Goal: Information Seeking & Learning: Check status

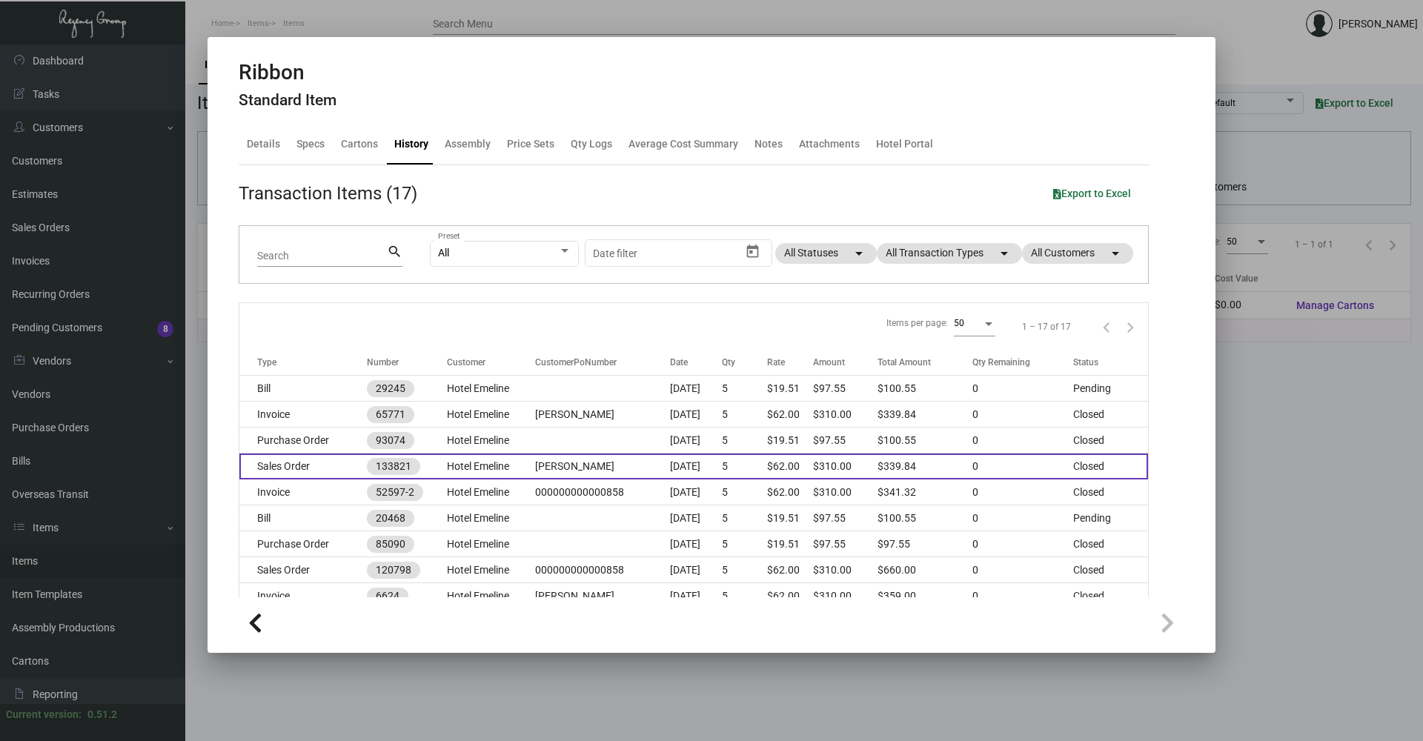
click at [431, 458] on td "133821" at bounding box center [407, 467] width 80 height 26
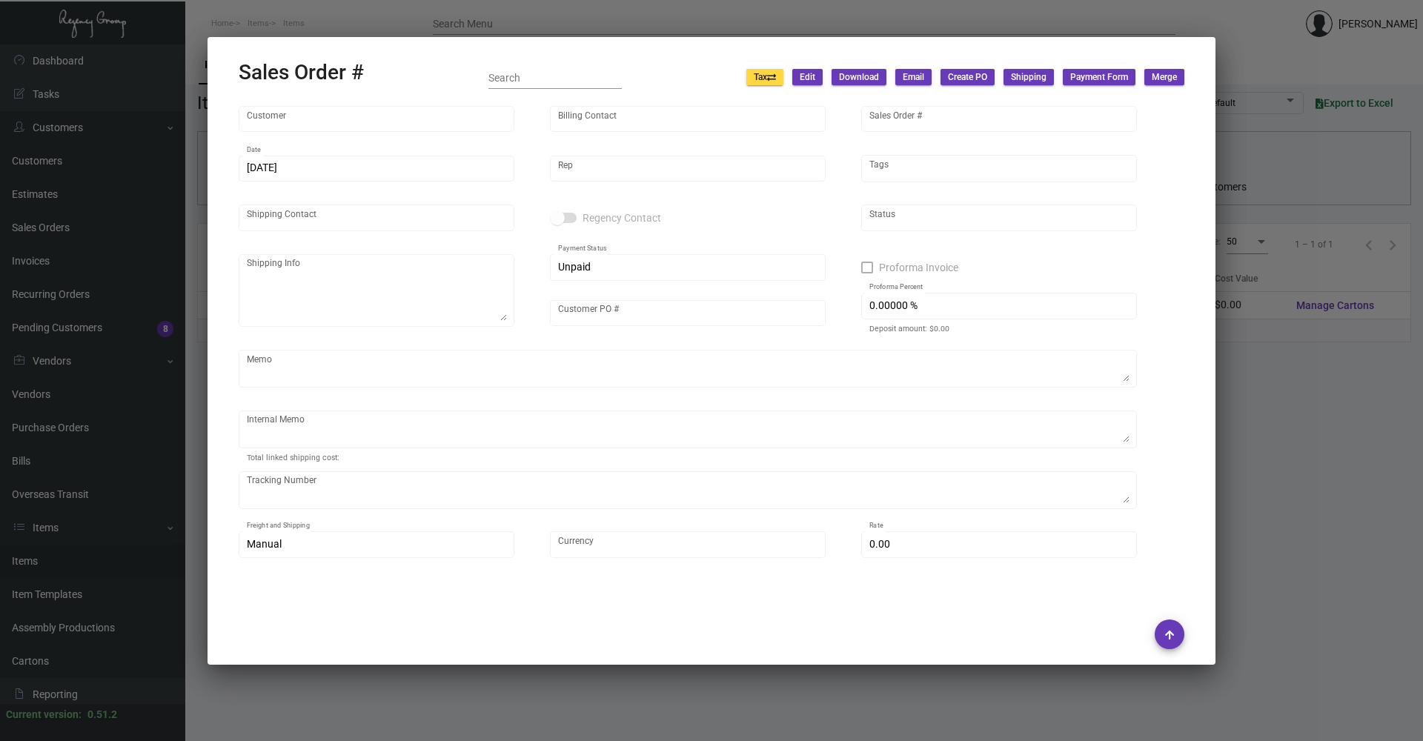
type input "Hotel Emeline"
type input "AP Emeline"
type input "133821"
type input "[DATE]"
type input "[PERSON_NAME]"
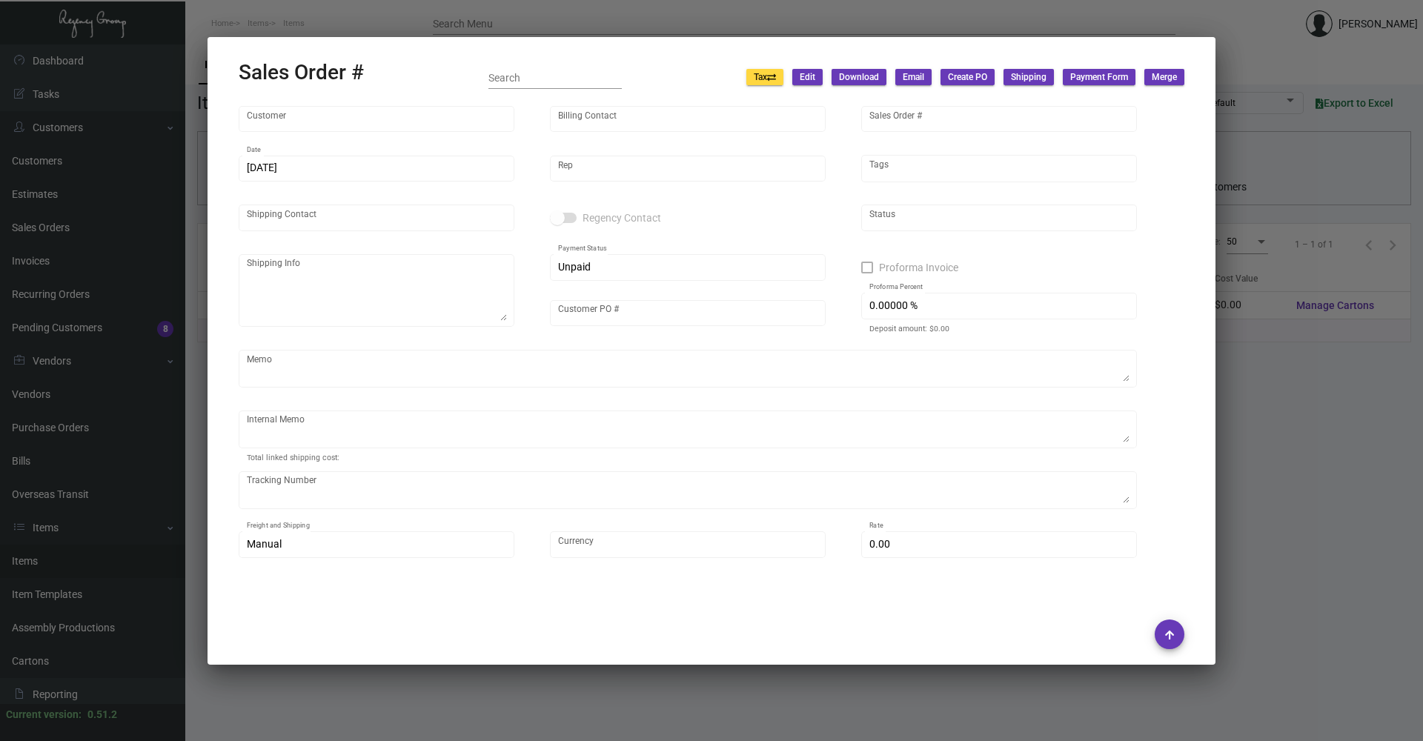
type input "[PERSON_NAME]"
type textarea "[PERSON_NAME] [PERSON_NAME] [STREET_ADDRESS]"
type input "[PERSON_NAME]"
type input "United States Dollar $"
type input "$ 29.84"
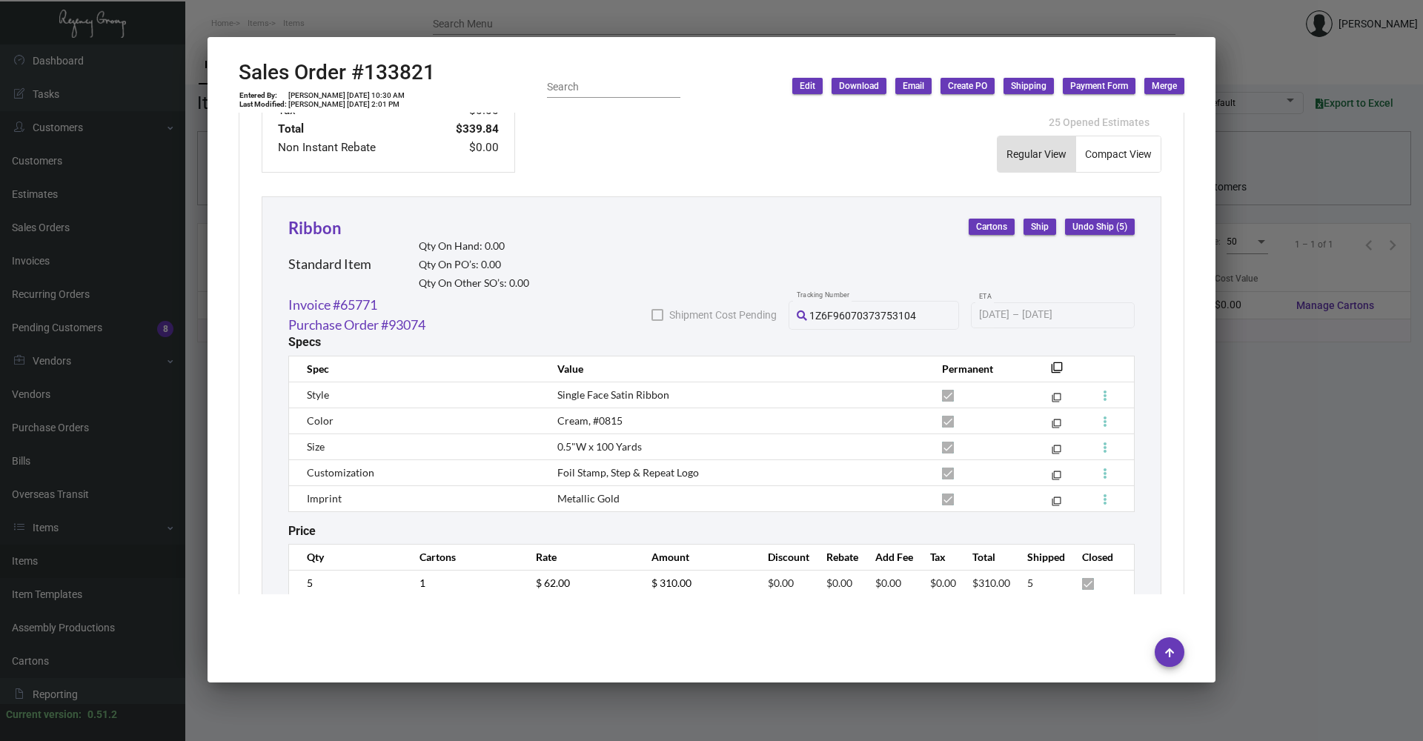
scroll to position [795, 0]
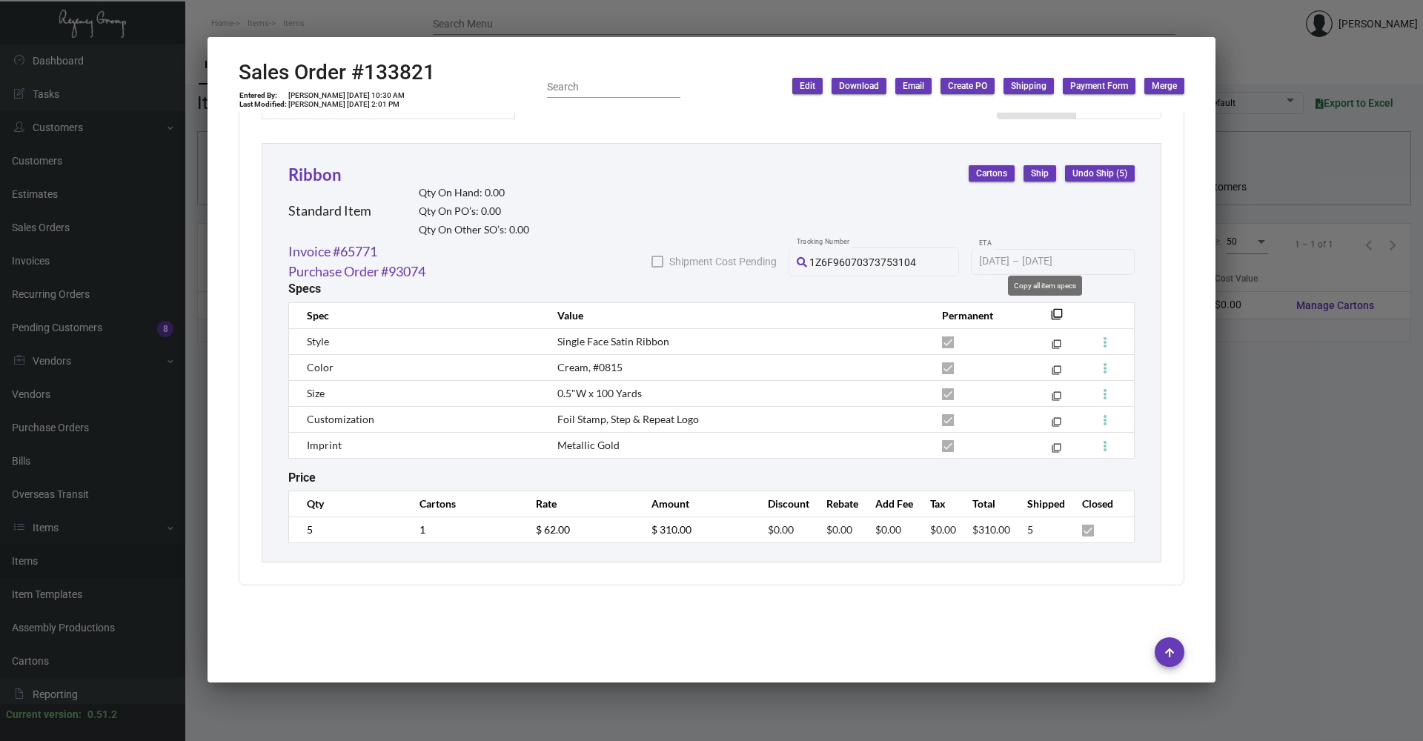
click at [1051, 317] on mat-icon "filter_none" at bounding box center [1057, 319] width 12 height 12
click at [1306, 437] on div at bounding box center [711, 370] width 1423 height 741
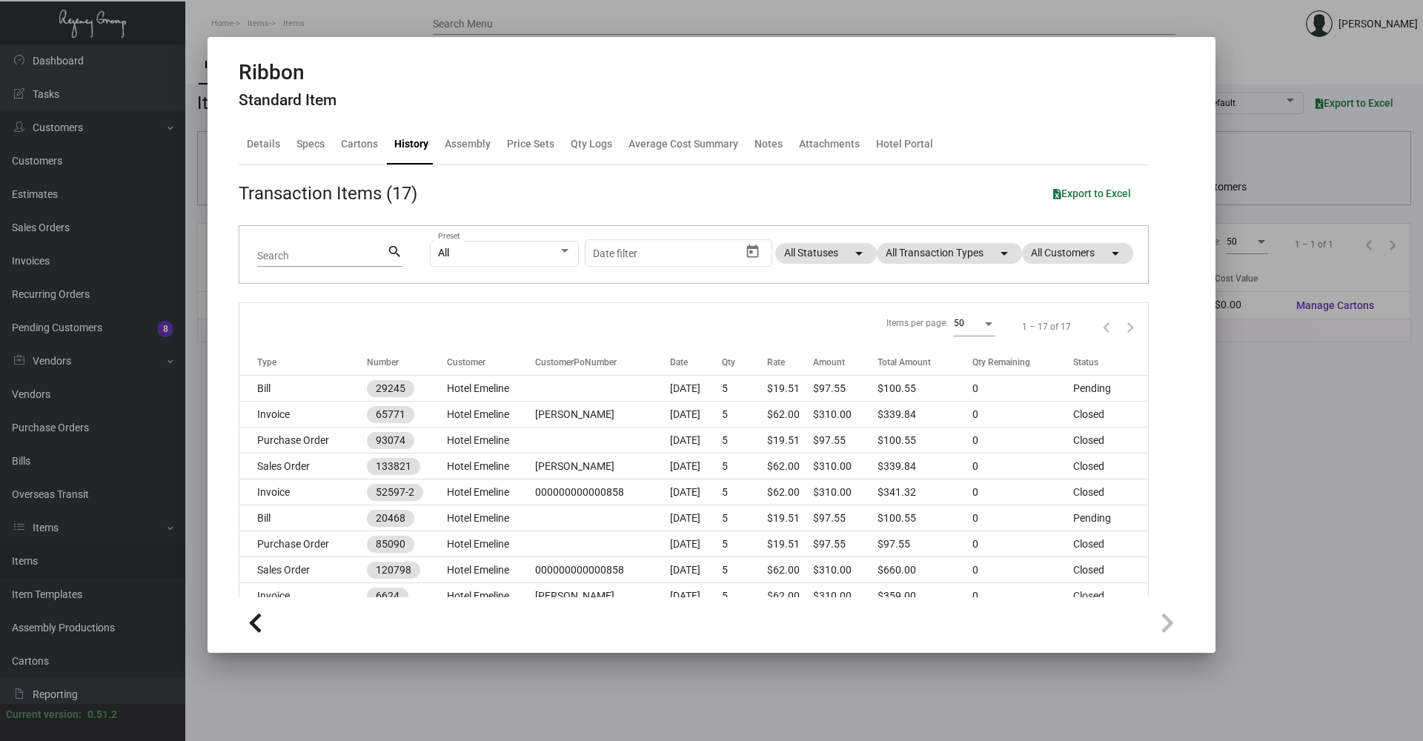
click at [649, 670] on div at bounding box center [711, 370] width 1423 height 741
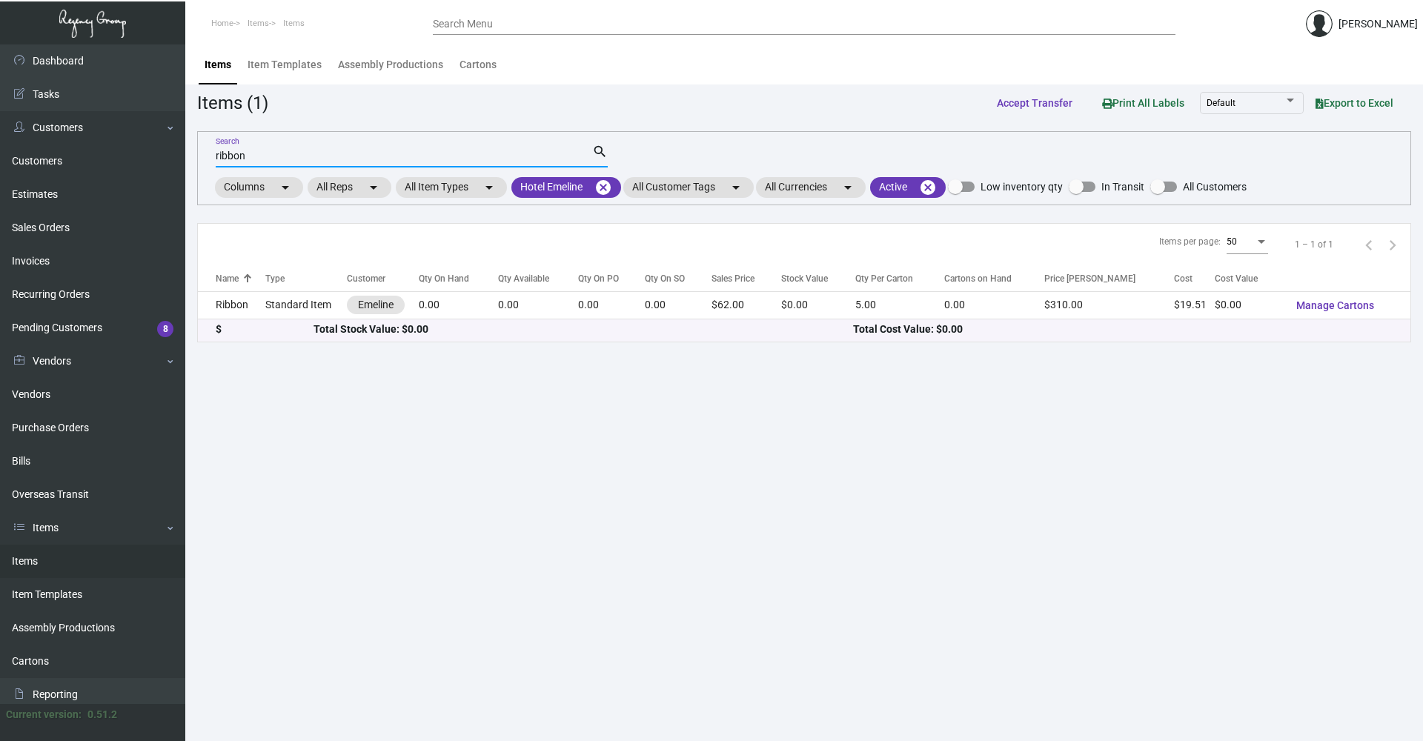
click at [331, 159] on input "ribbon" at bounding box center [404, 157] width 377 height 12
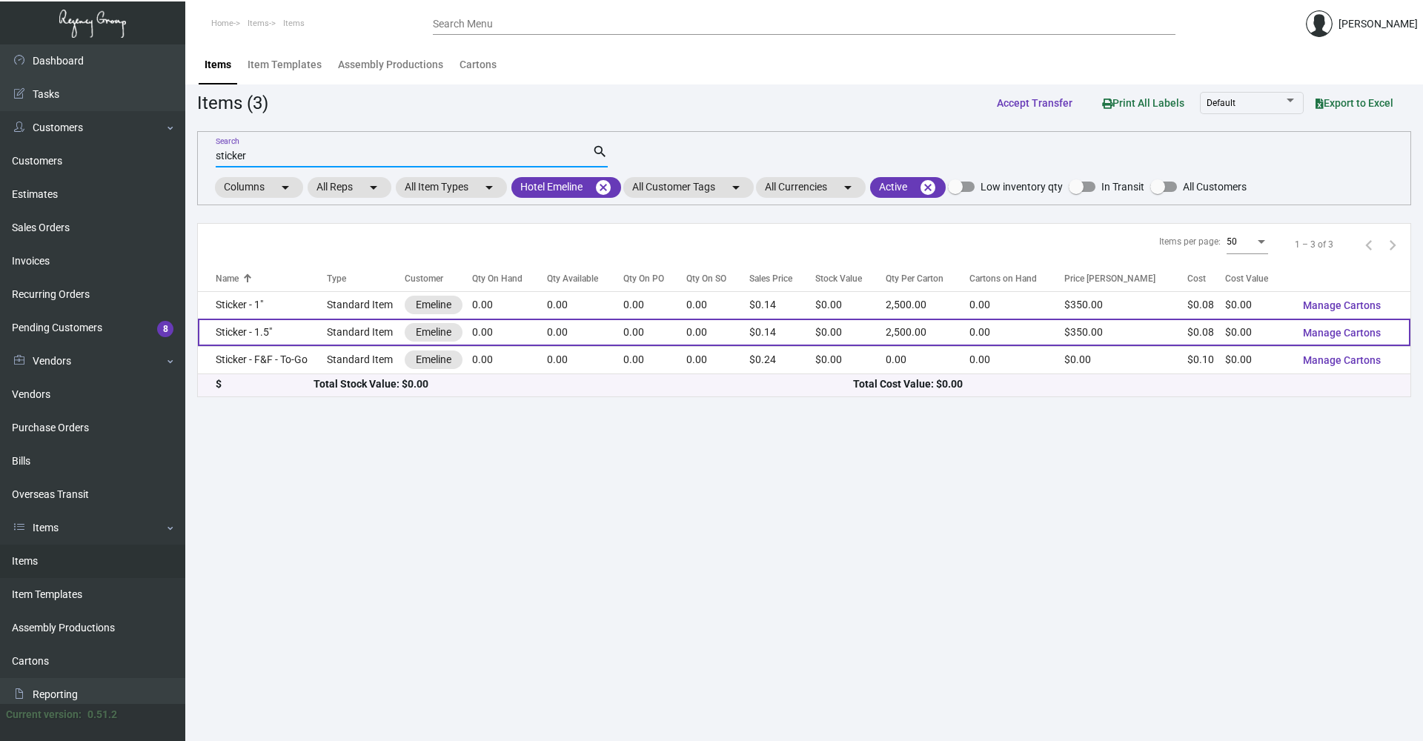
type input "sticker"
click at [290, 328] on td "Sticker - 1.5"" at bounding box center [262, 332] width 129 height 27
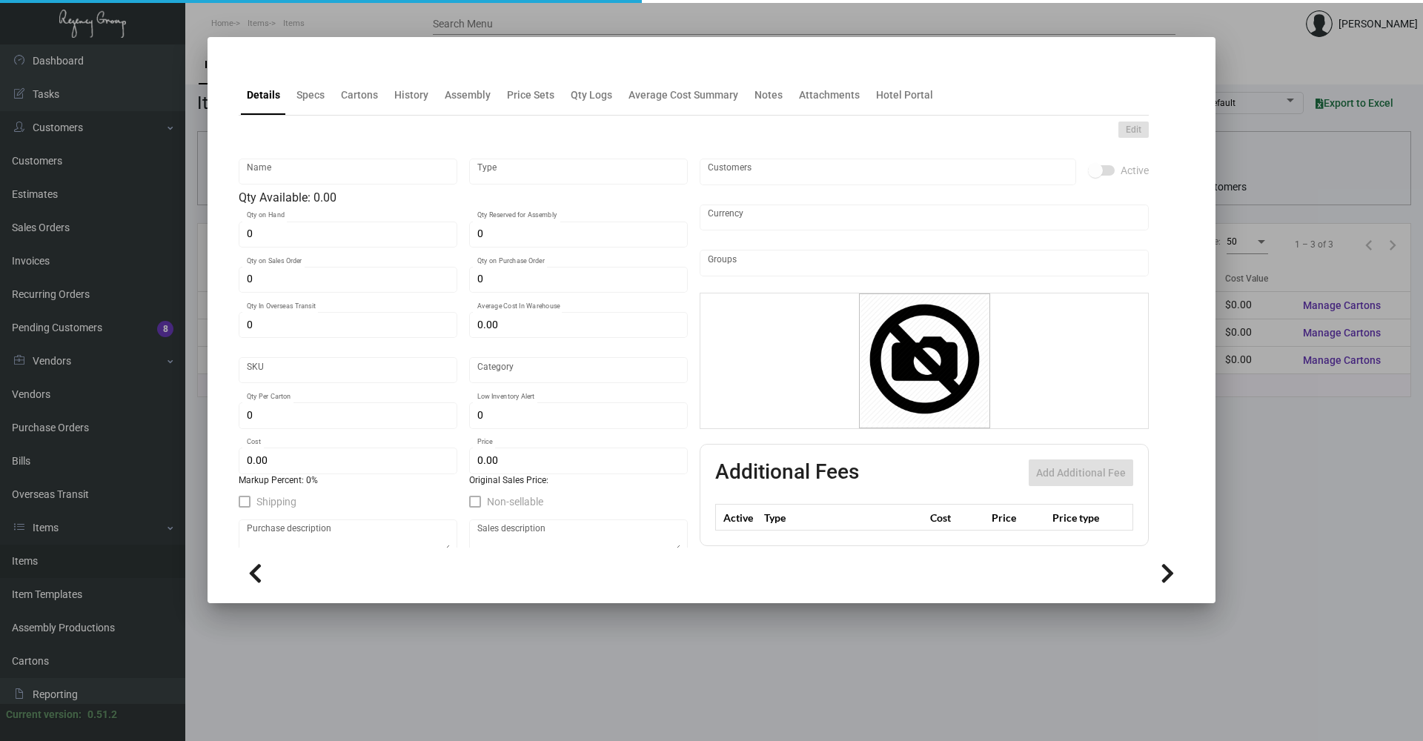
type input "Sticker - 1.5""
type input "Standard Item"
type input "$ 0.00"
type input "Standard"
type input "2,500"
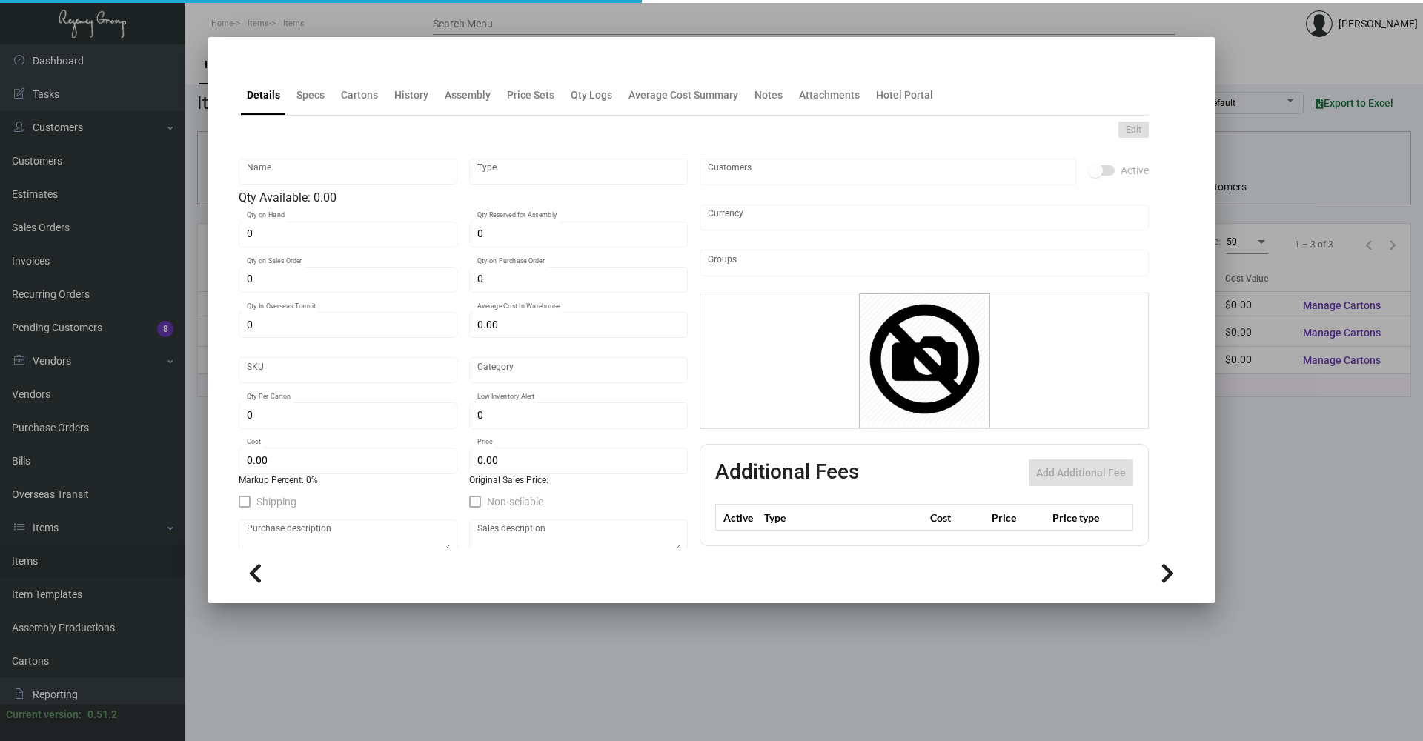
type input "$ 0.07771"
type input "$ 0.14"
checkbox input "true"
type input "United States Dollar $"
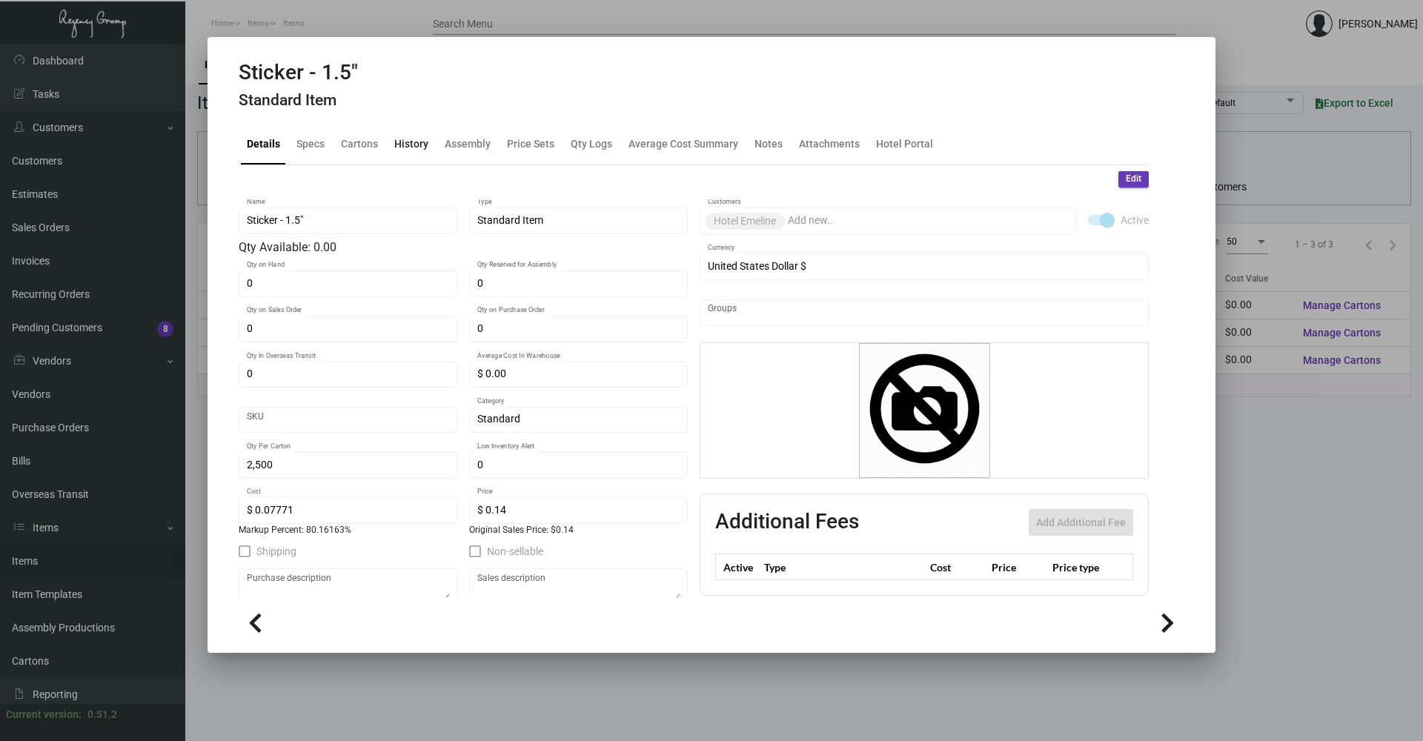
click at [409, 149] on div "History" at bounding box center [411, 144] width 34 height 16
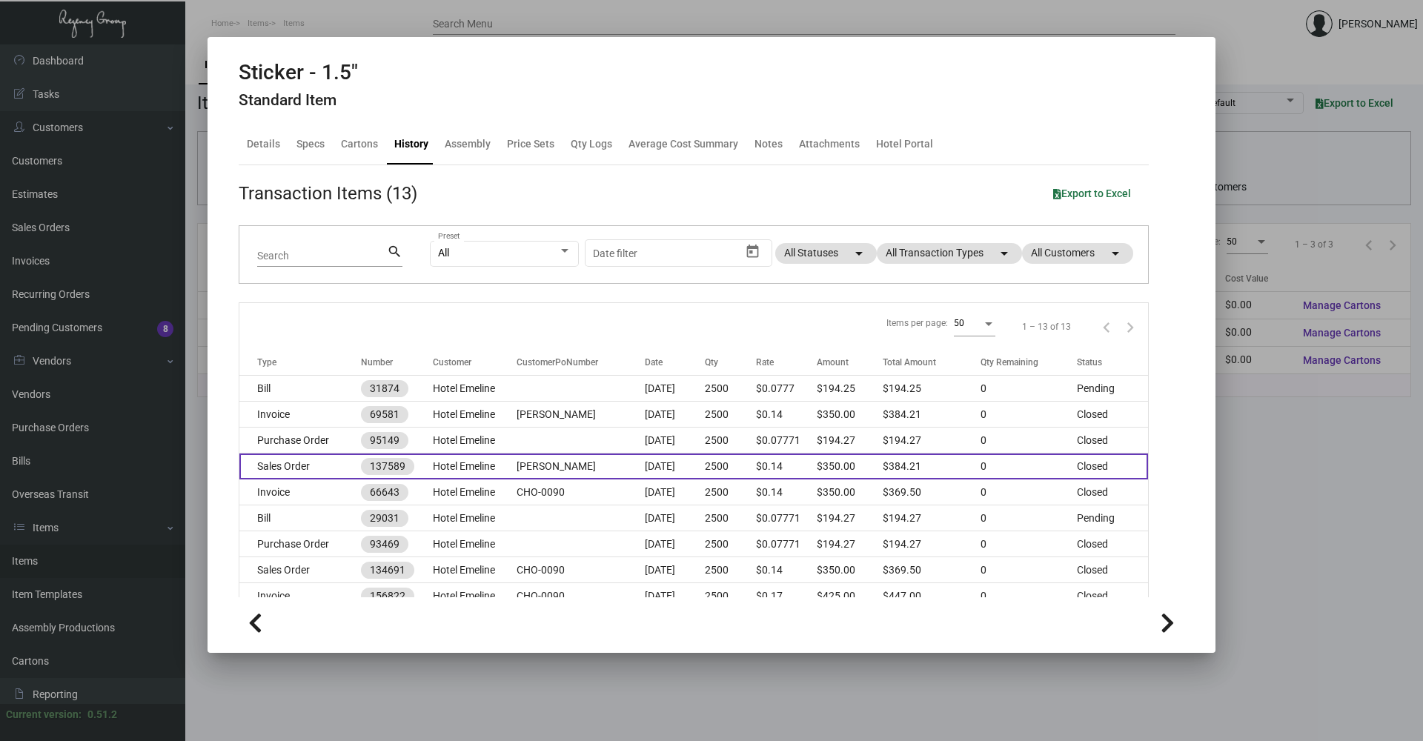
click at [496, 460] on td "Hotel Emeline" at bounding box center [475, 467] width 85 height 26
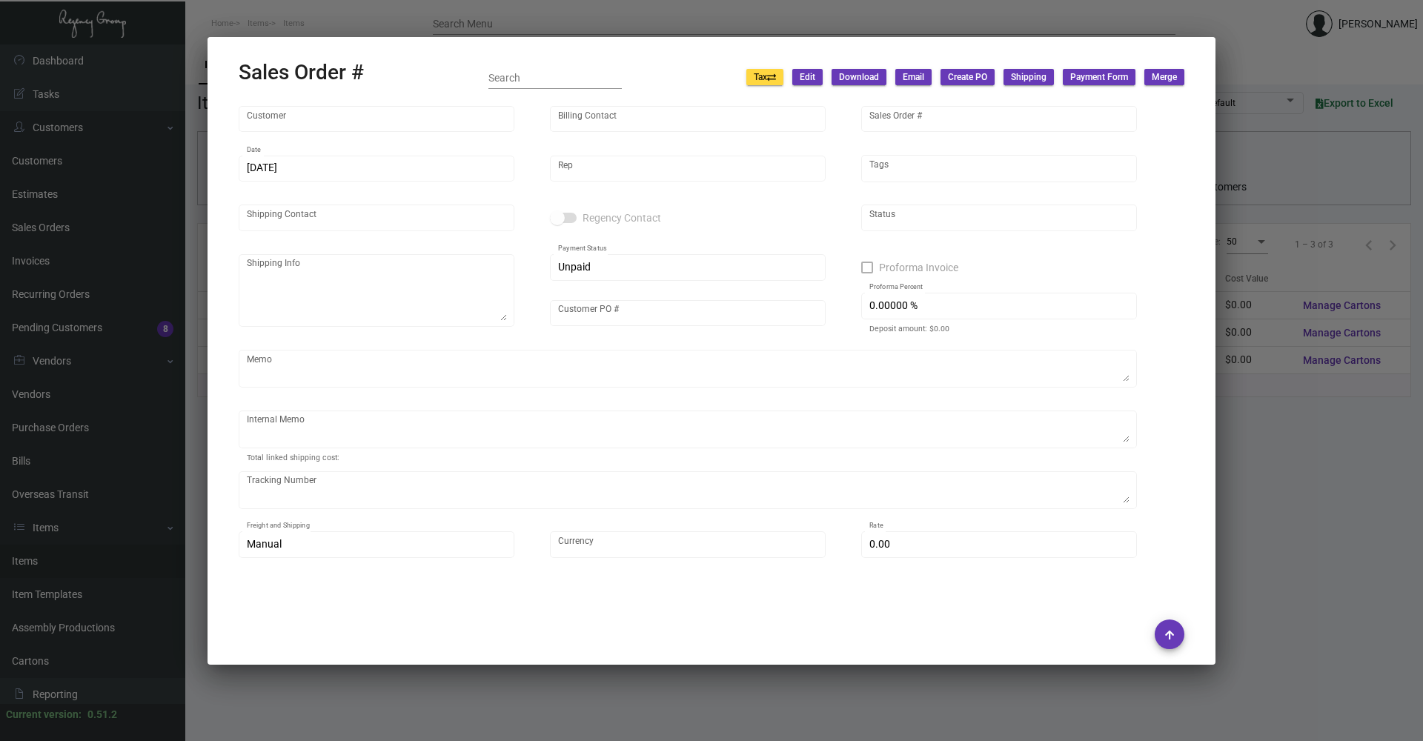
type input "Hotel Emeline"
type input "AP Emeline"
type input "137589"
type input "[DATE]"
type input "[PERSON_NAME]"
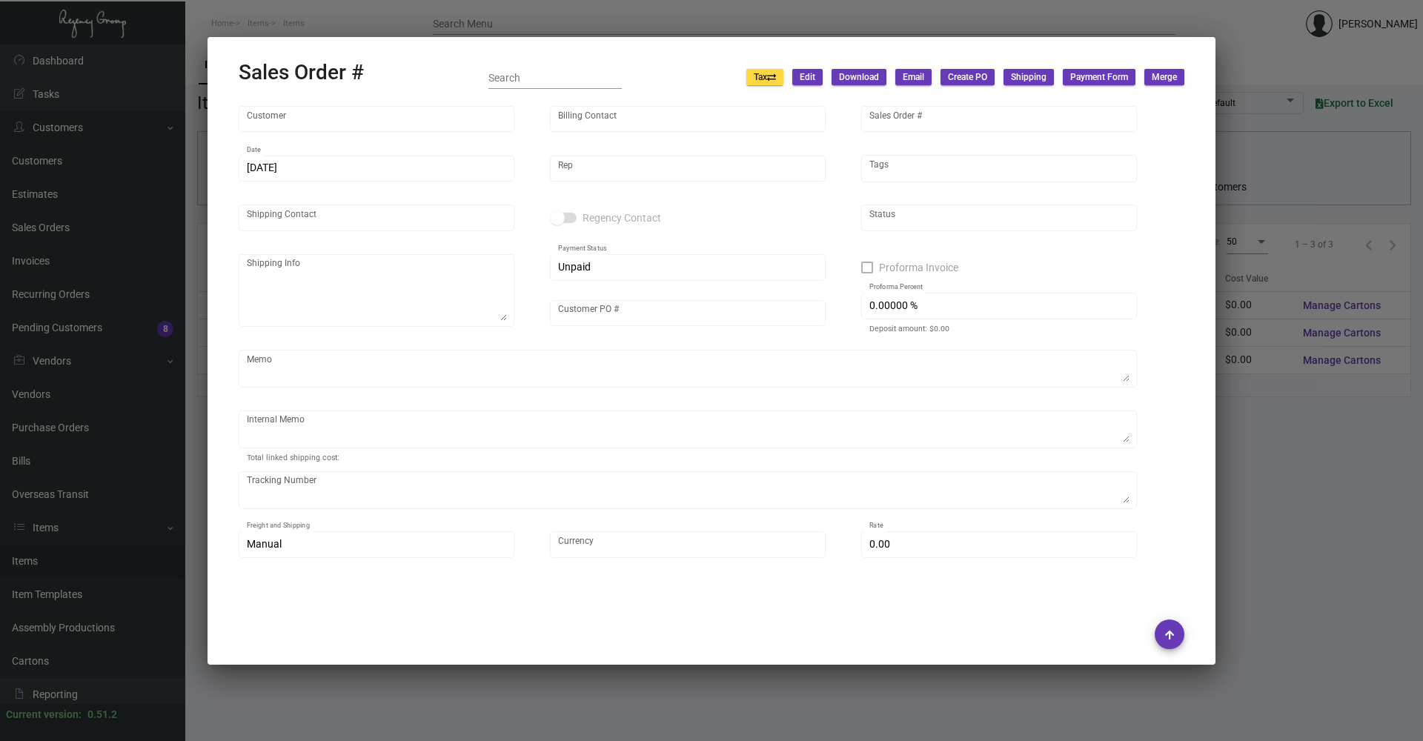
type input "[PERSON_NAME]"
type textarea "Emeline - [PERSON_NAME] [STREET_ADDRESS]"
type input "[PERSON_NAME]"
type input "United States Dollar $"
type input "$ 34.21"
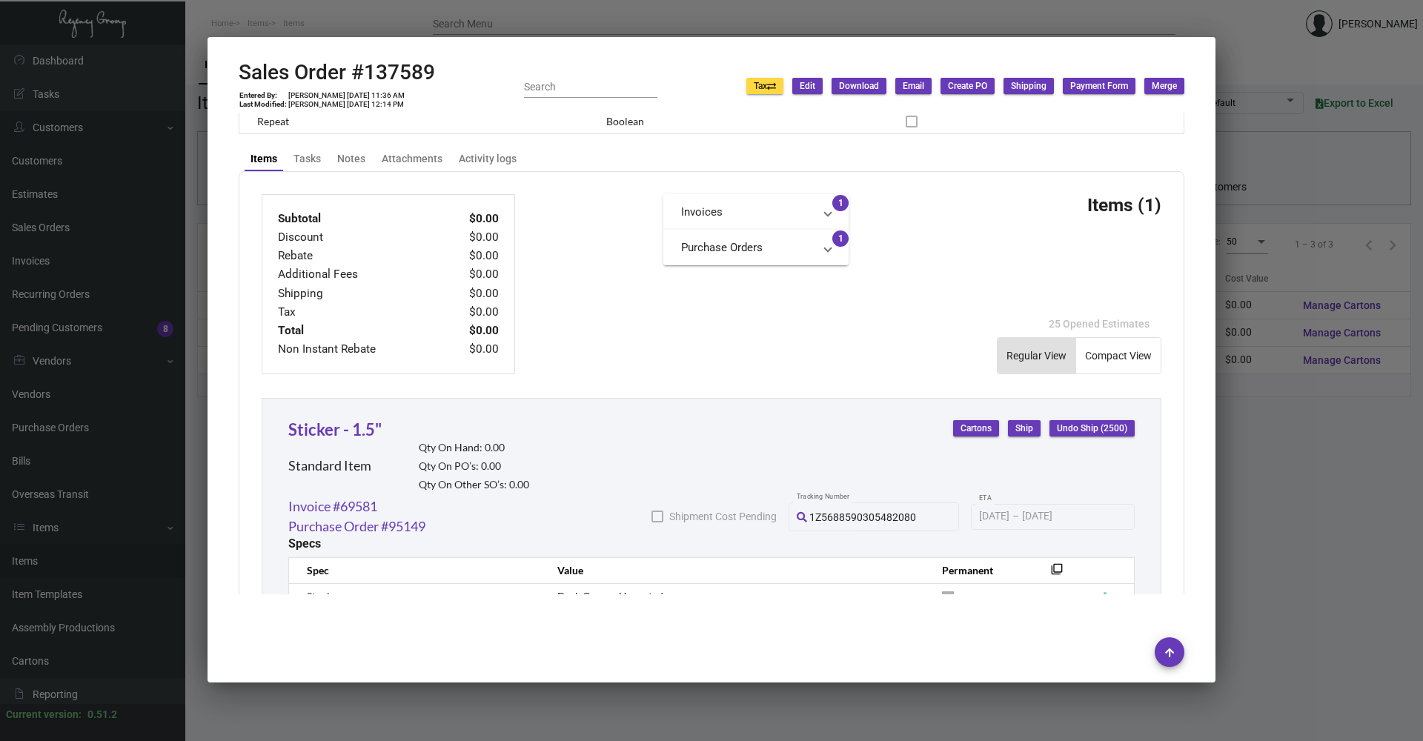
scroll to position [743, 0]
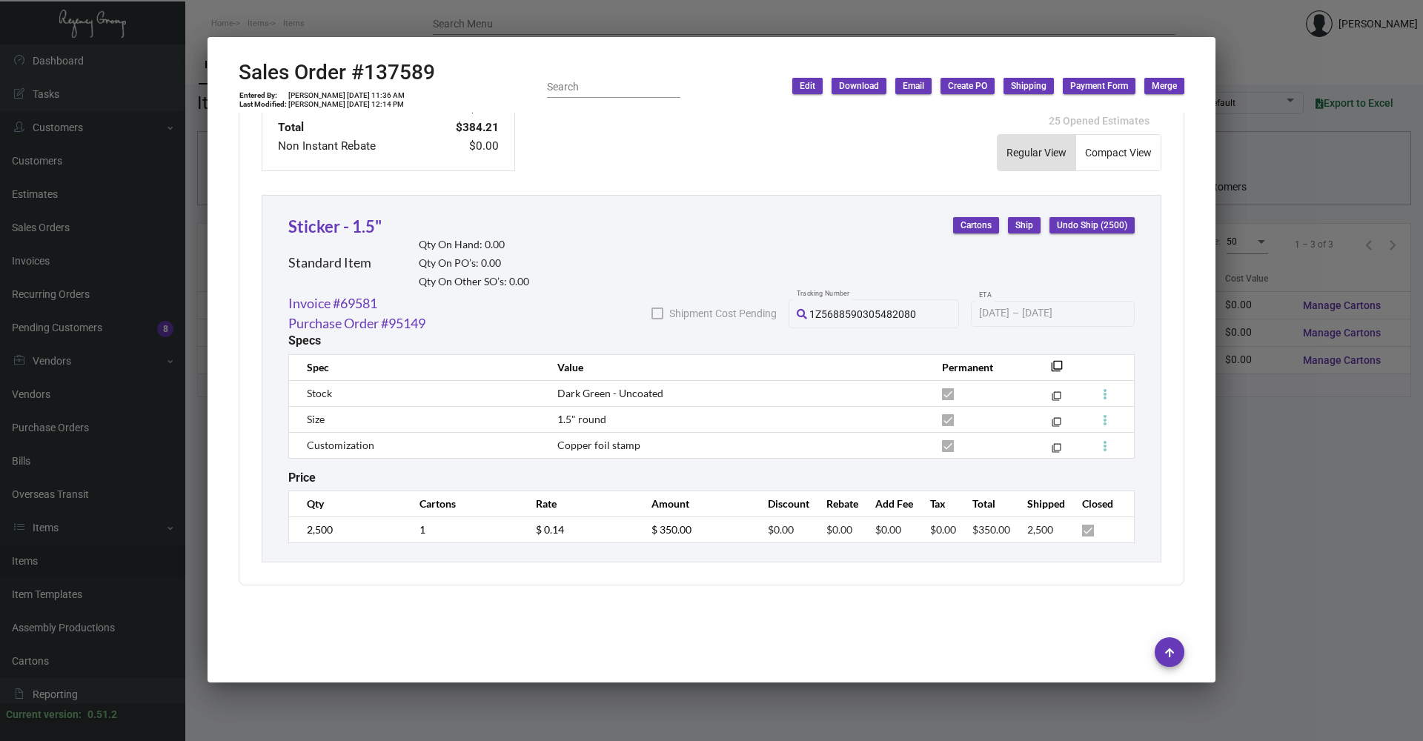
click at [683, 718] on div at bounding box center [711, 370] width 1423 height 741
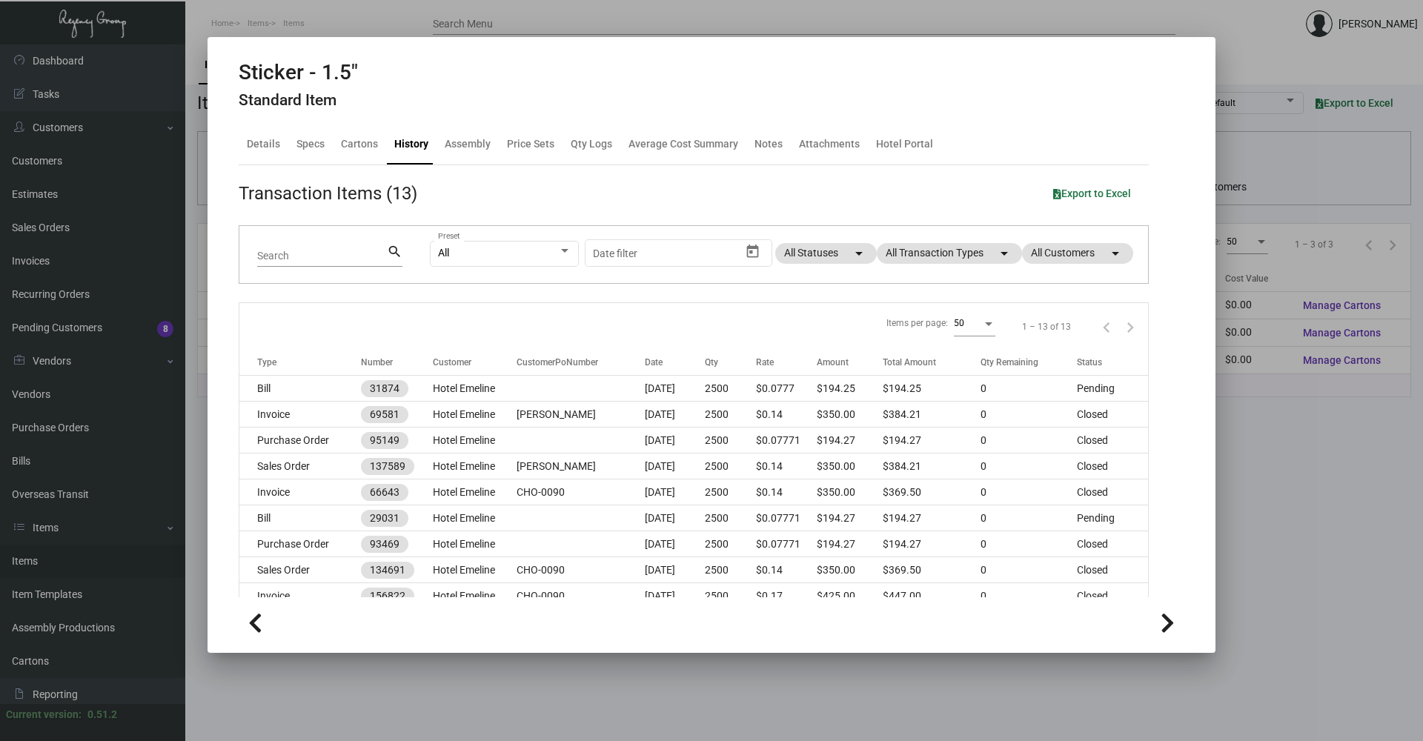
drag, startPoint x: 502, startPoint y: 711, endPoint x: 503, endPoint y: 506, distance: 204.6
click at [502, 712] on div at bounding box center [711, 370] width 1423 height 741
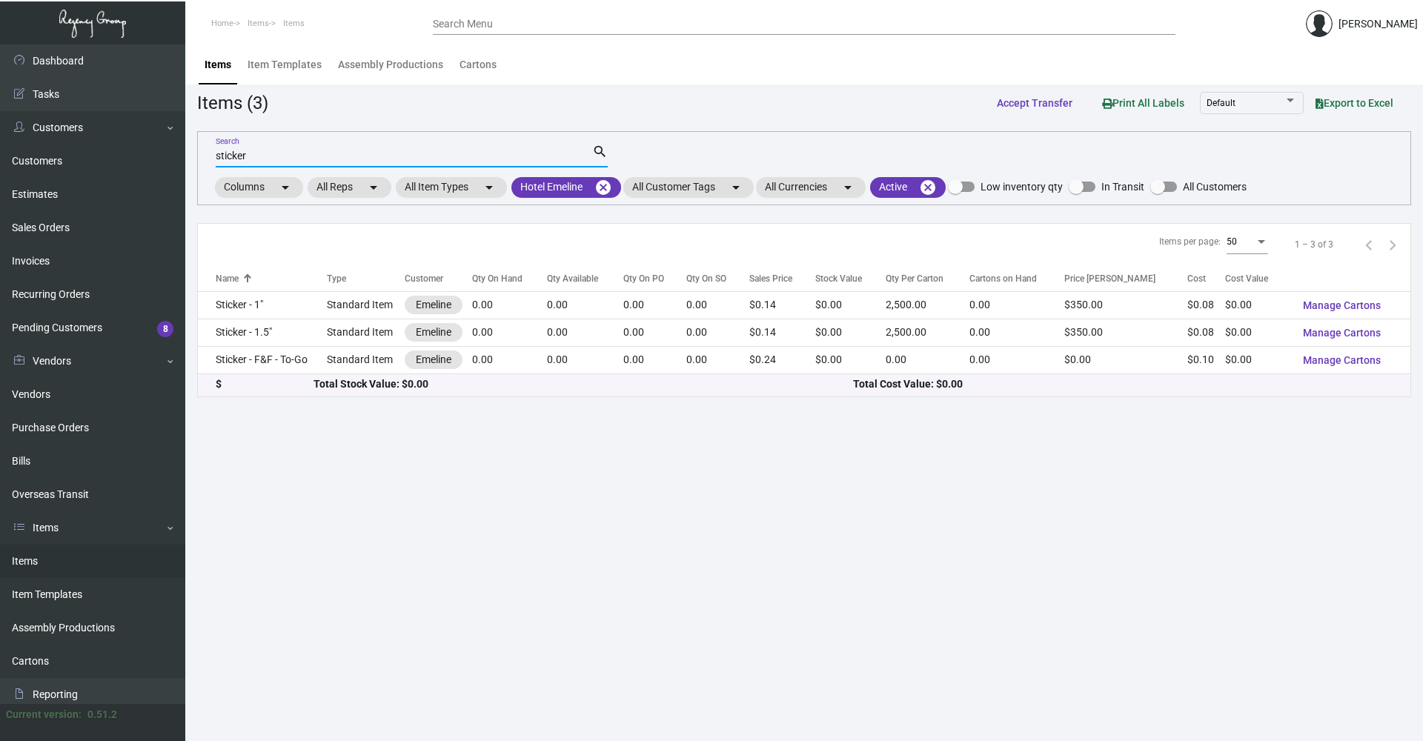
click at [311, 160] on input "sticker" at bounding box center [404, 157] width 377 height 12
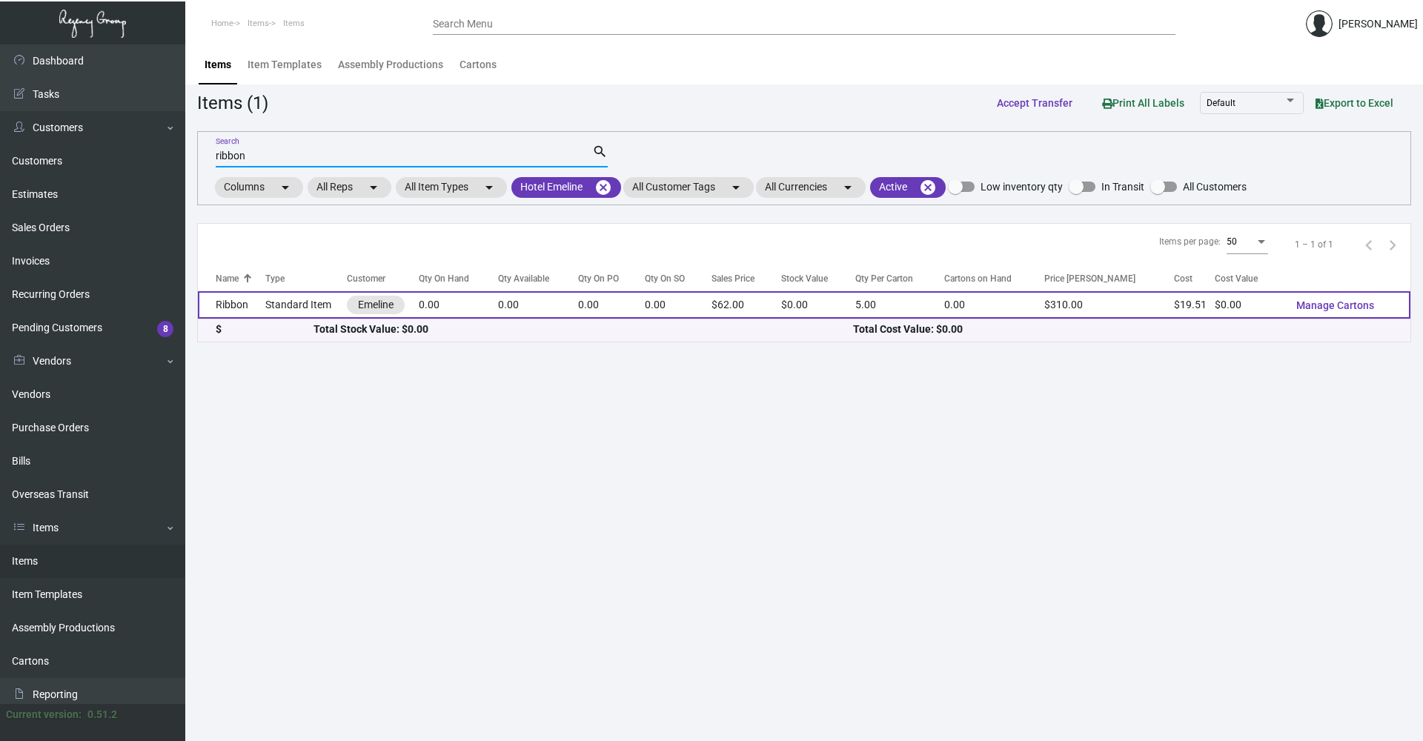
type input "ribbon"
click at [282, 302] on td "Standard Item" at bounding box center [306, 304] width 82 height 27
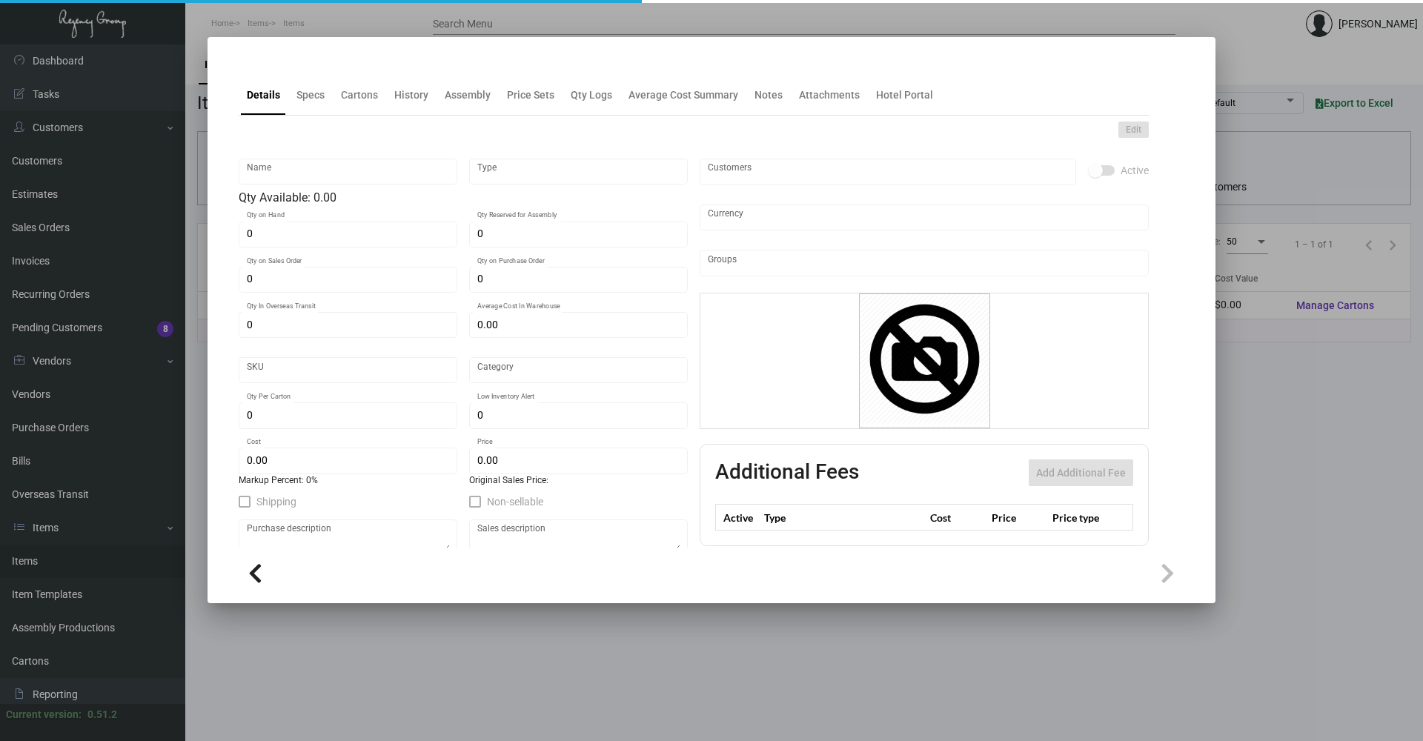
type input "Ribbon"
type input "Standard Item"
type input "$ 0.00"
type input "Standard"
type input "5"
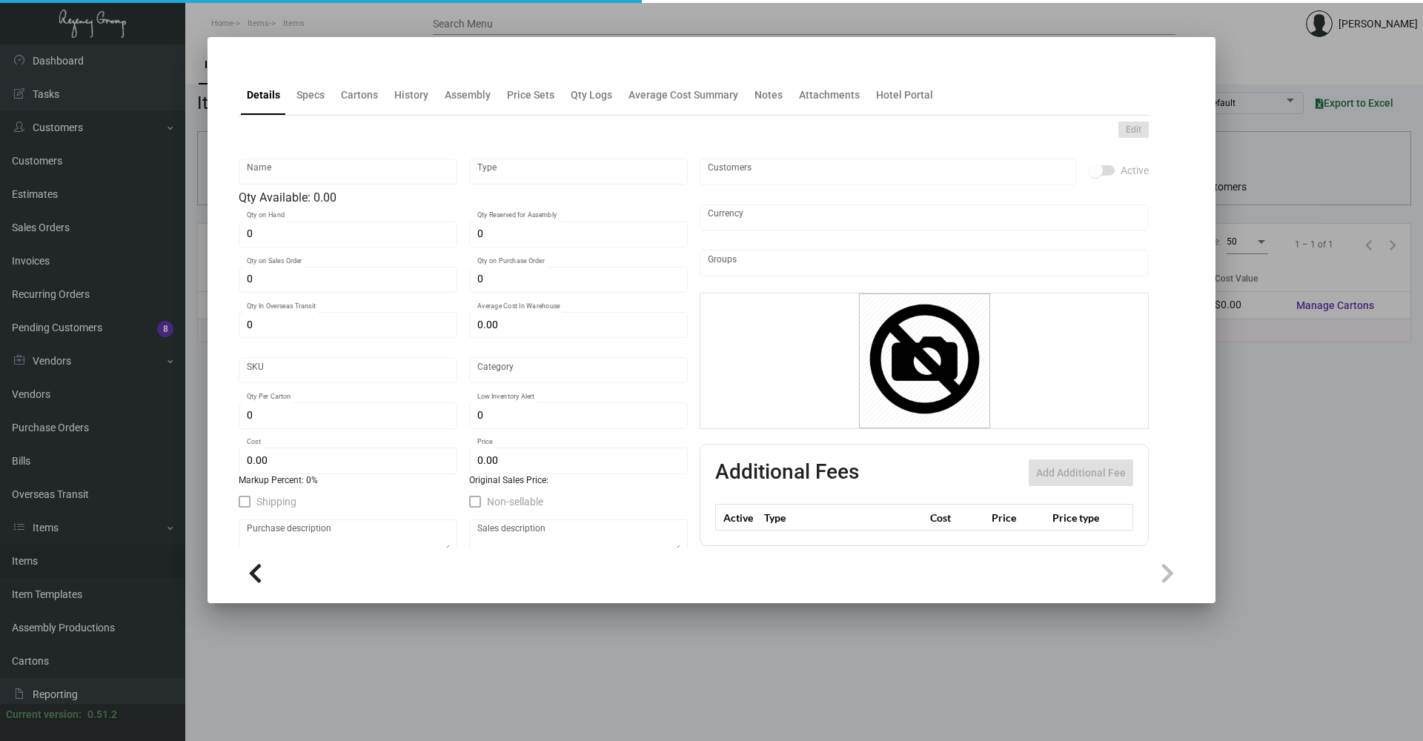
type input "$ 19.51"
type input "$ 62.00"
checkbox input "true"
type input "United States Dollar $"
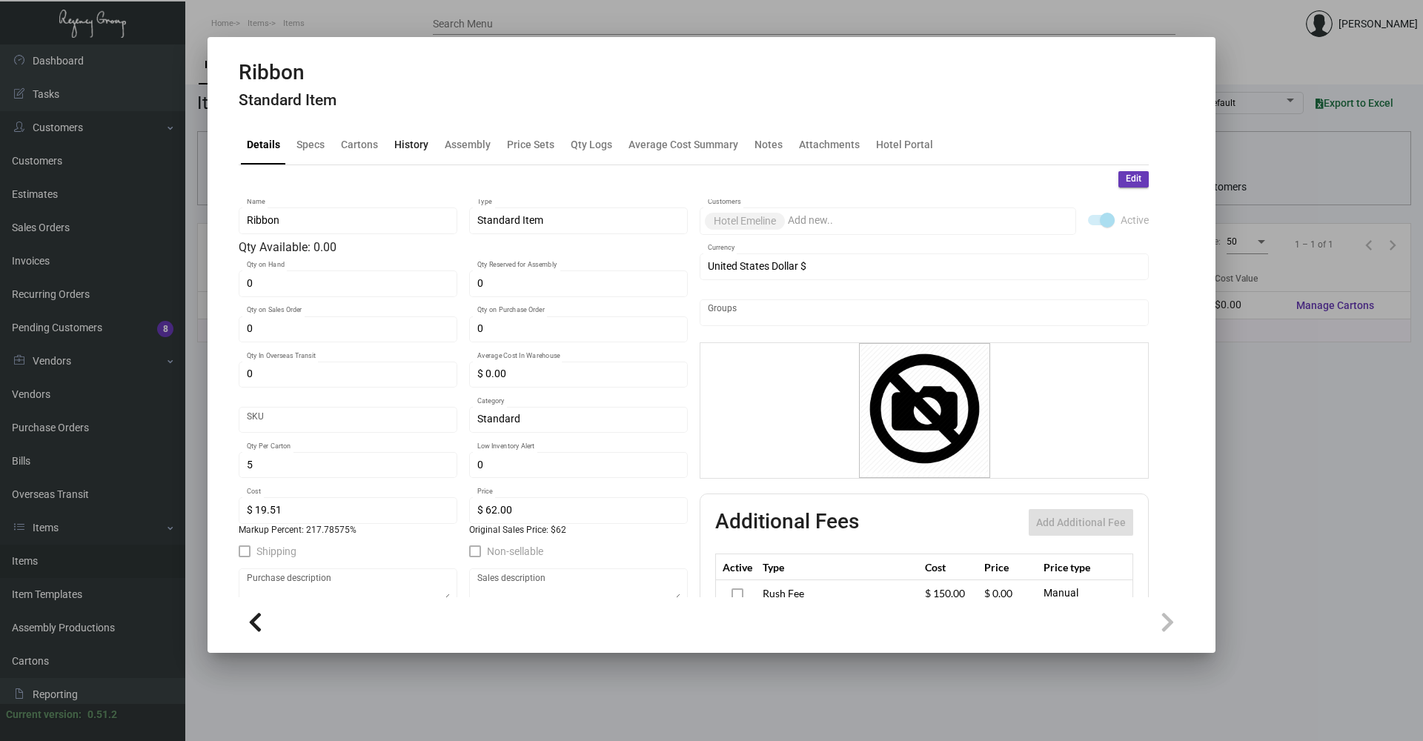
click at [409, 142] on div "History" at bounding box center [411, 144] width 34 height 16
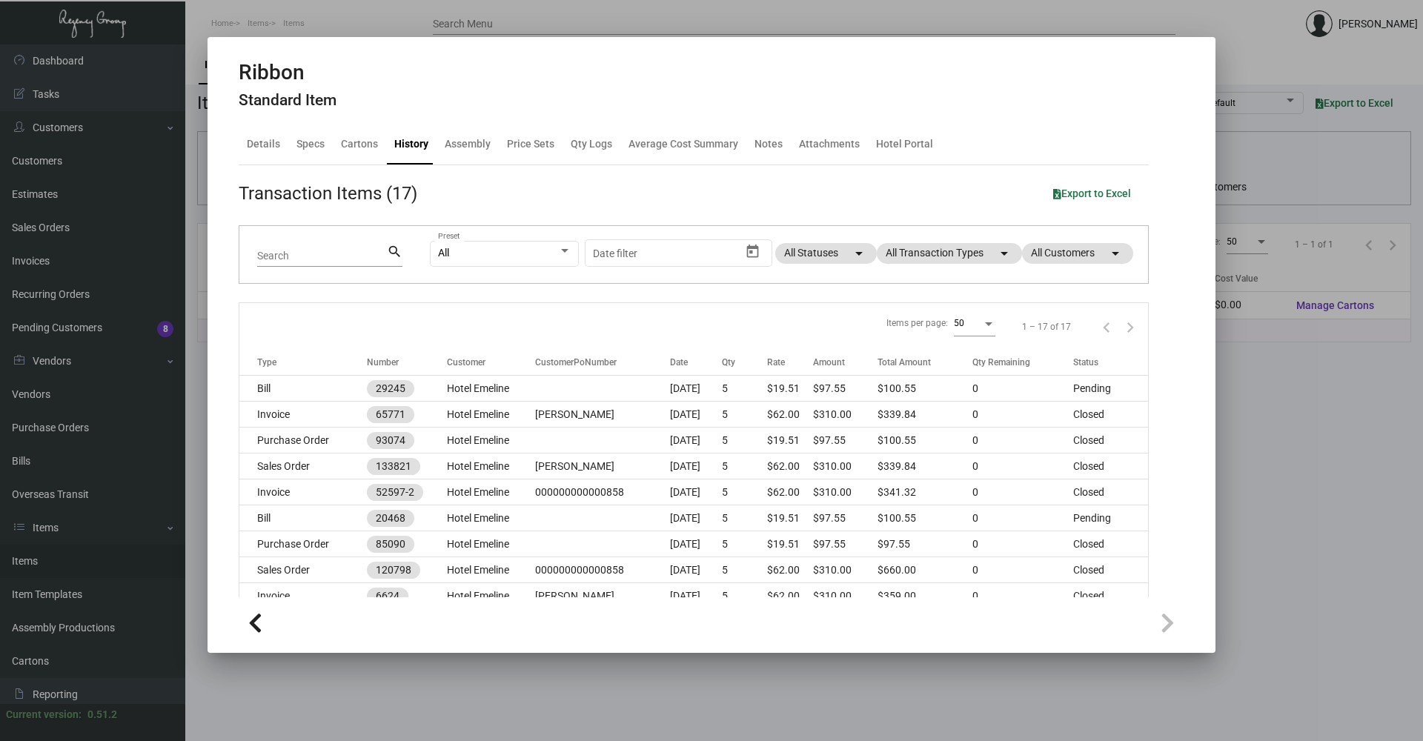
click at [1065, 677] on div at bounding box center [711, 370] width 1423 height 741
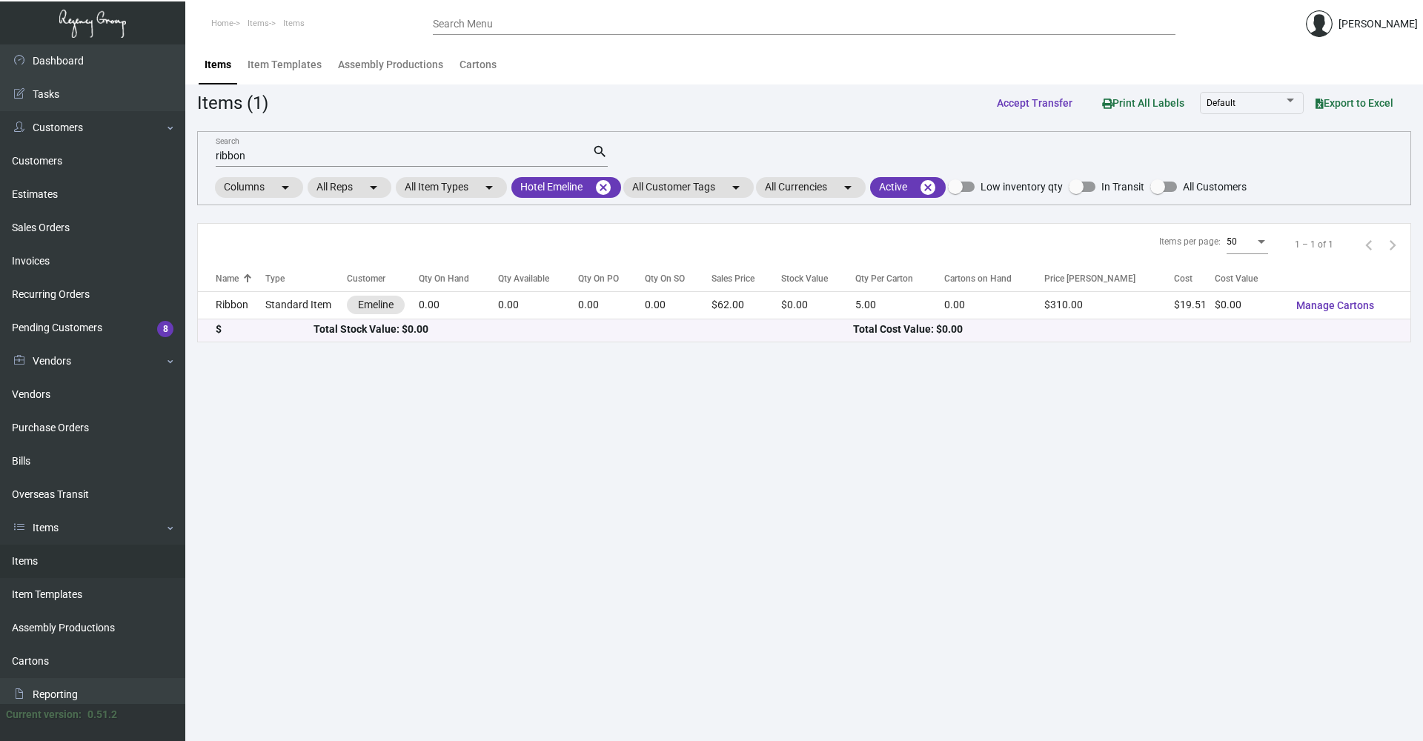
click at [241, 153] on input "ribbon" at bounding box center [404, 157] width 377 height 12
click at [261, 153] on input "ribbon" at bounding box center [404, 157] width 377 height 12
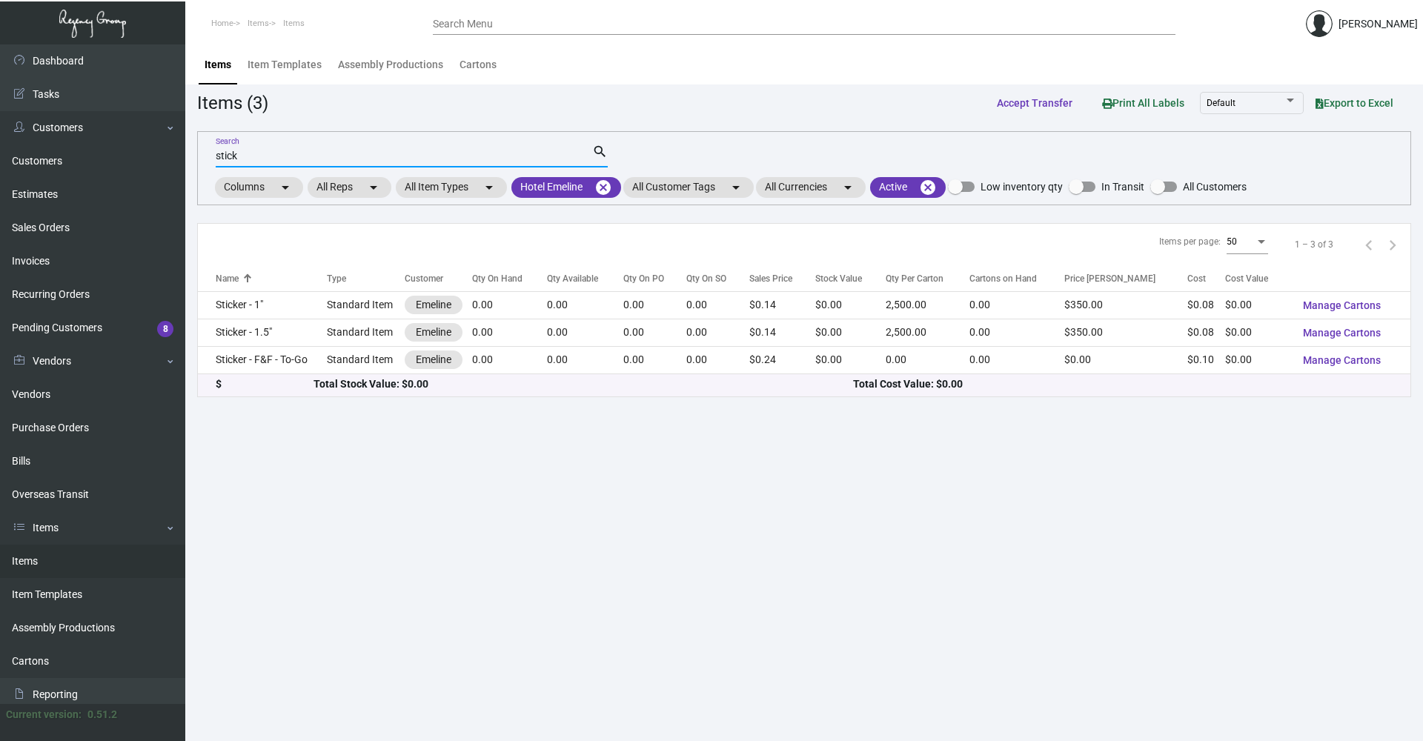
type input "stick"
click at [501, 335] on td "0.00" at bounding box center [509, 332] width 75 height 27
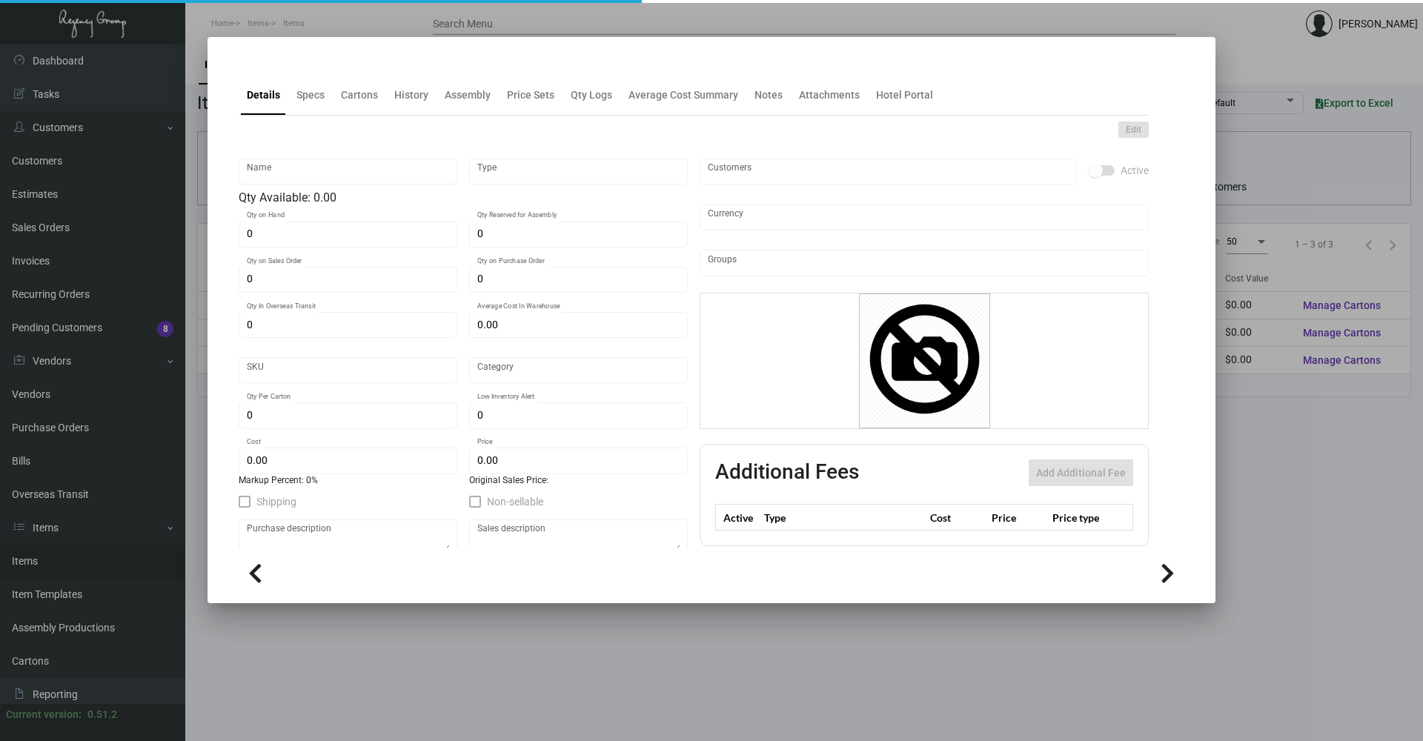
type input "Sticker - 1.5""
type input "Standard Item"
type input "$ 0.00"
type input "Standard"
type input "2,500"
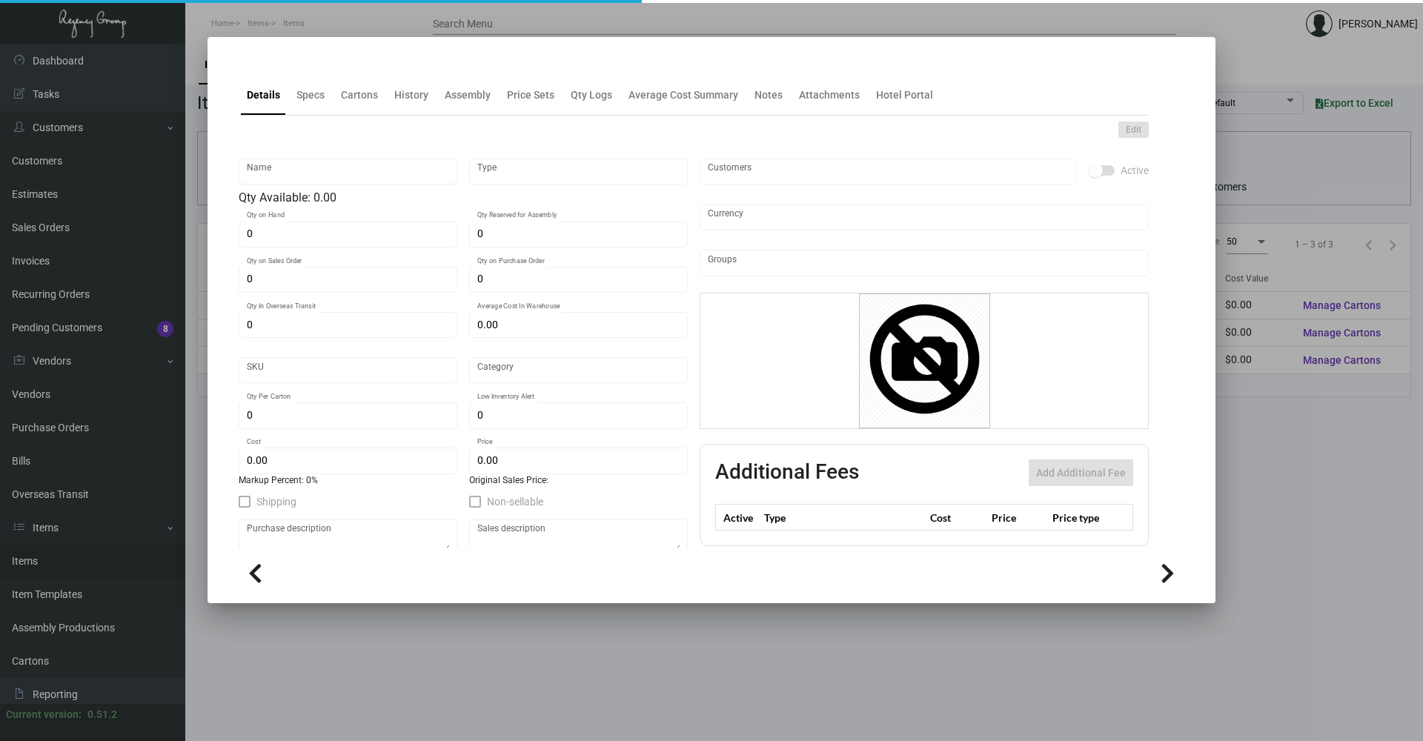
type input "$ 0.07771"
type input "$ 0.14"
checkbox input "true"
type input "United States Dollar $"
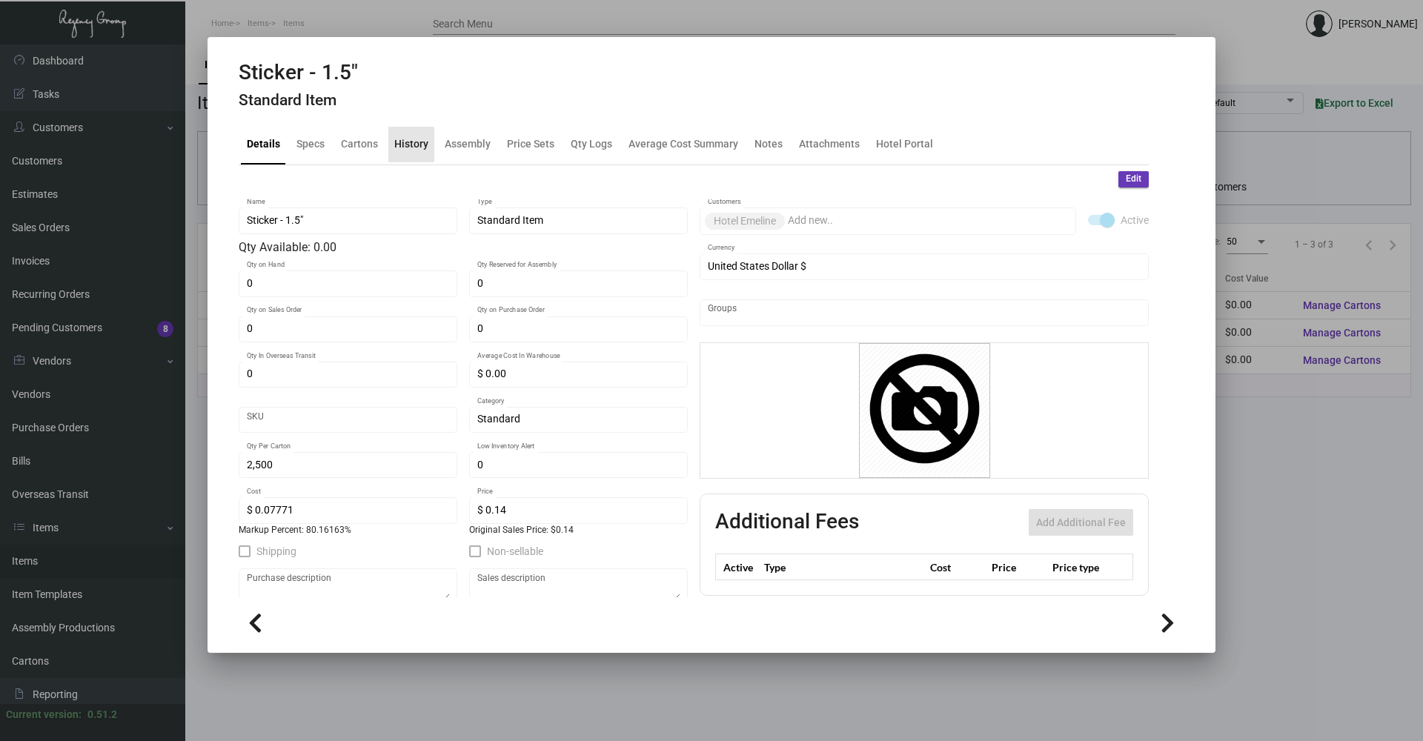
click at [403, 147] on div "History" at bounding box center [411, 144] width 34 height 16
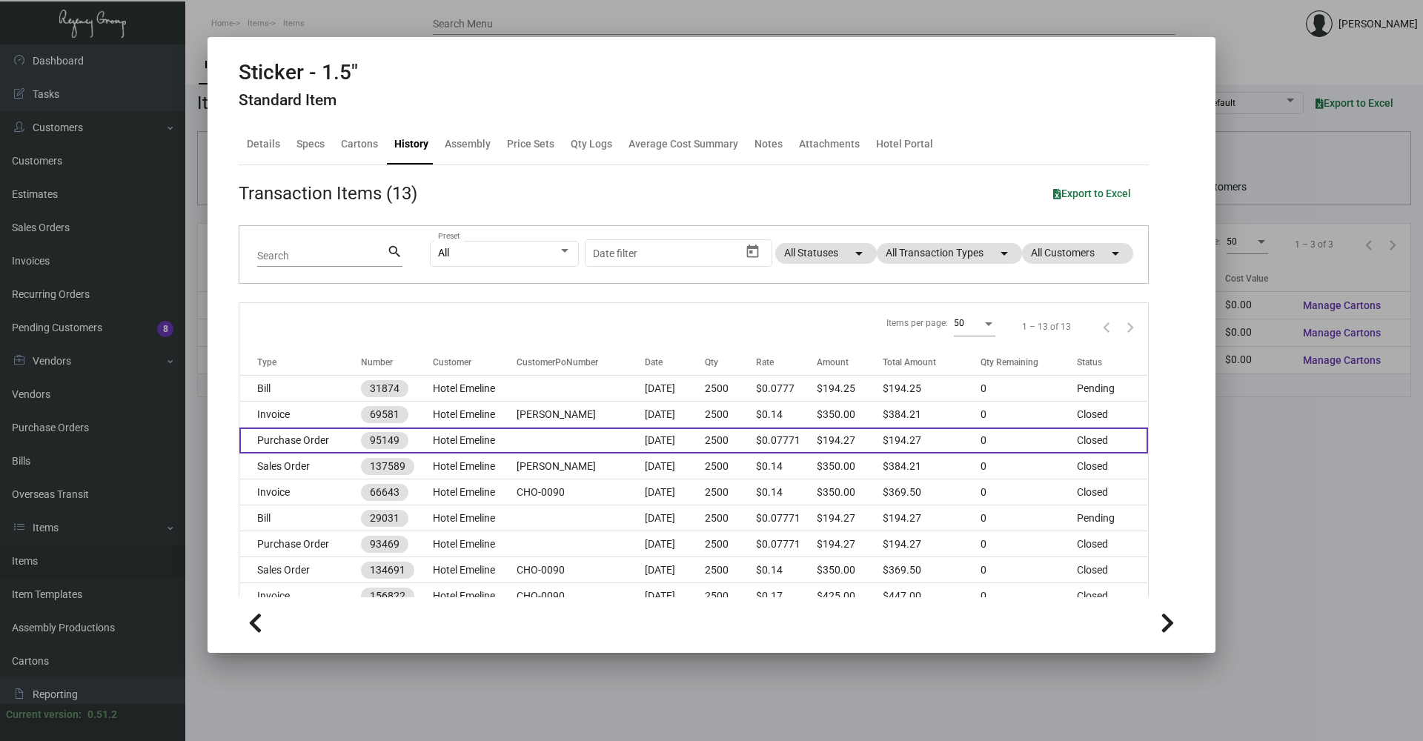
click at [540, 439] on td at bounding box center [581, 441] width 128 height 26
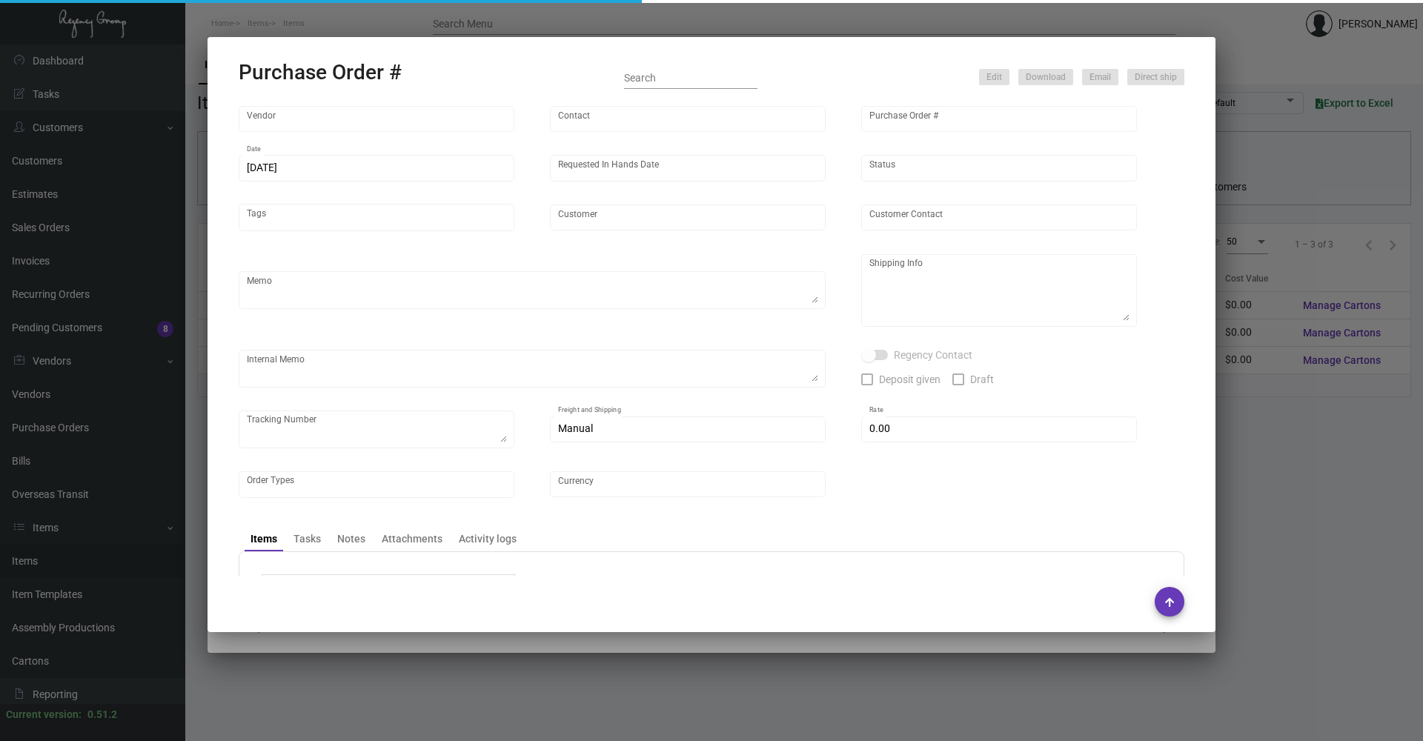
type input "Label Works"
type input "MISSING INFO MISSING INFO"
type input "95149"
type input "[DATE]"
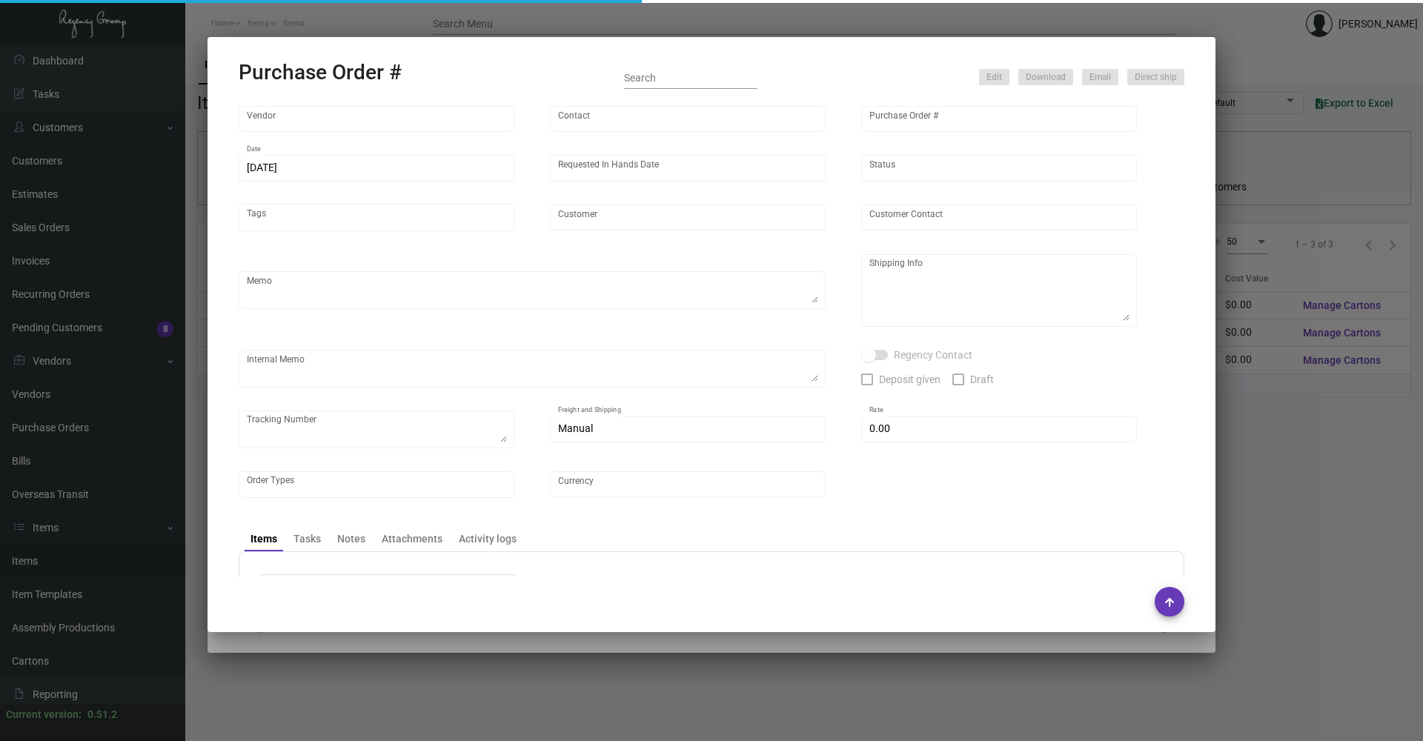
type input "Hotel Emeline"
type input "[PERSON_NAME]"
type textarea "Emeline - [PERSON_NAME] [STREET_ADDRESS]"
type input "$ 0.00"
type input "United States Dollar $"
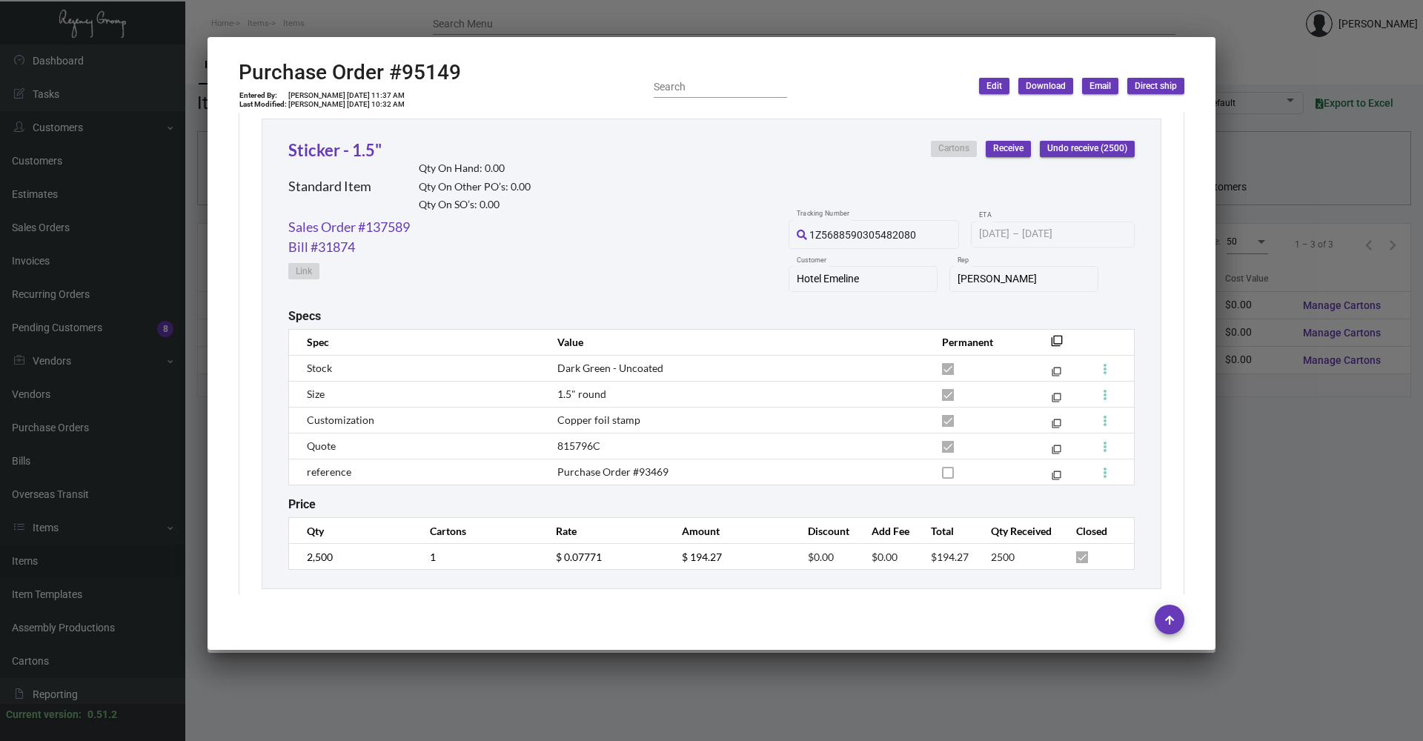
scroll to position [713, 0]
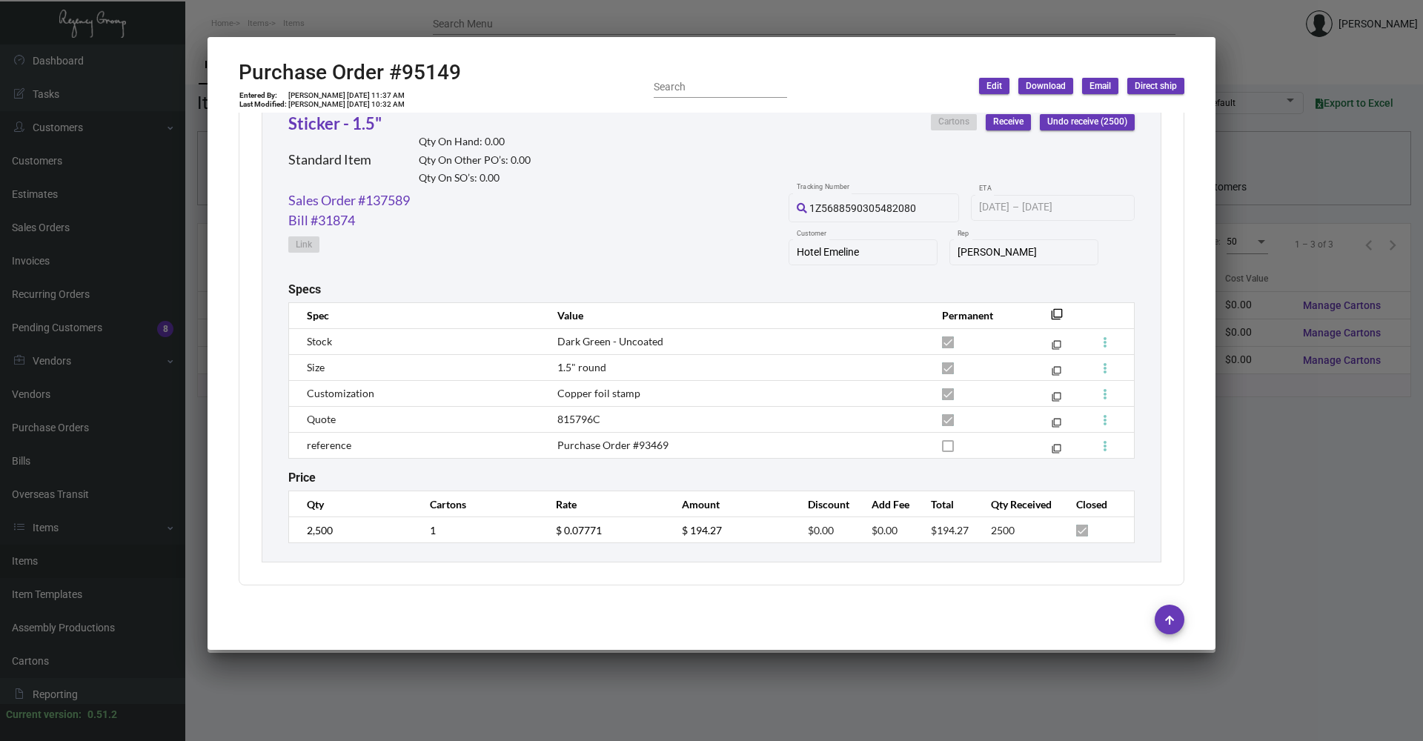
click at [508, 670] on div at bounding box center [711, 370] width 1423 height 741
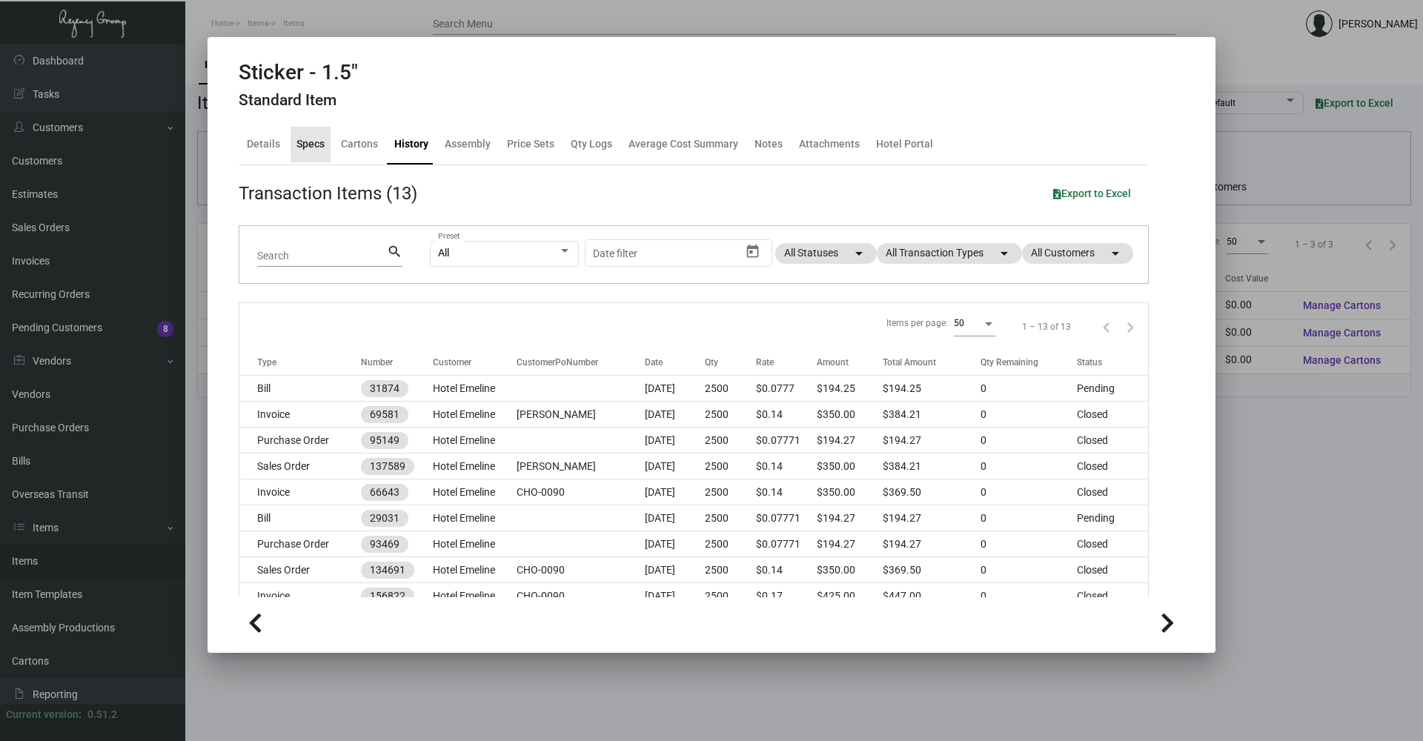
click at [306, 141] on div "Specs" at bounding box center [311, 144] width 28 height 16
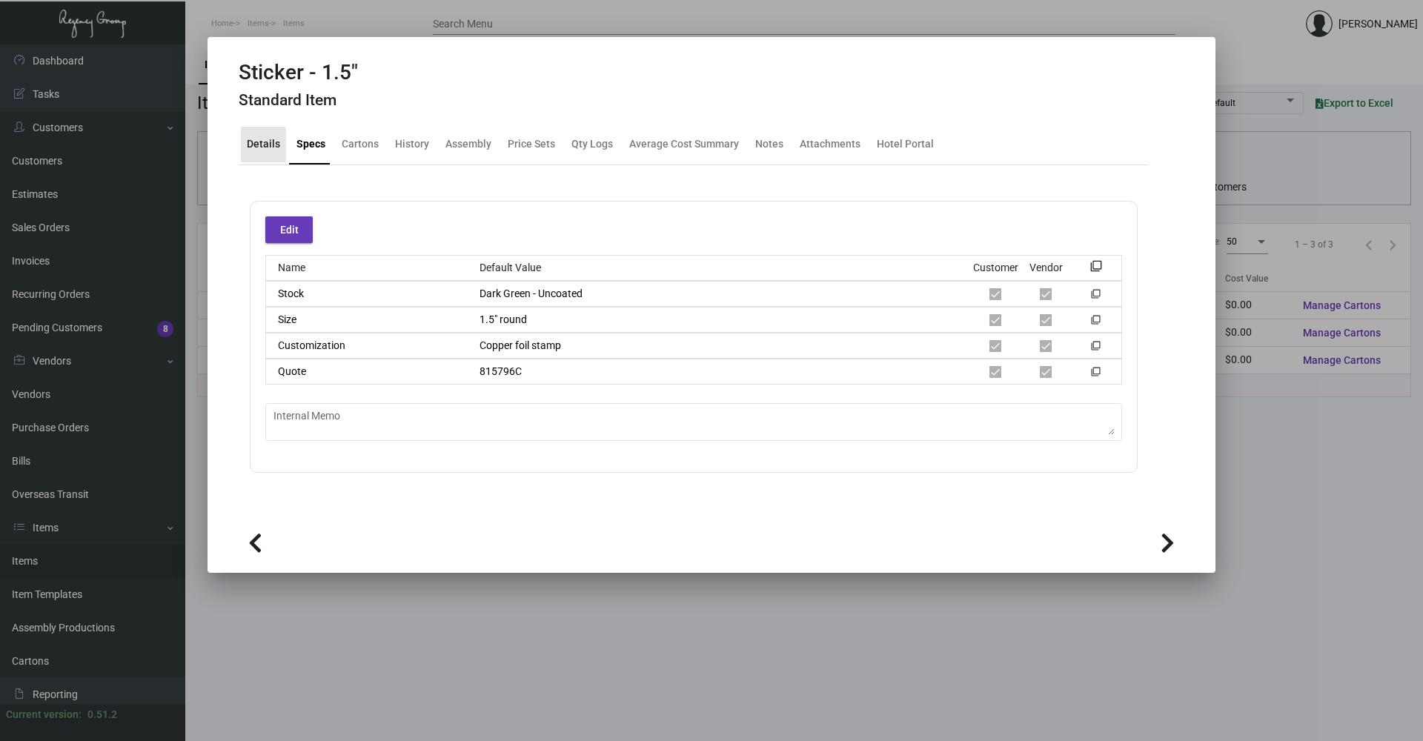
click at [257, 149] on div "Details" at bounding box center [263, 144] width 33 height 16
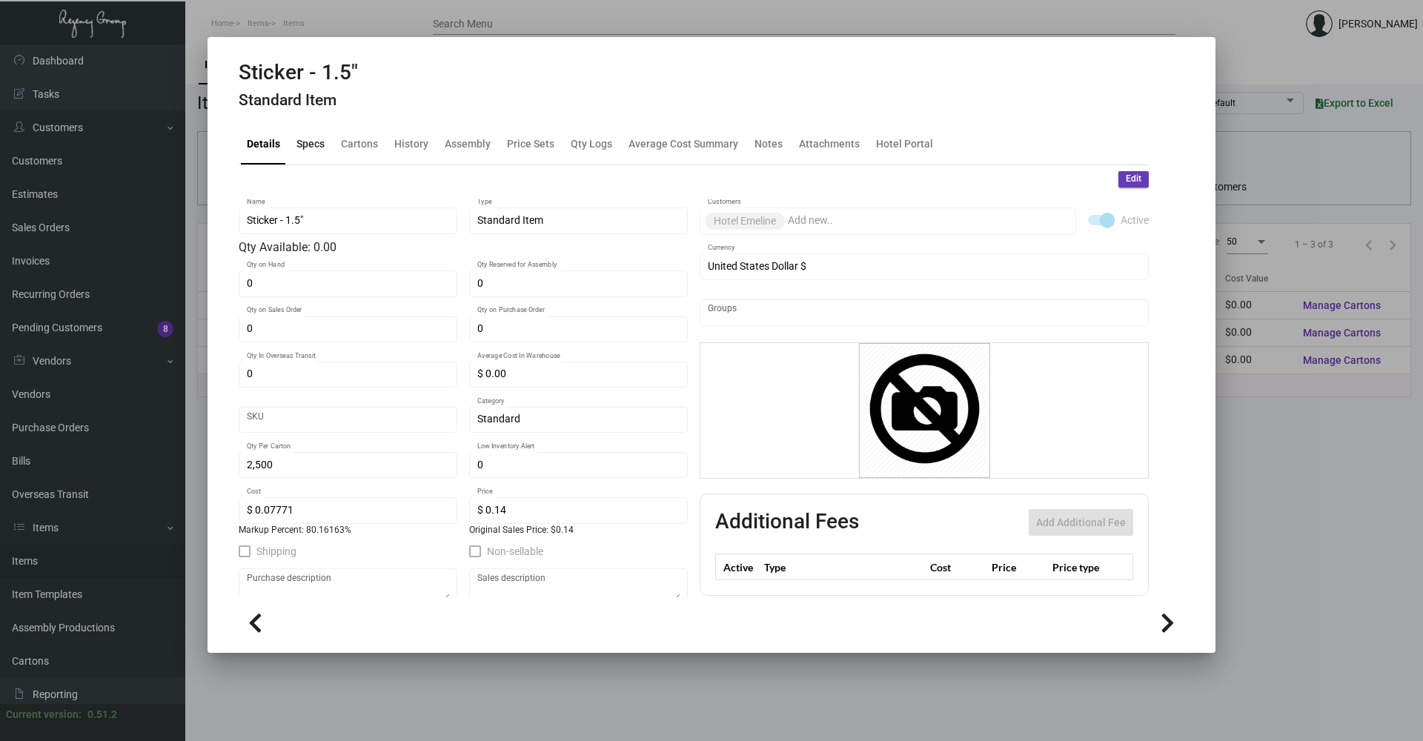
click at [313, 147] on div "Specs" at bounding box center [311, 144] width 28 height 16
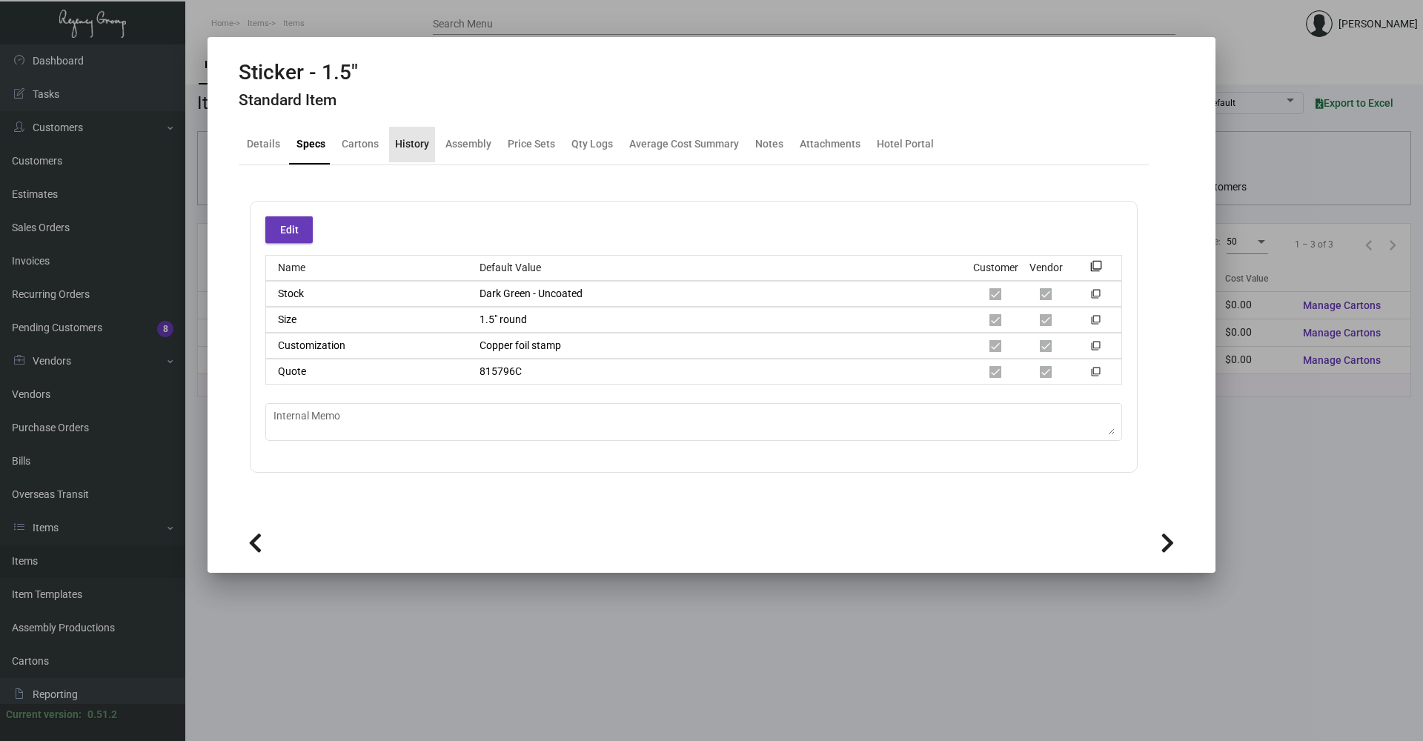
click at [414, 145] on div "History" at bounding box center [412, 144] width 34 height 16
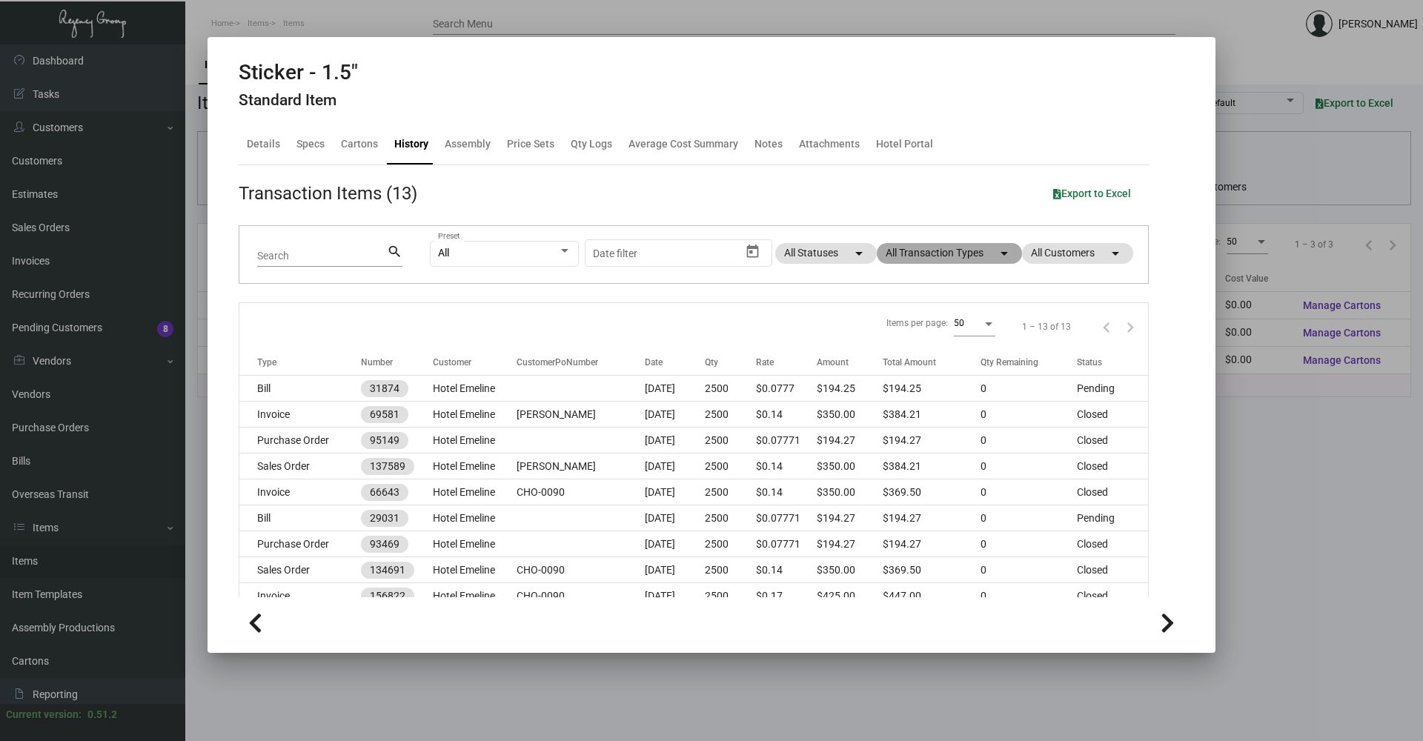
click at [920, 250] on mat-chip "All Transaction Types arrow_drop_down" at bounding box center [949, 253] width 145 height 21
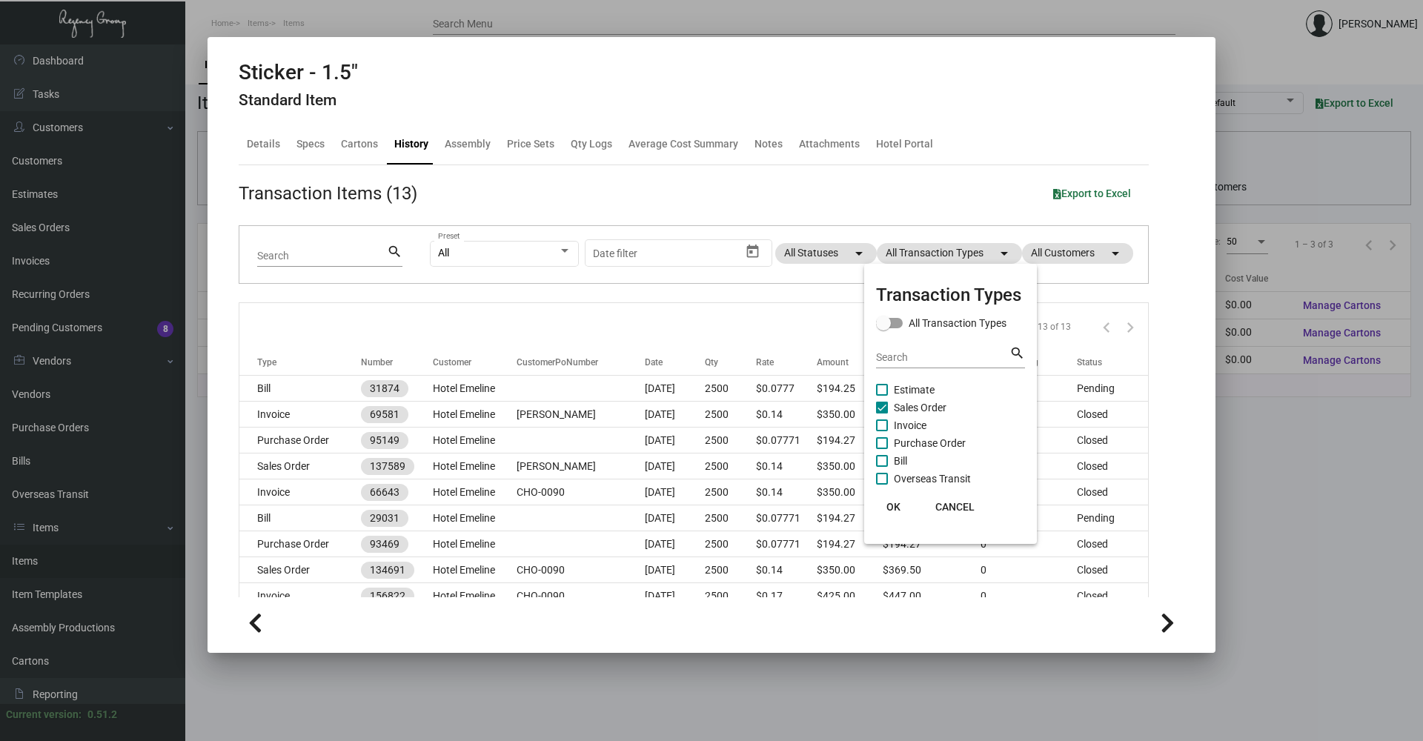
click at [943, 411] on span "Sales Order" at bounding box center [920, 408] width 53 height 18
click at [882, 414] on input "Sales Order" at bounding box center [882, 414] width 1 height 1
checkbox input "false"
click at [930, 439] on span "Purchase Order" at bounding box center [930, 443] width 72 height 18
click at [882, 449] on input "Purchase Order" at bounding box center [882, 449] width 1 height 1
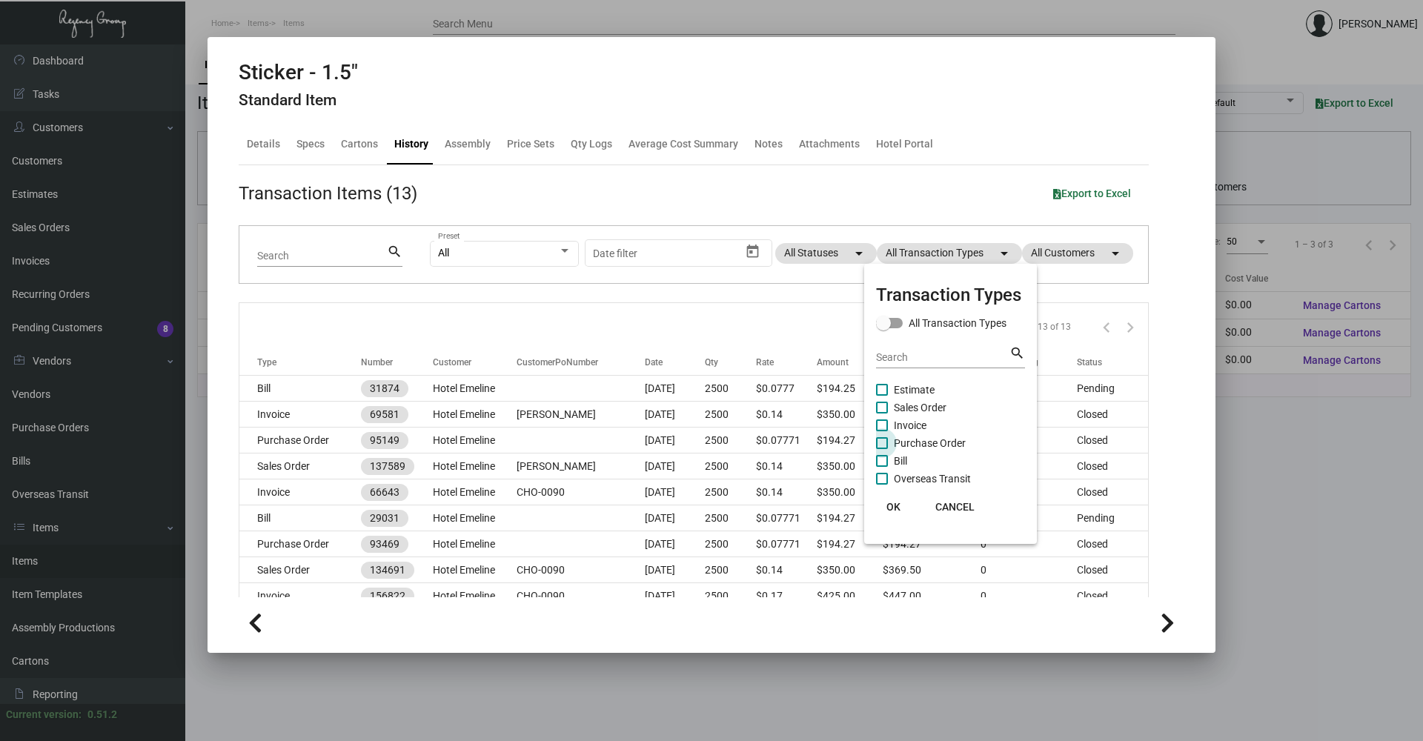
checkbox input "true"
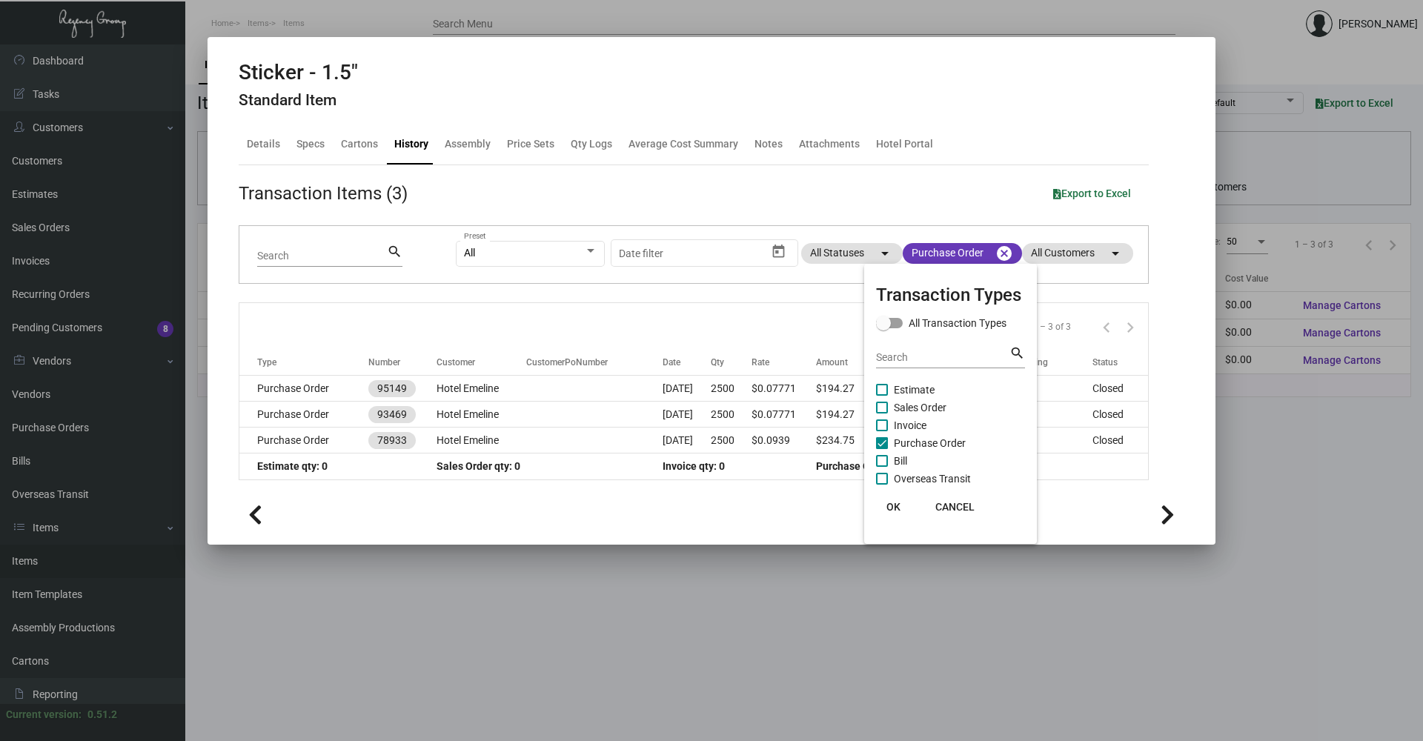
click at [904, 511] on button "OK" at bounding box center [893, 507] width 47 height 27
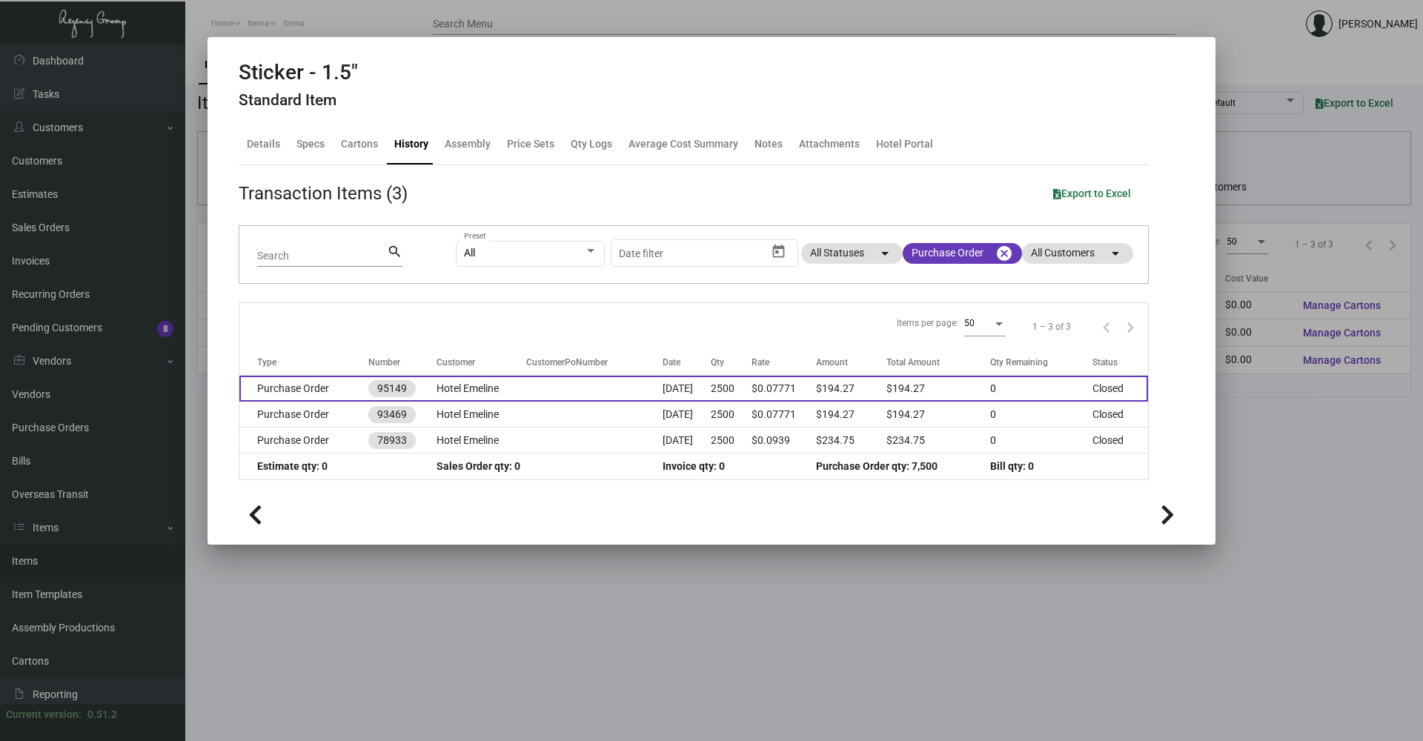
click at [776, 388] on td "$0.07771" at bounding box center [784, 389] width 64 height 26
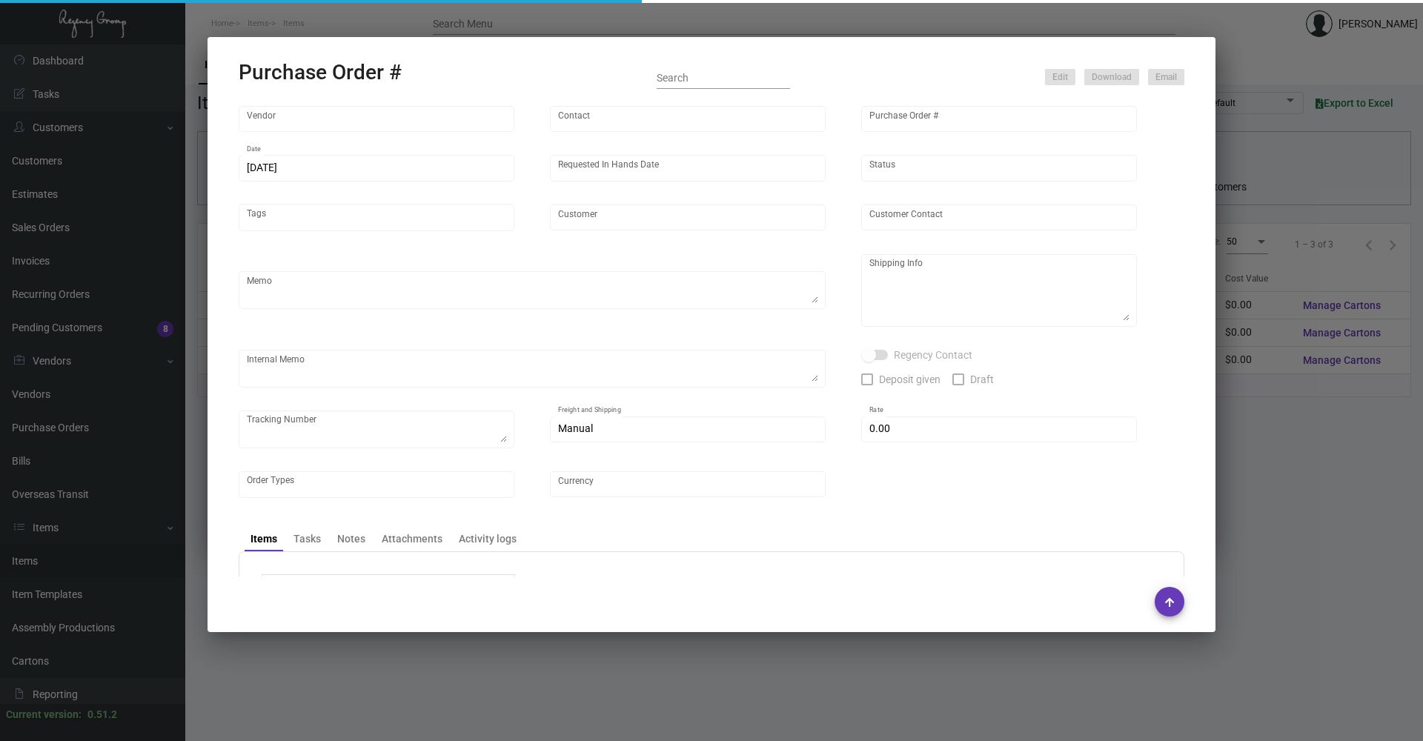
type input "Label Works"
type input "MISSING INFO MISSING INFO"
type input "95149"
type input "[DATE]"
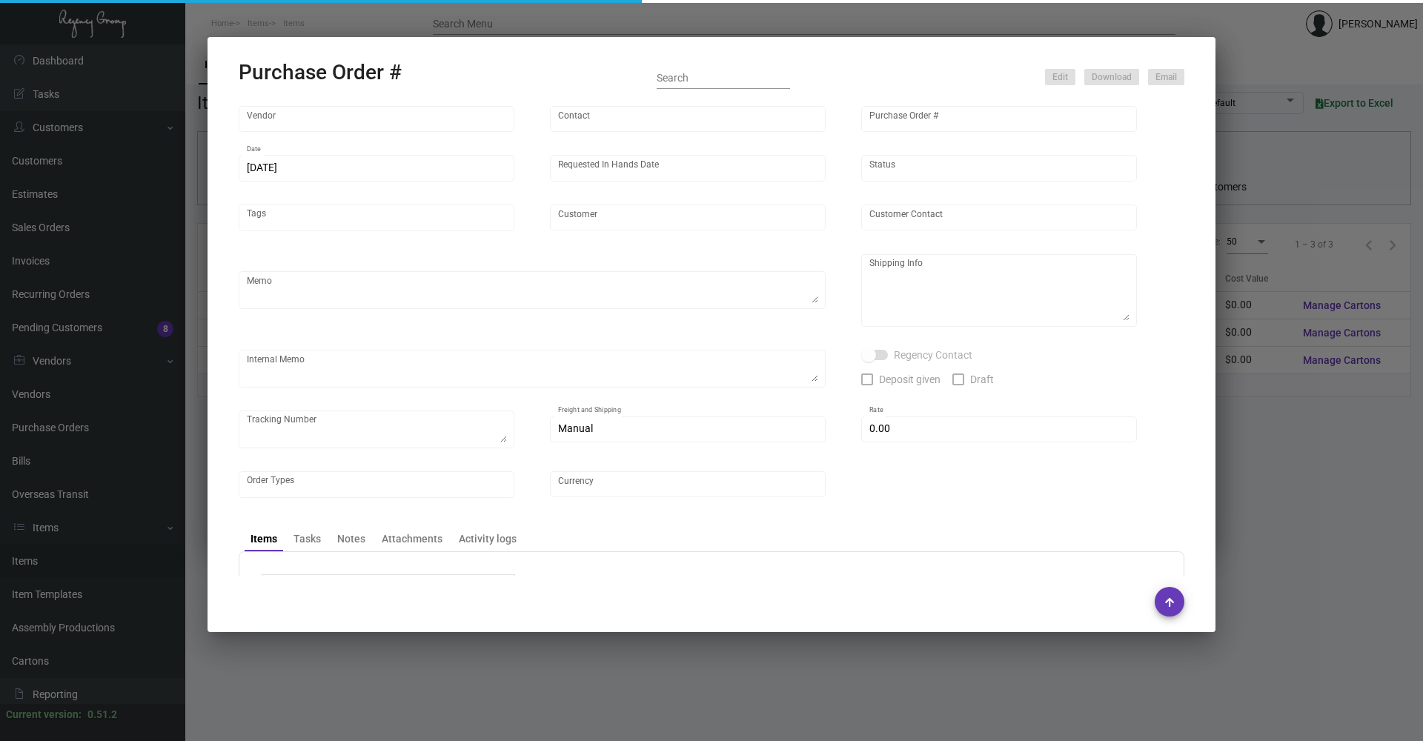
type input "Hotel Emeline"
type input "[PERSON_NAME]"
type textarea "Emeline - [PERSON_NAME] [STREET_ADDRESS]"
type input "$ 0.00"
type input "United States Dollar $"
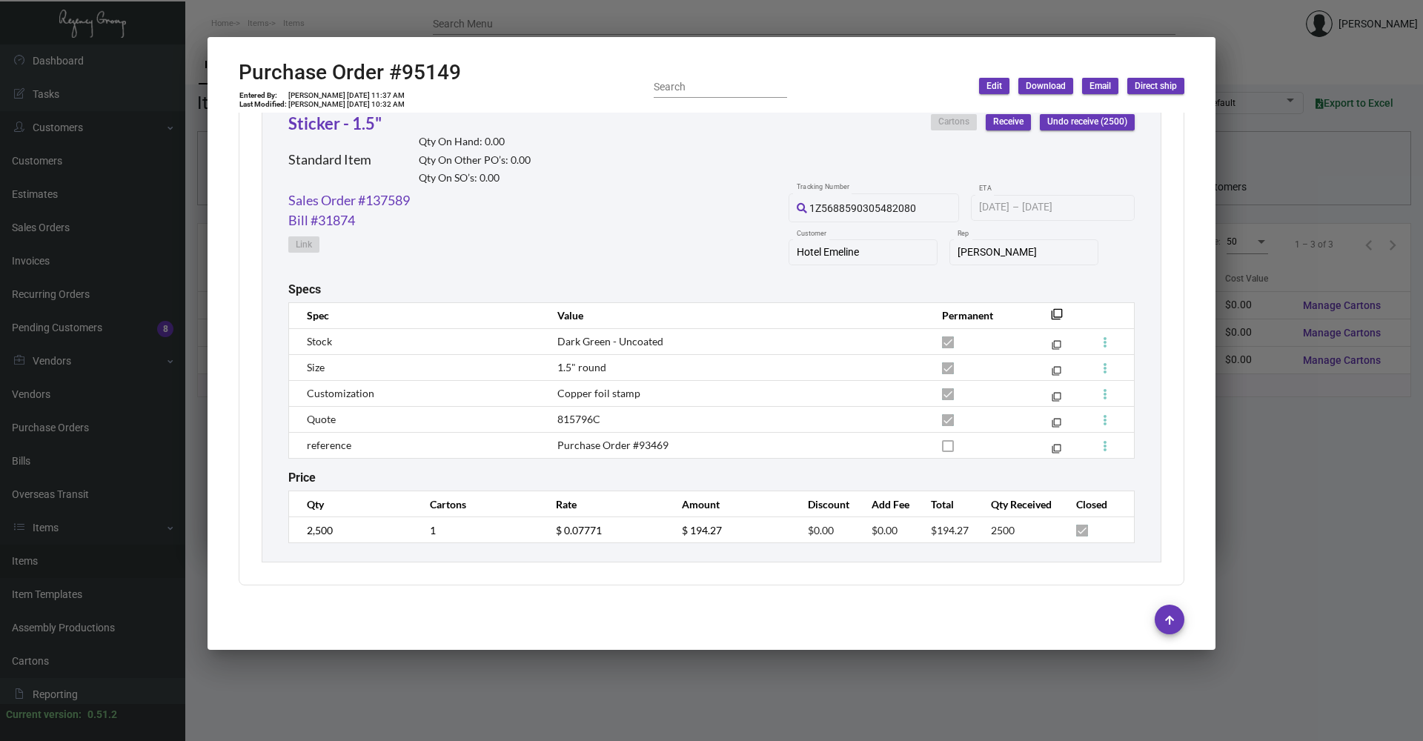
click at [447, 698] on div at bounding box center [711, 370] width 1423 height 741
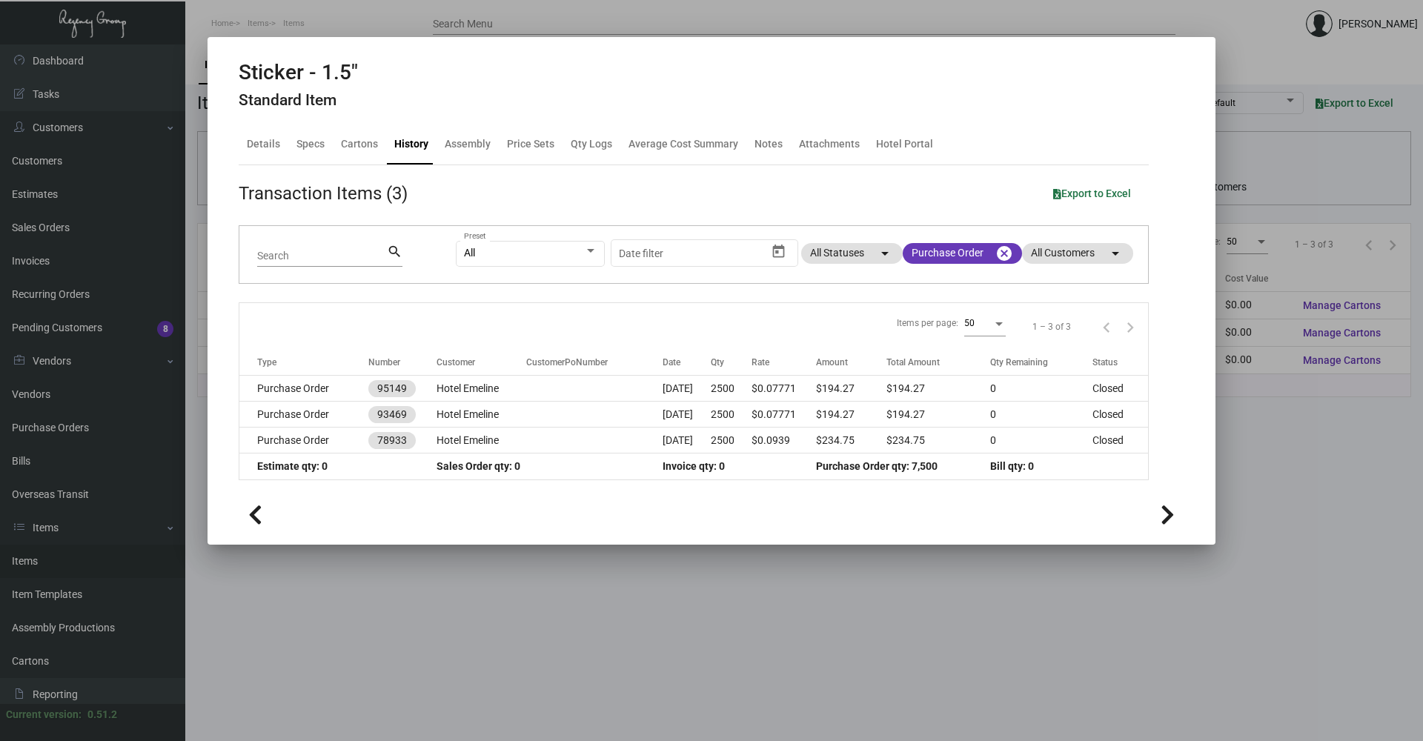
click at [447, 698] on div at bounding box center [711, 370] width 1423 height 741
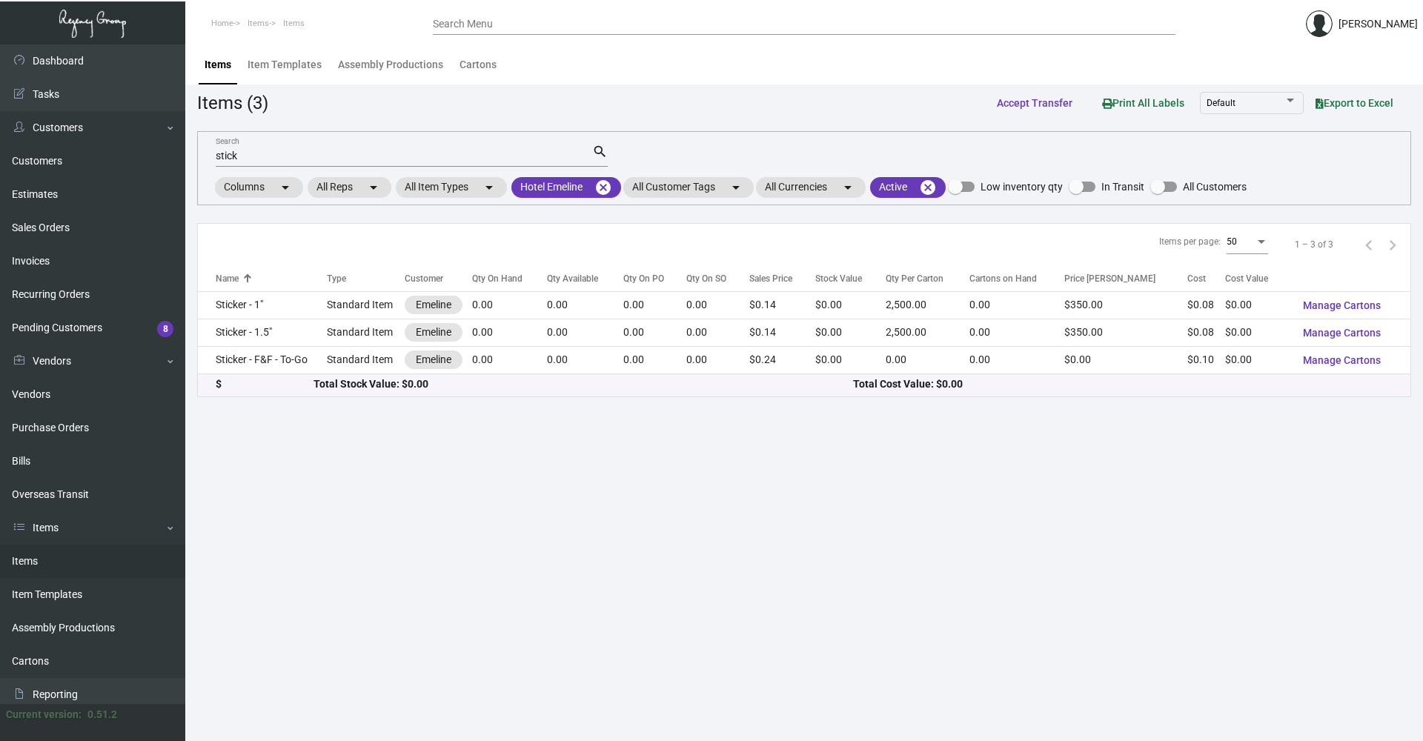
click at [262, 165] on div "stick Search" at bounding box center [404, 155] width 377 height 23
click at [263, 156] on input "stick" at bounding box center [404, 157] width 377 height 12
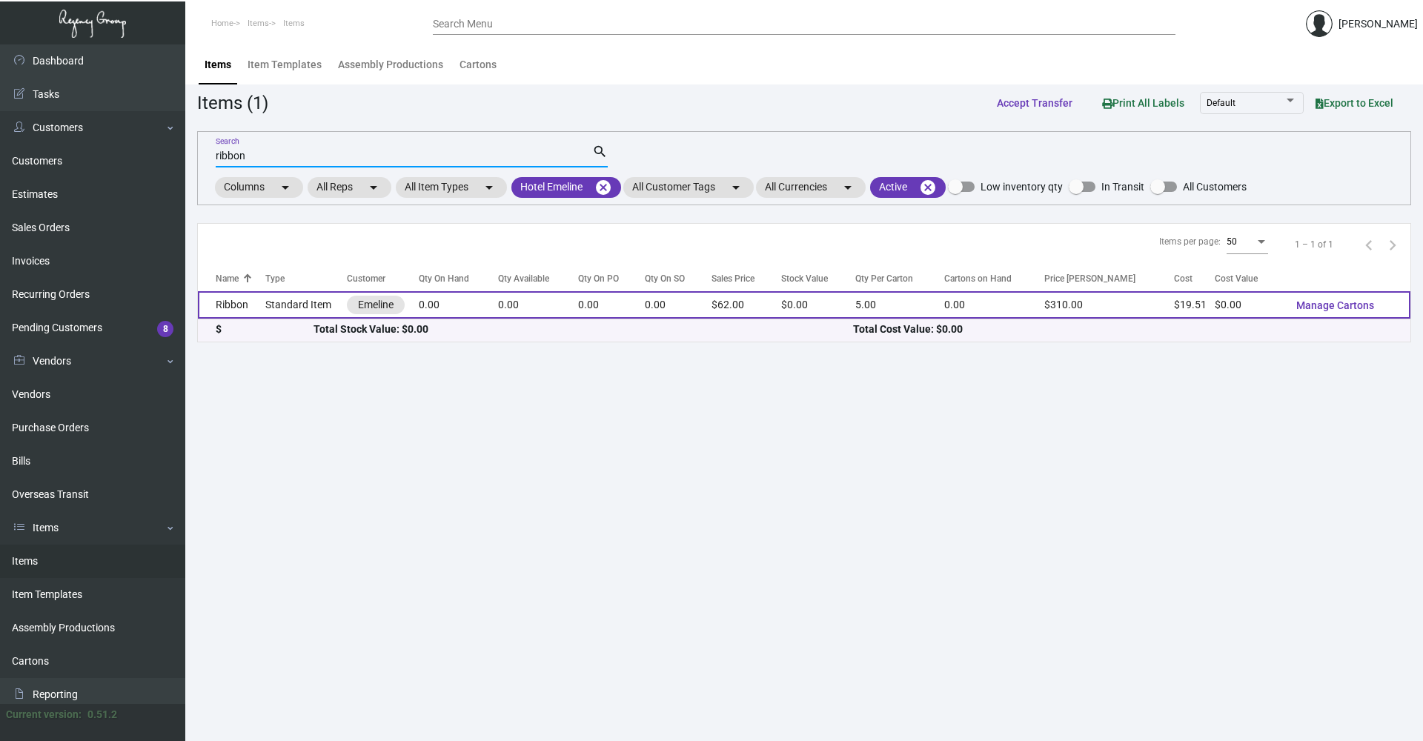
type input "ribbon"
click at [277, 302] on td "Standard Item" at bounding box center [306, 304] width 82 height 27
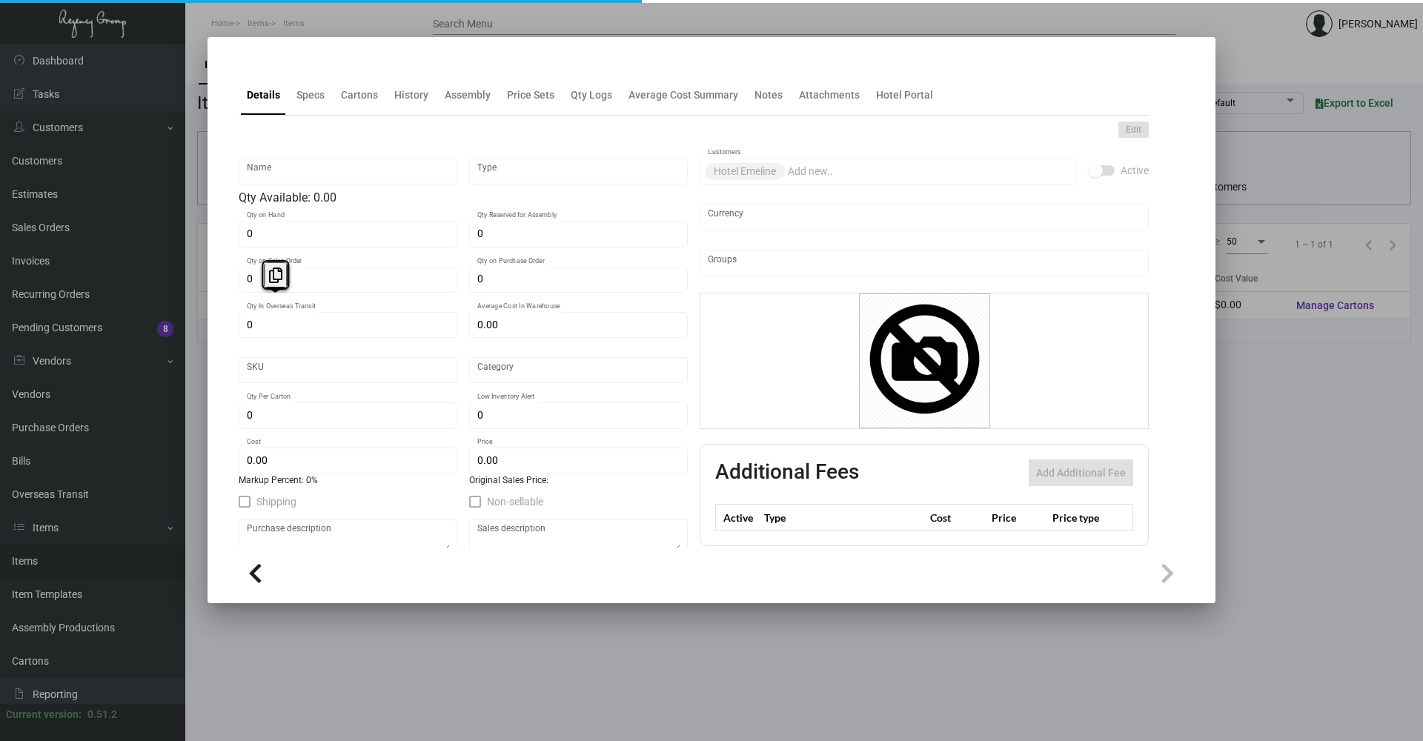
type input "Ribbon"
type input "Standard Item"
type input "$ 0.00"
type input "Standard"
type input "5"
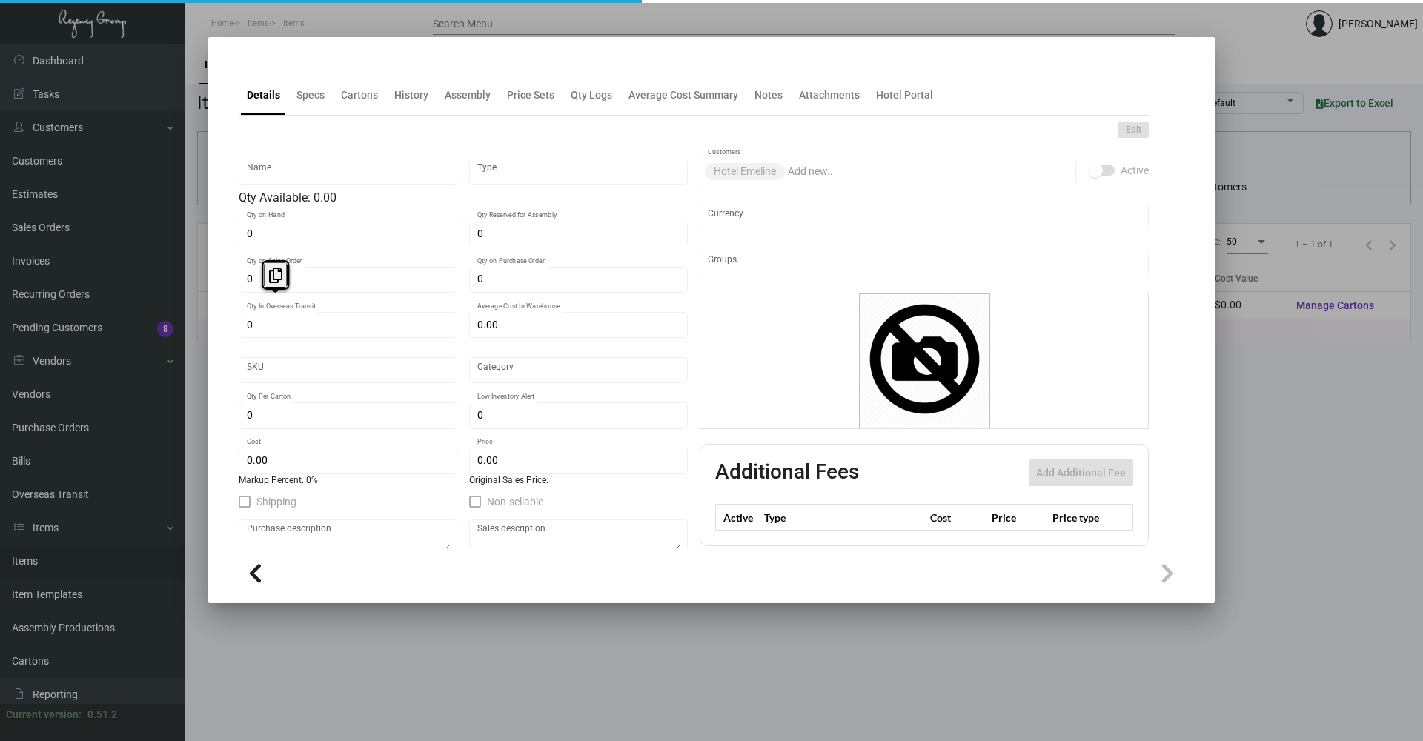
type input "$ 19.51"
type input "$ 62.00"
checkbox input "true"
type input "United States Dollar $"
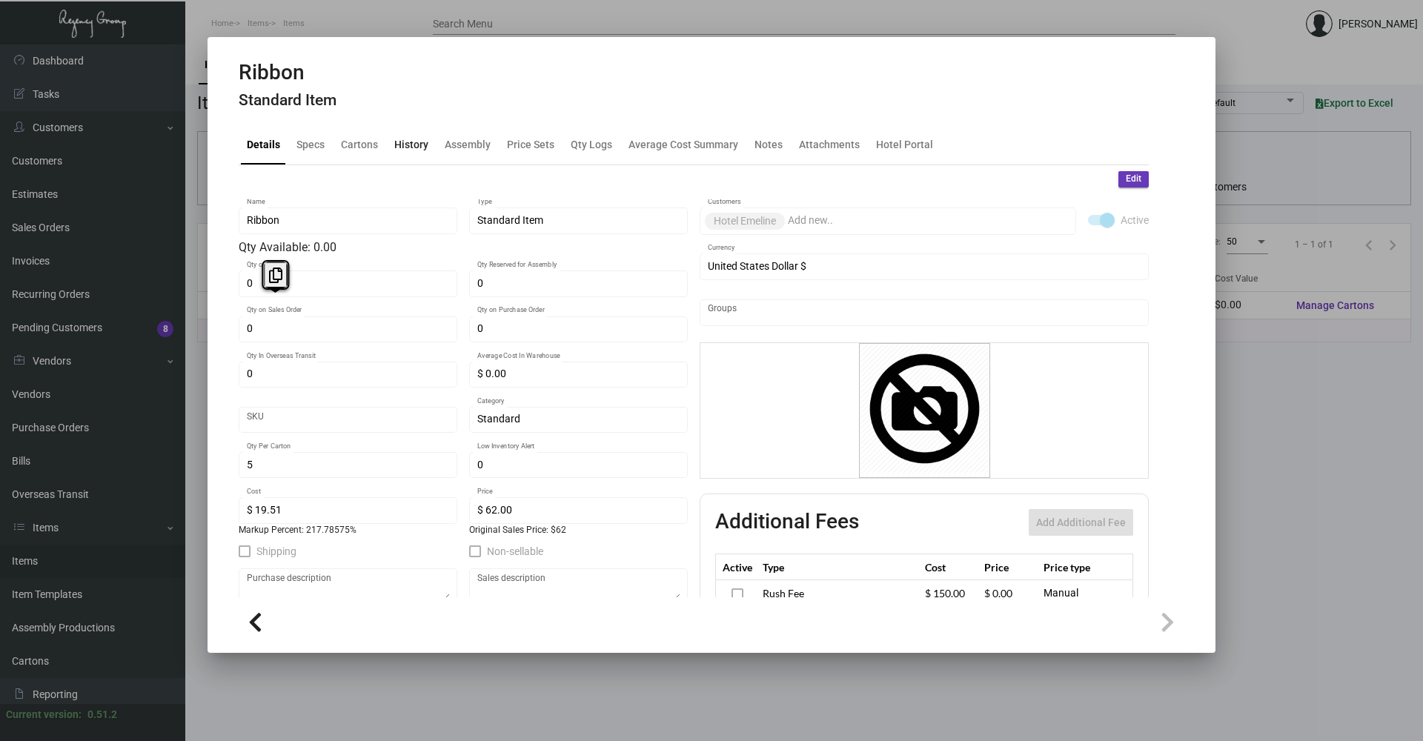
click at [408, 149] on div "History" at bounding box center [411, 144] width 34 height 16
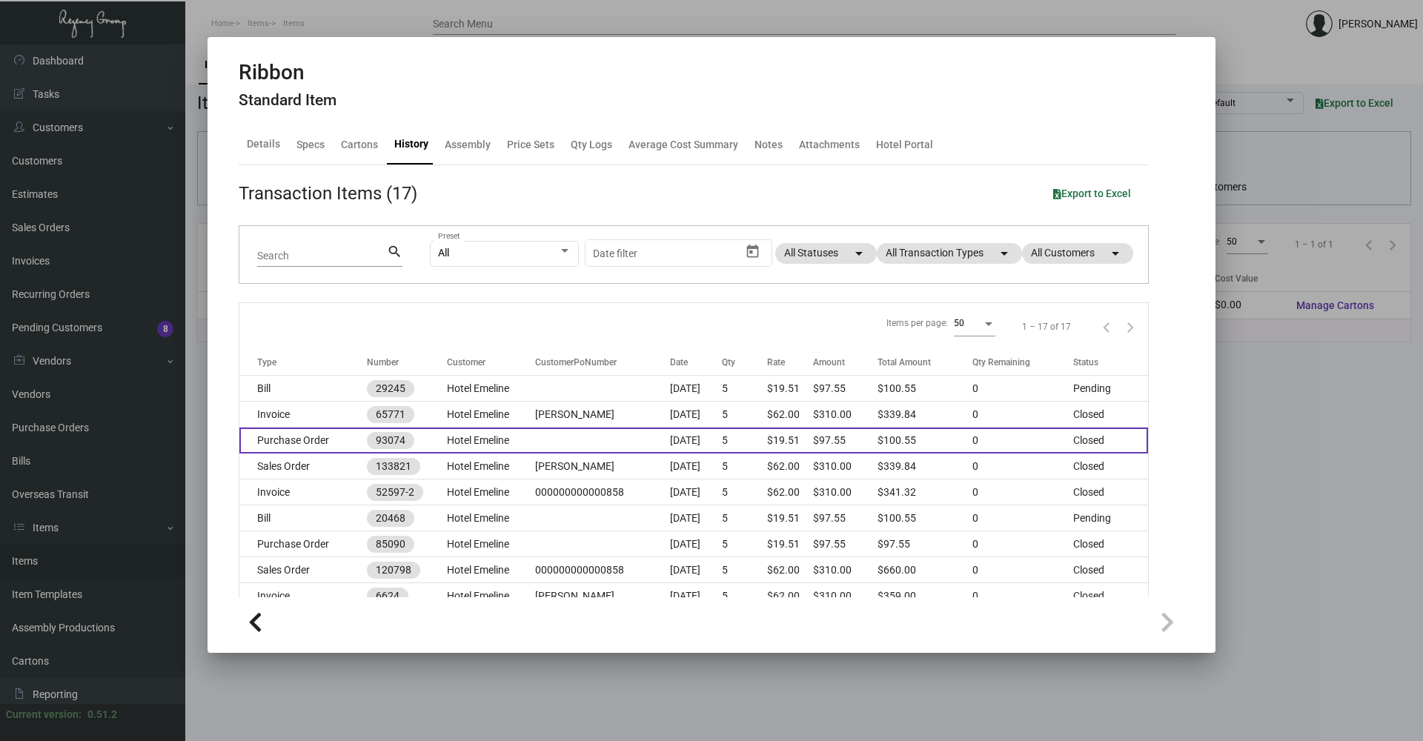
click at [371, 450] on td "93074" at bounding box center [407, 441] width 80 height 26
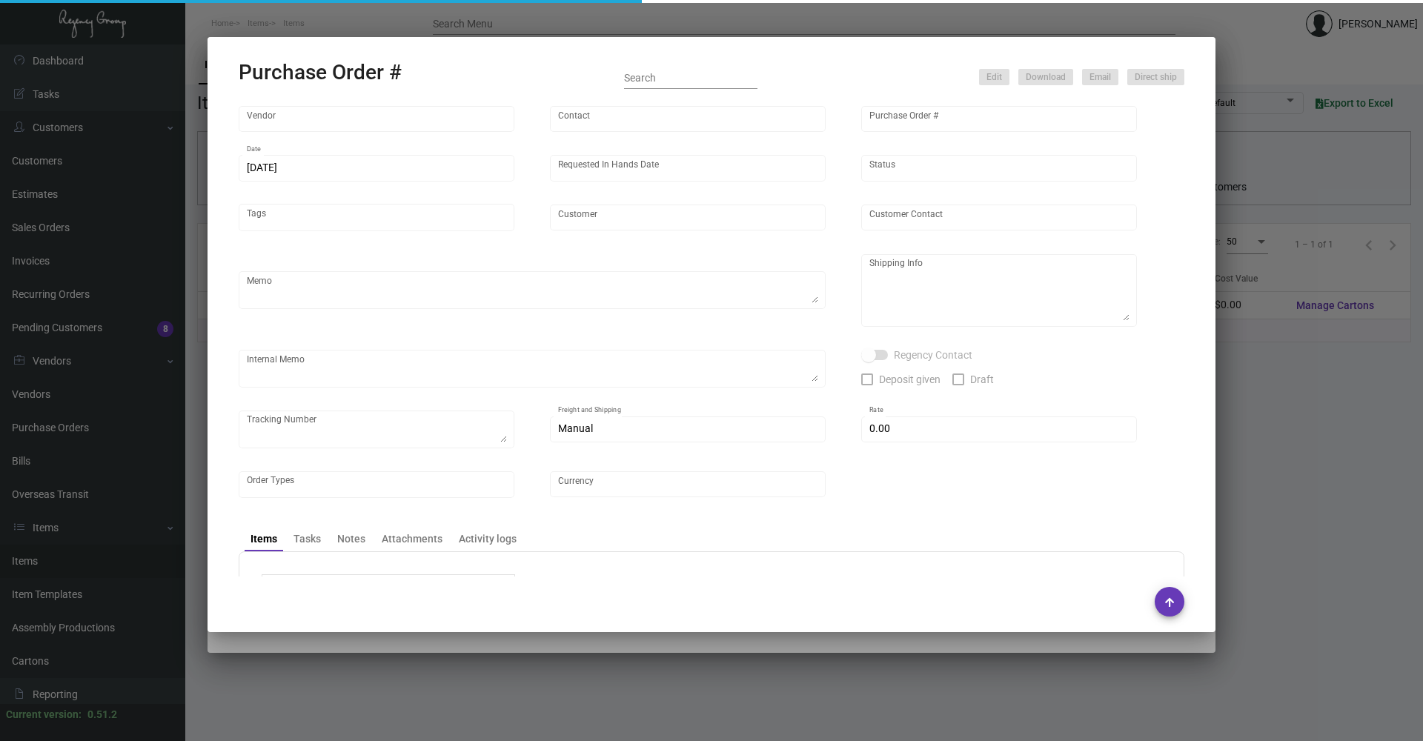
type input "PAPILLON RIBBON & BOW COMPANY"
type input "[PERSON_NAME]"
type input "93074"
type input "[DATE]"
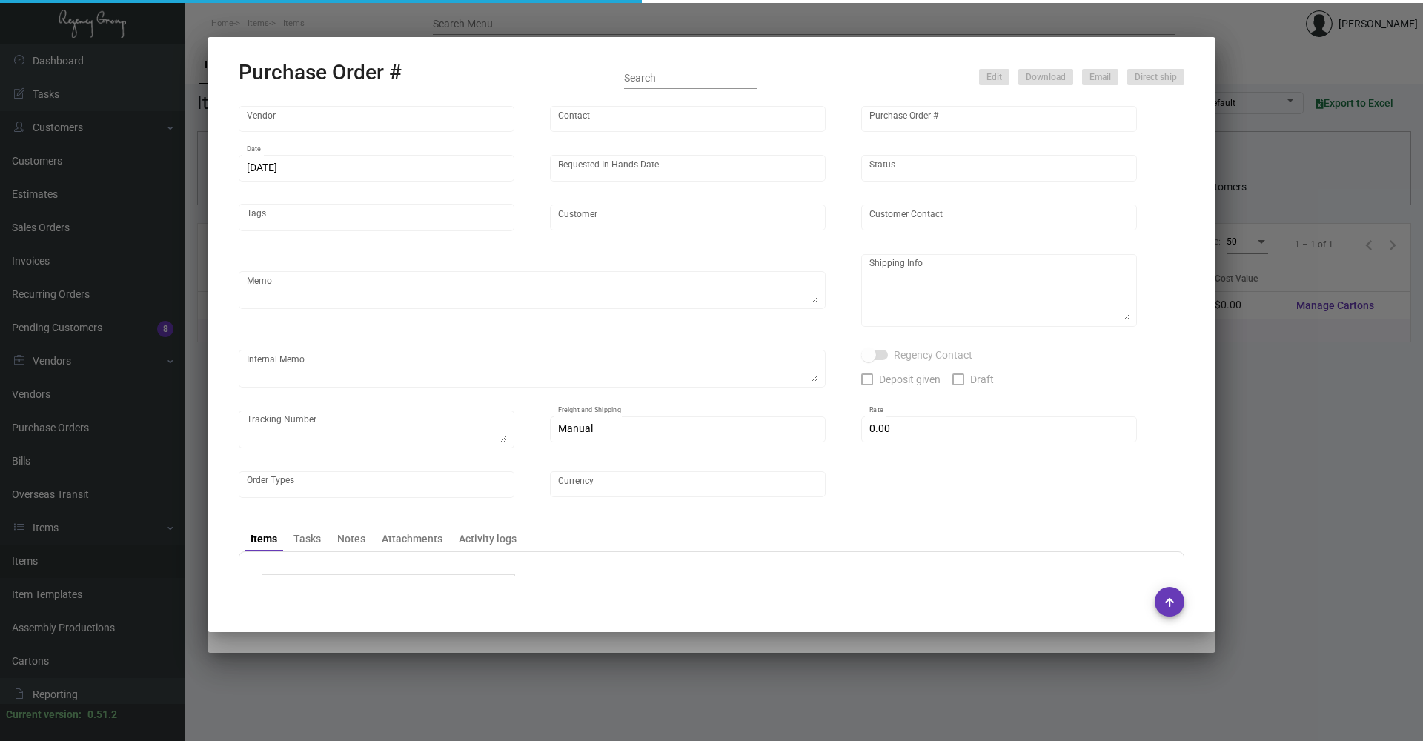
type input "Hotel Emeline"
type input "[PERSON_NAME]"
type textarea "BLIND Ship via UPS Ground Acct# 1AY276."
type textarea "[PERSON_NAME] [PERSON_NAME] [STREET_ADDRESS]"
type input "$ 3.00"
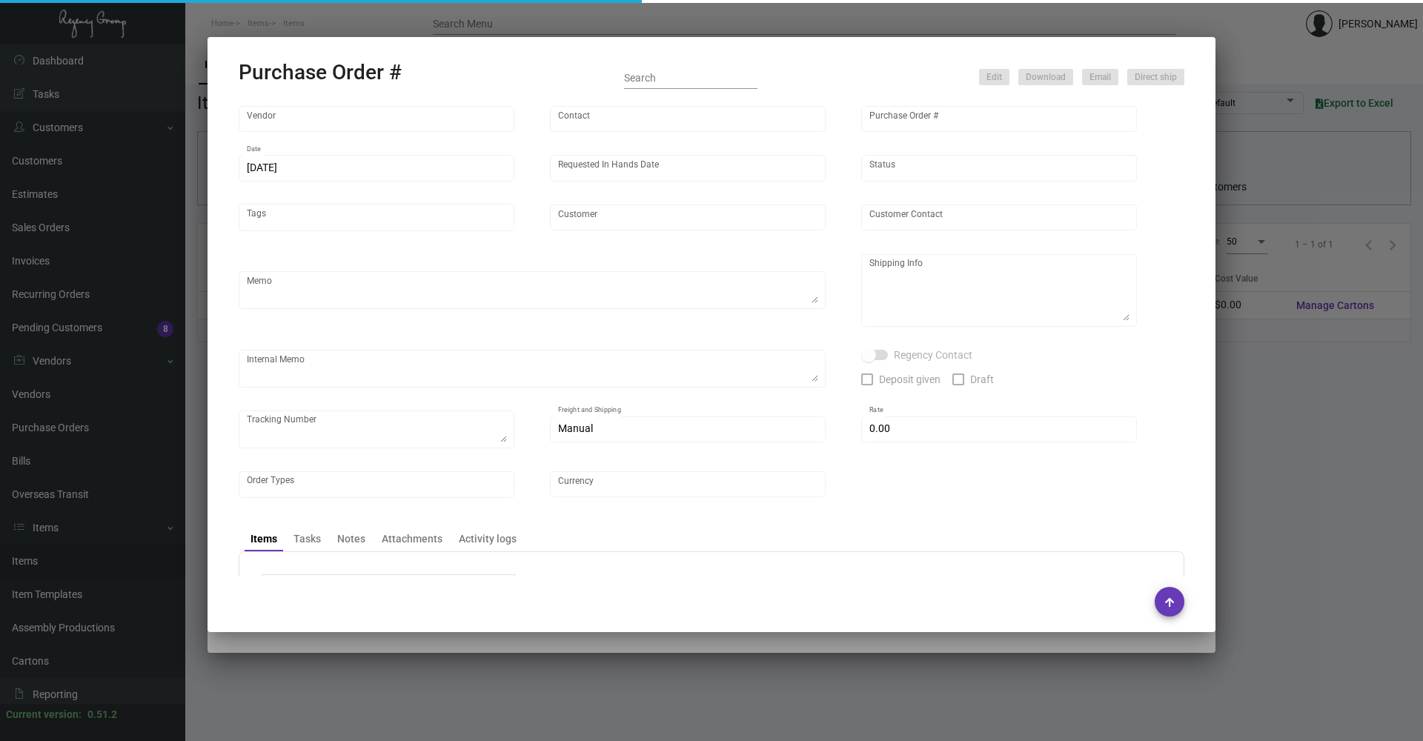
type input "United States Dollar $"
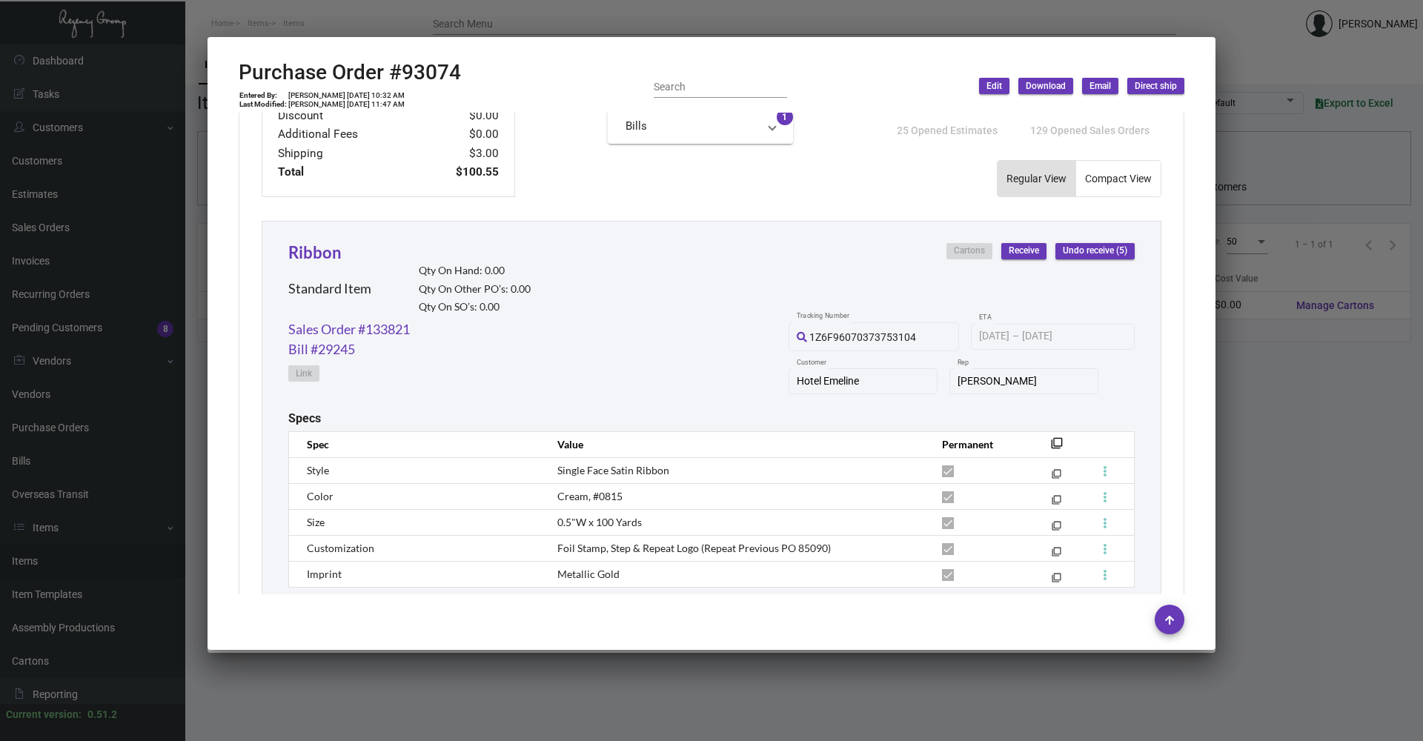
scroll to position [593, 0]
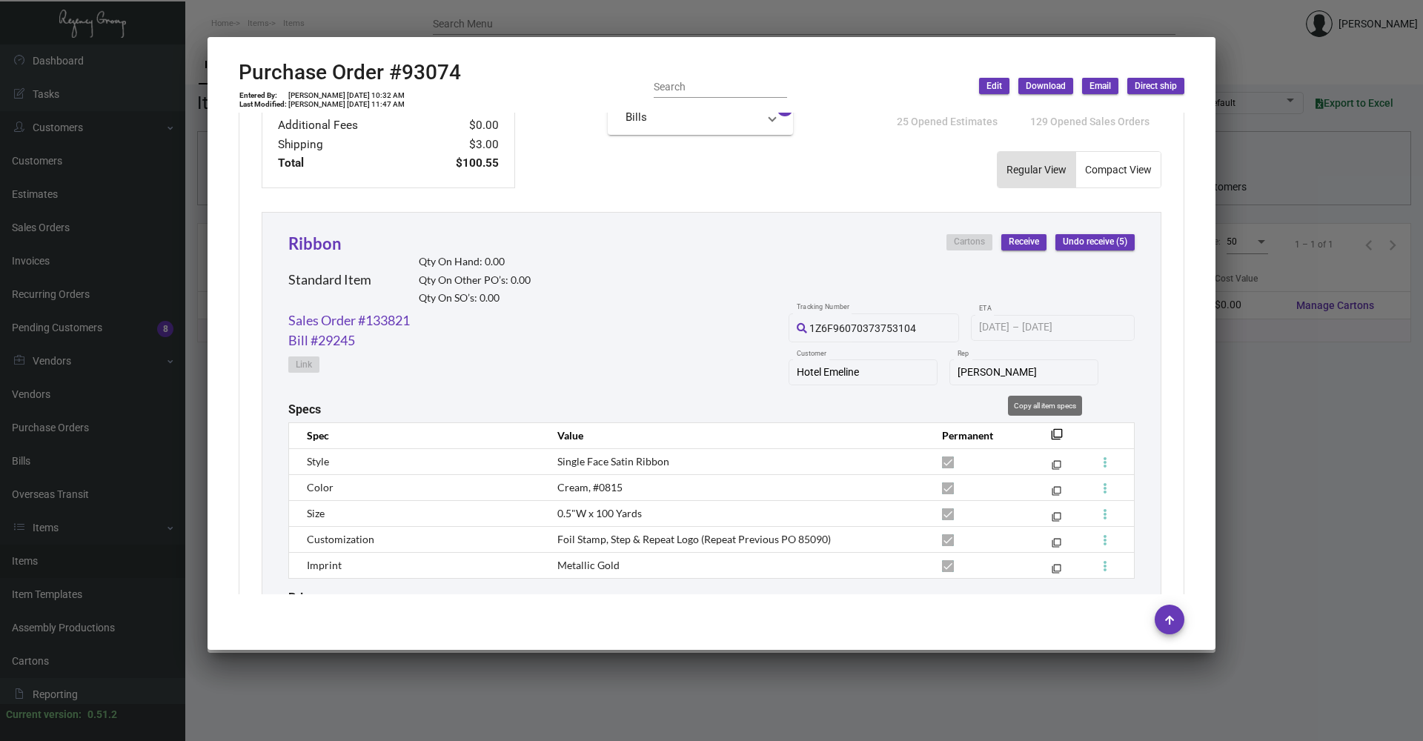
click at [1051, 436] on mat-icon "filter_none" at bounding box center [1057, 439] width 12 height 12
drag, startPoint x: 475, startPoint y: 66, endPoint x: 400, endPoint y: 73, distance: 75.2
click at [400, 73] on div "Purchase Order #93074 Entered By: [PERSON_NAME] [DATE] 10:32 AM Last Modified: …" at bounding box center [712, 86] width 946 height 53
click at [420, 44] on button at bounding box center [429, 35] width 24 height 27
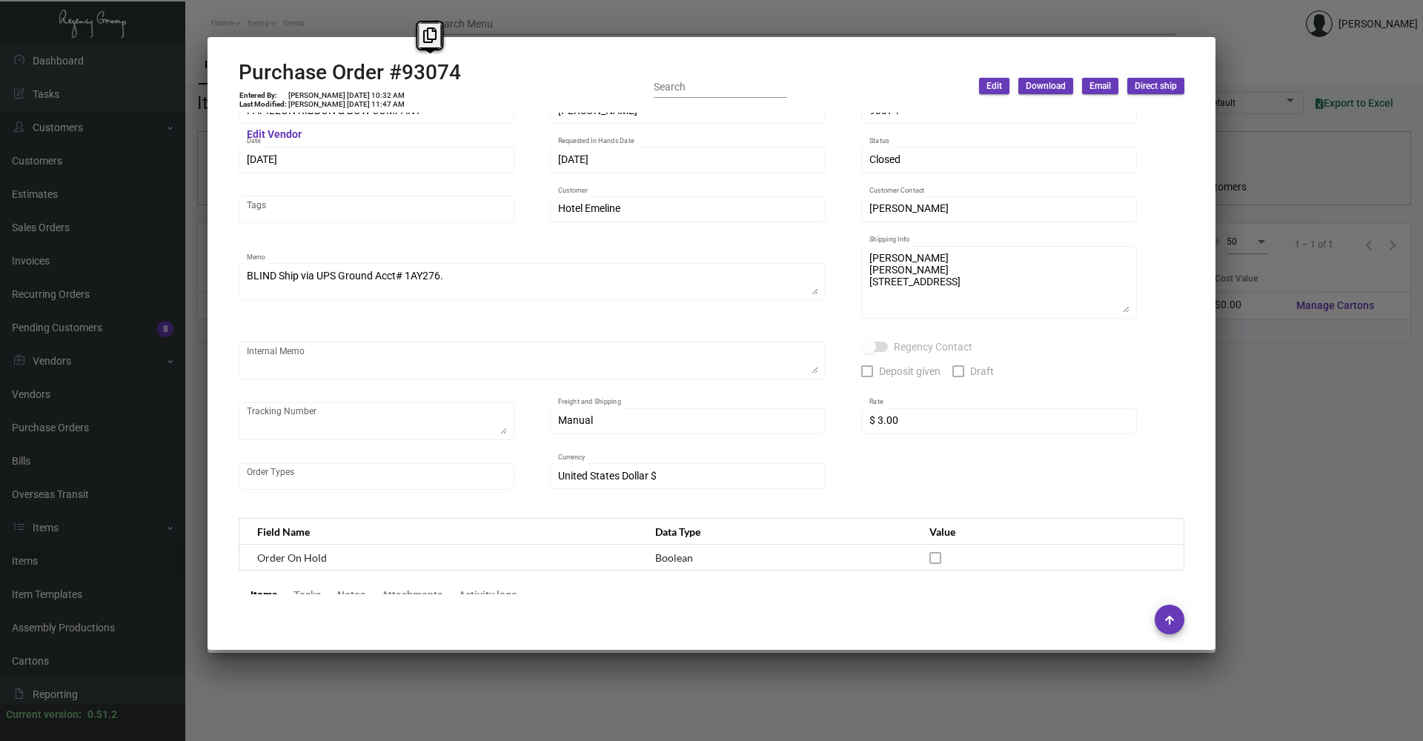
scroll to position [0, 0]
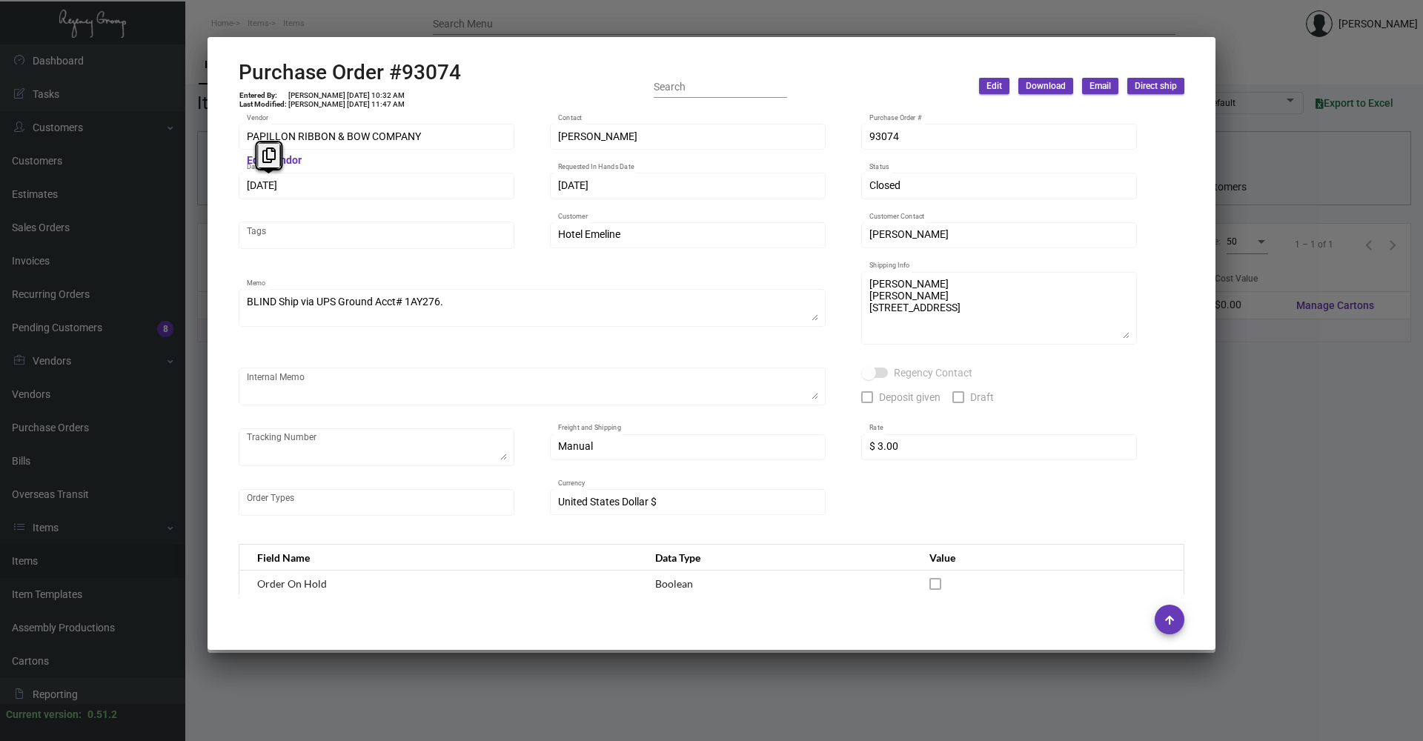
click at [223, 190] on div "PAPILLON RIBBON & BOW COMPANY Vendor Edit Vendor [PERSON_NAME] Contact 93074 Pu…" at bounding box center [712, 354] width 982 height 482
click at [276, 164] on button at bounding box center [269, 155] width 24 height 27
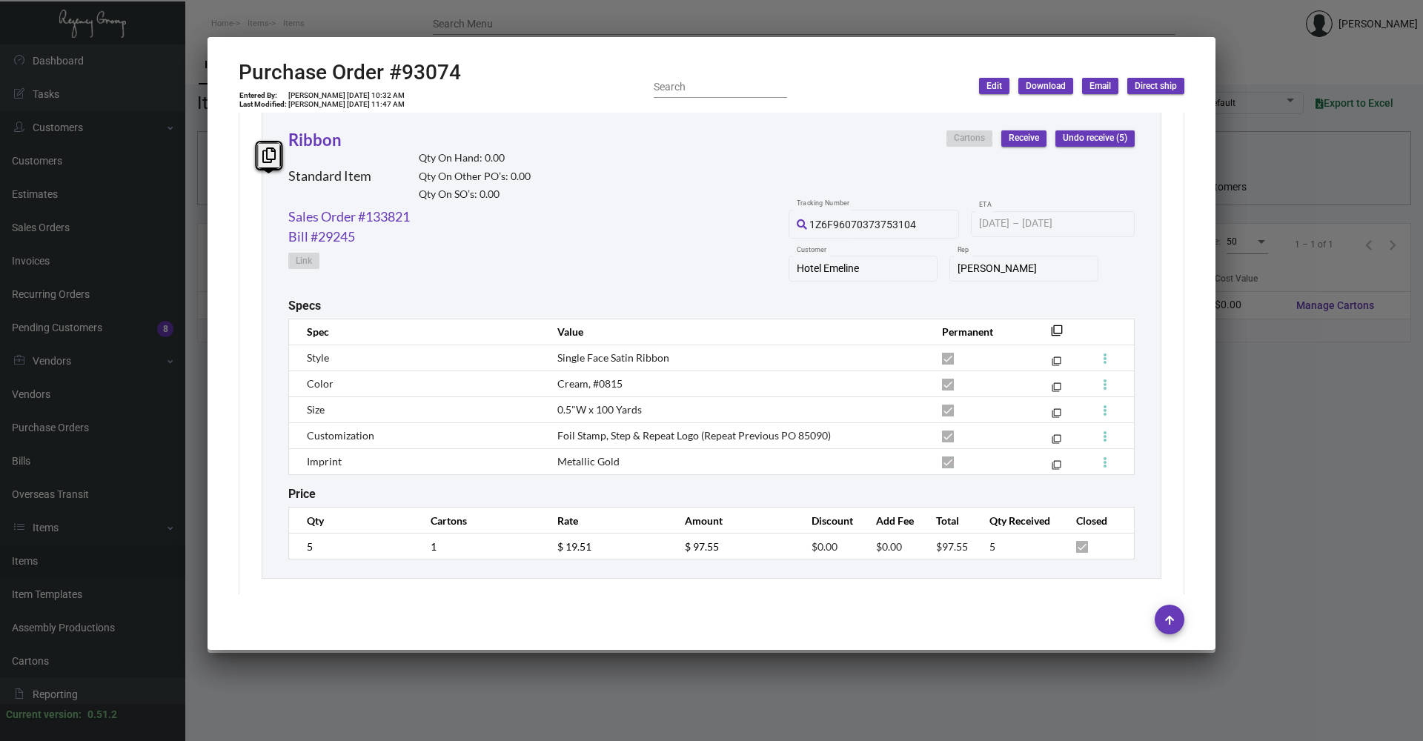
scroll to position [713, 0]
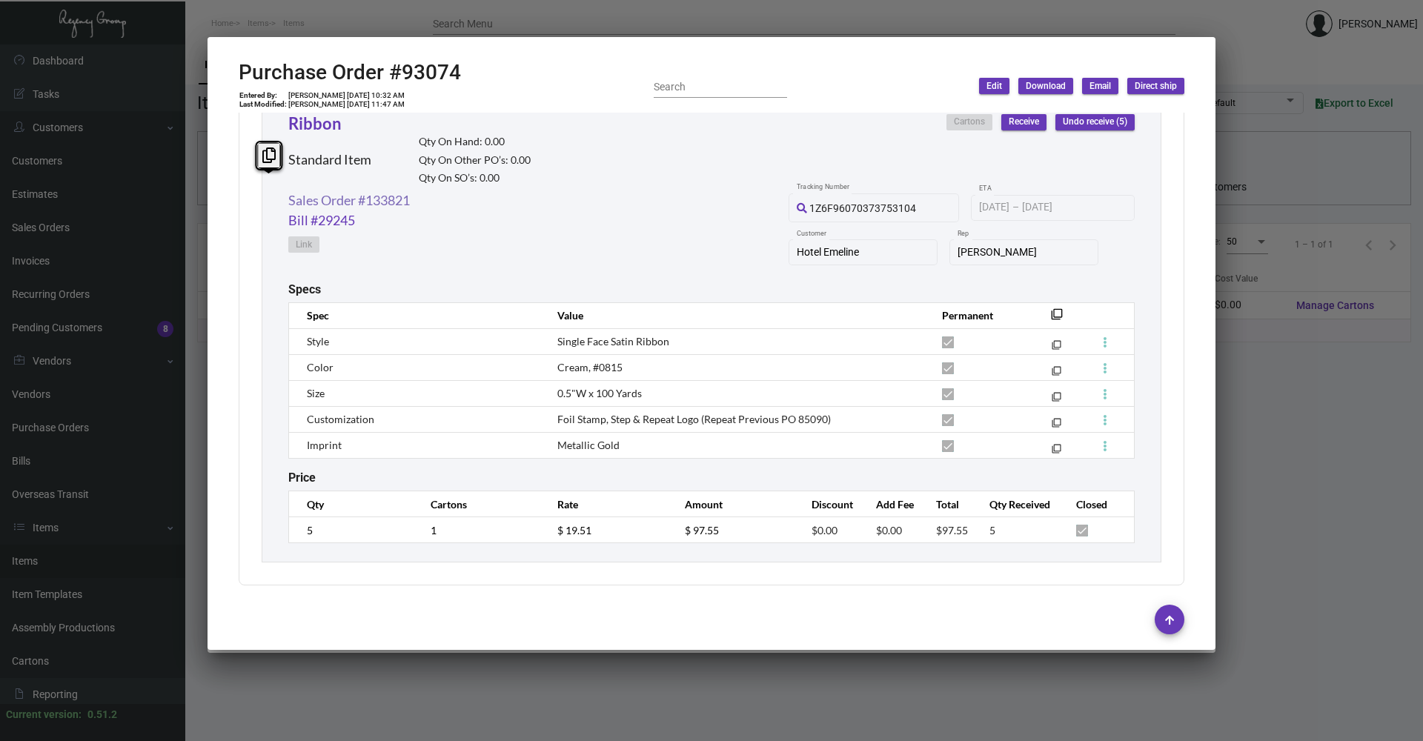
click at [388, 202] on link "Sales Order #133821" at bounding box center [349, 201] width 122 height 20
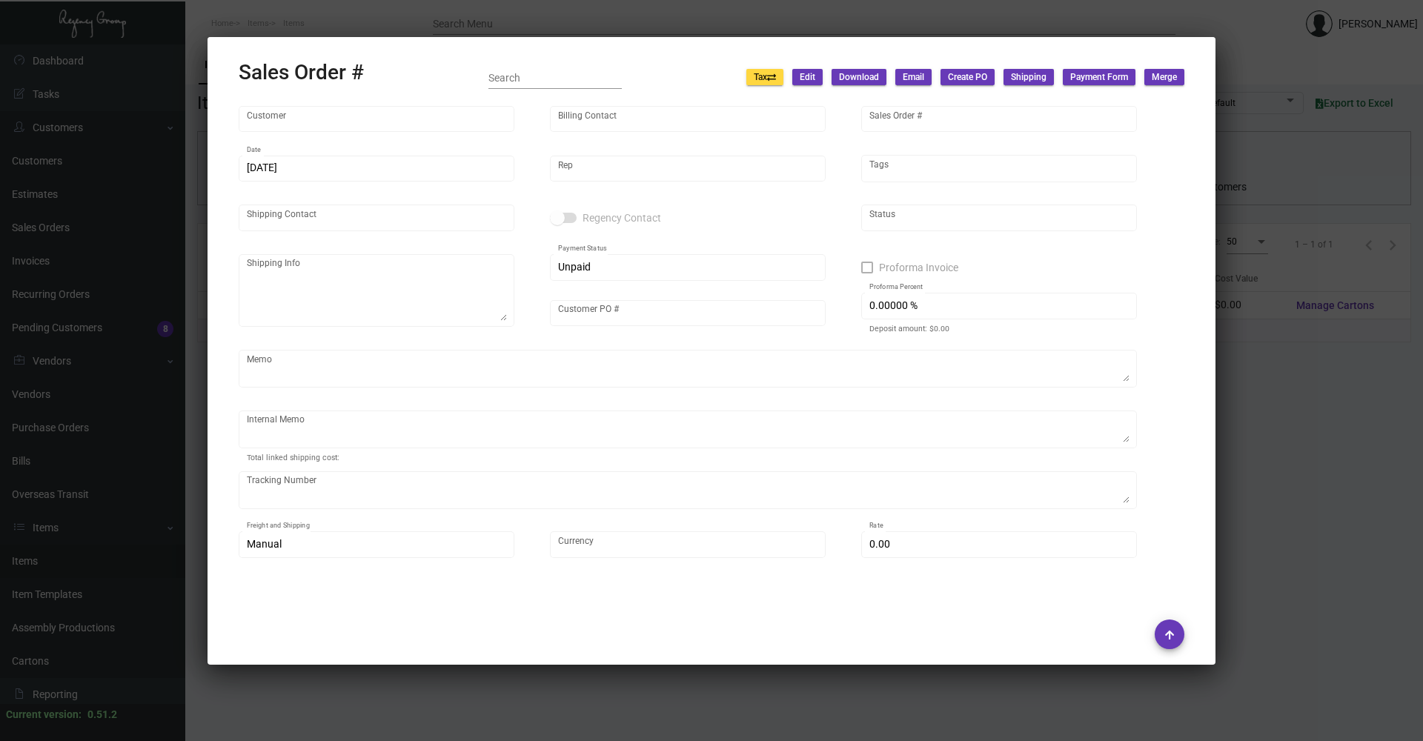
type input "Hotel Emeline"
type input "AP Emeline"
type input "133821"
type input "[DATE]"
type input "[PERSON_NAME]"
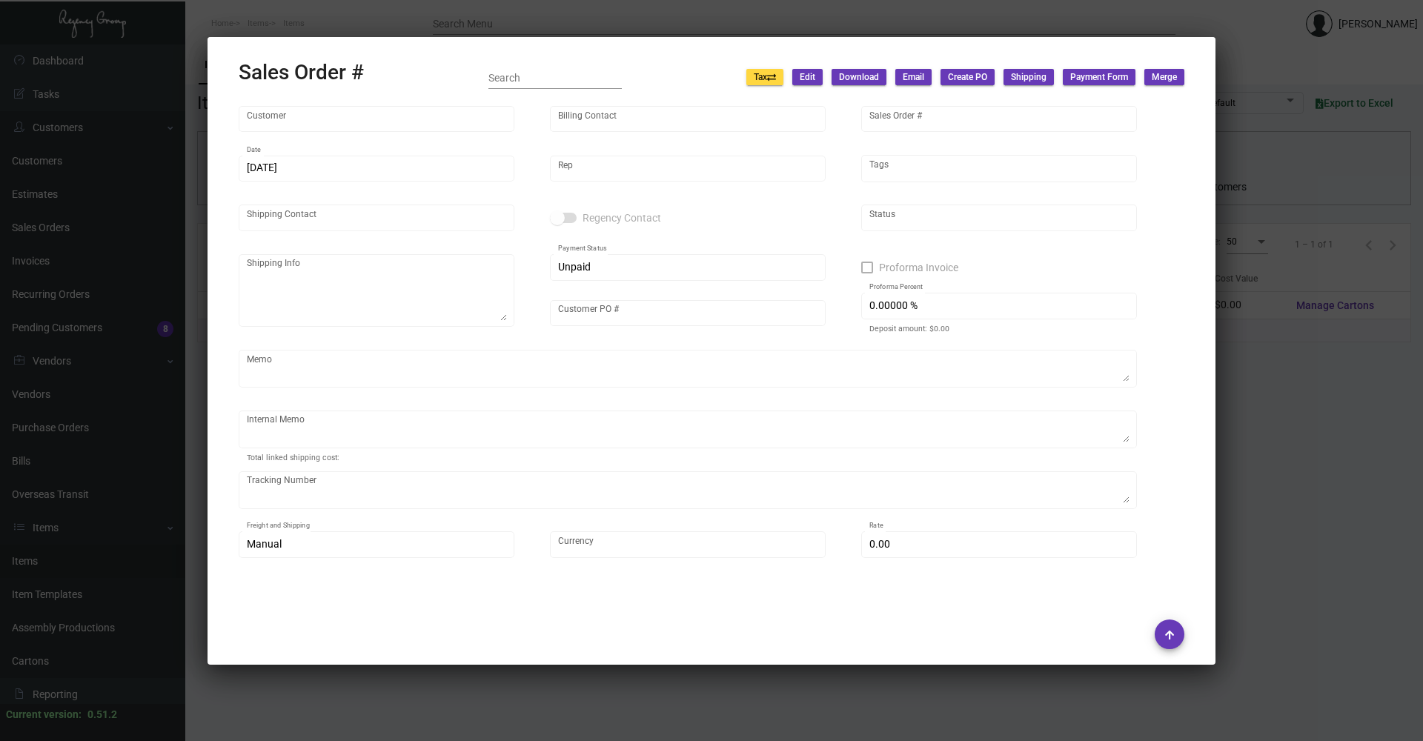
type input "[PERSON_NAME]"
type textarea "[PERSON_NAME] [PERSON_NAME] [STREET_ADDRESS]"
type input "[PERSON_NAME]"
type input "United States Dollar $"
type input "$ 29.84"
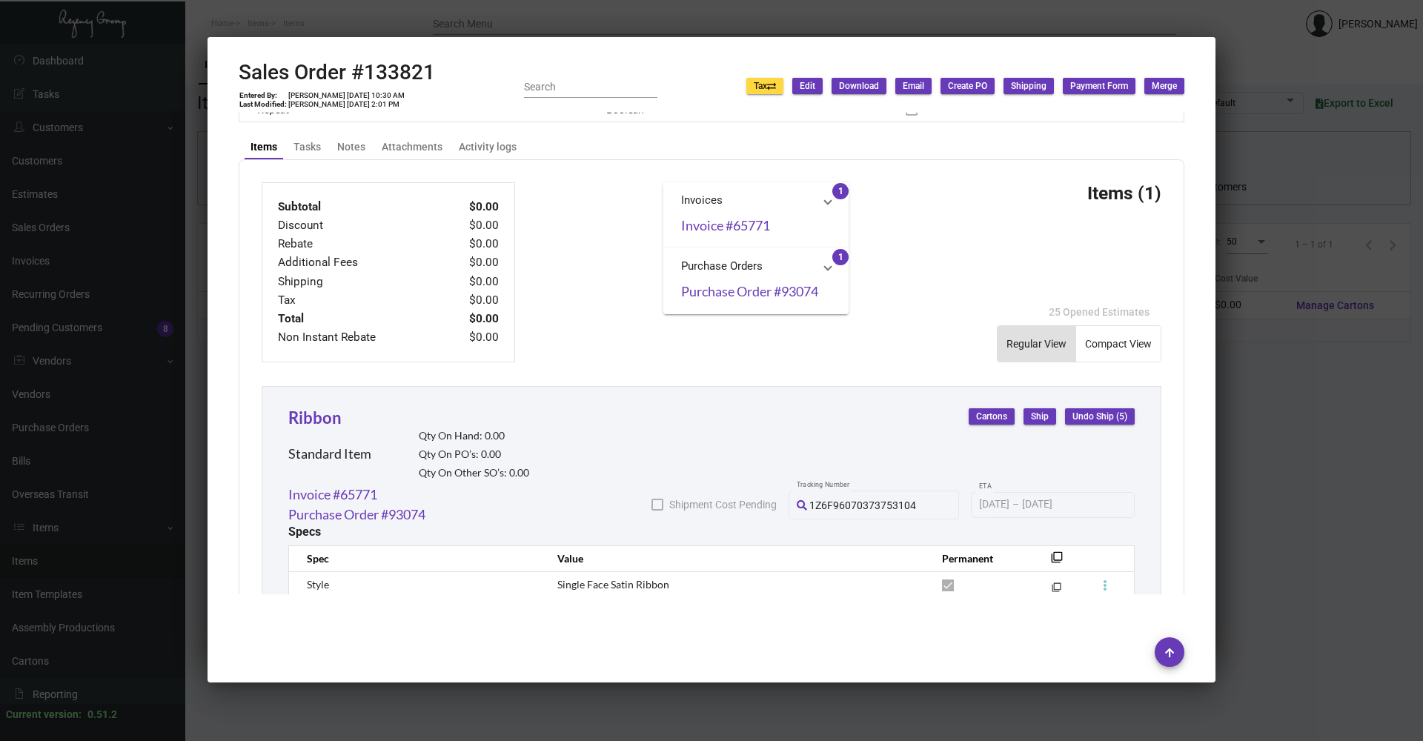
scroll to position [795, 0]
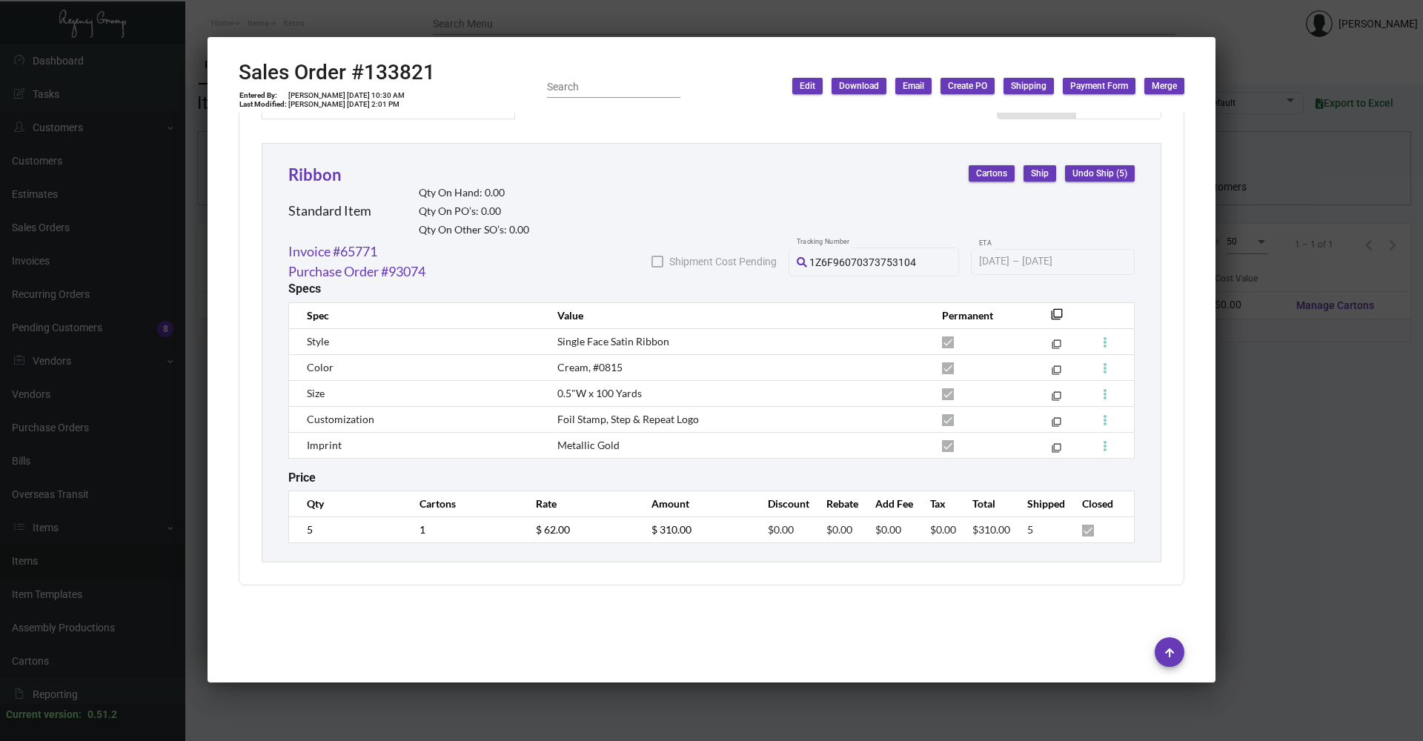
click at [437, 701] on div at bounding box center [711, 370] width 1423 height 741
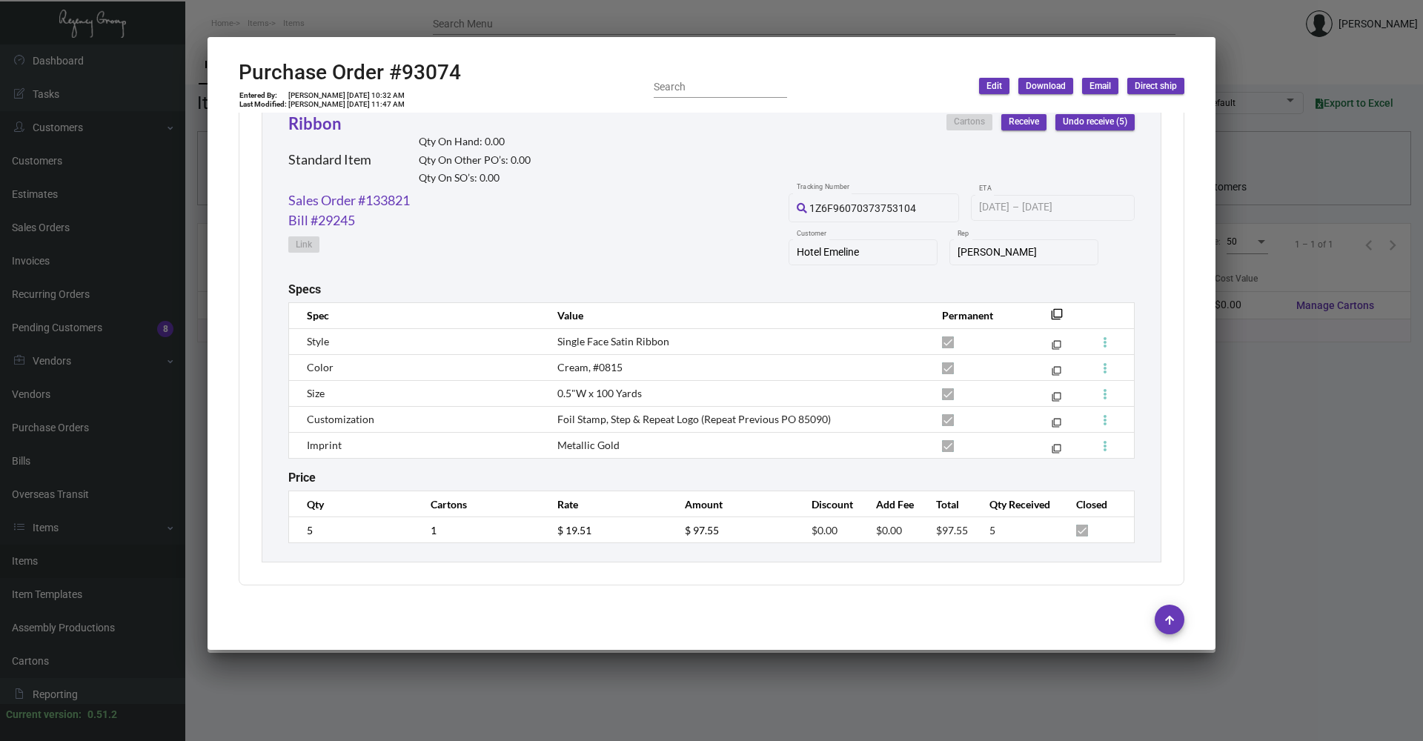
click at [437, 701] on div at bounding box center [711, 370] width 1423 height 741
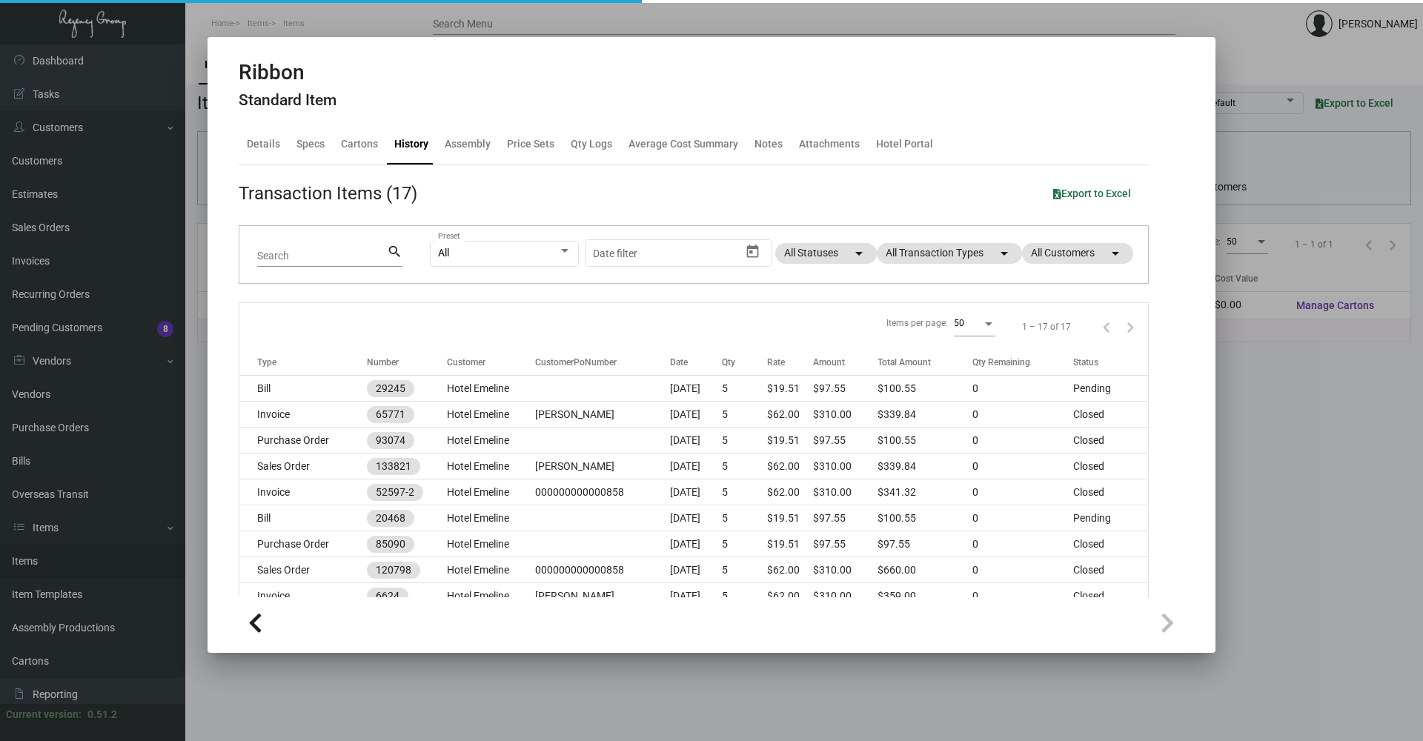
click at [437, 698] on div at bounding box center [711, 370] width 1423 height 741
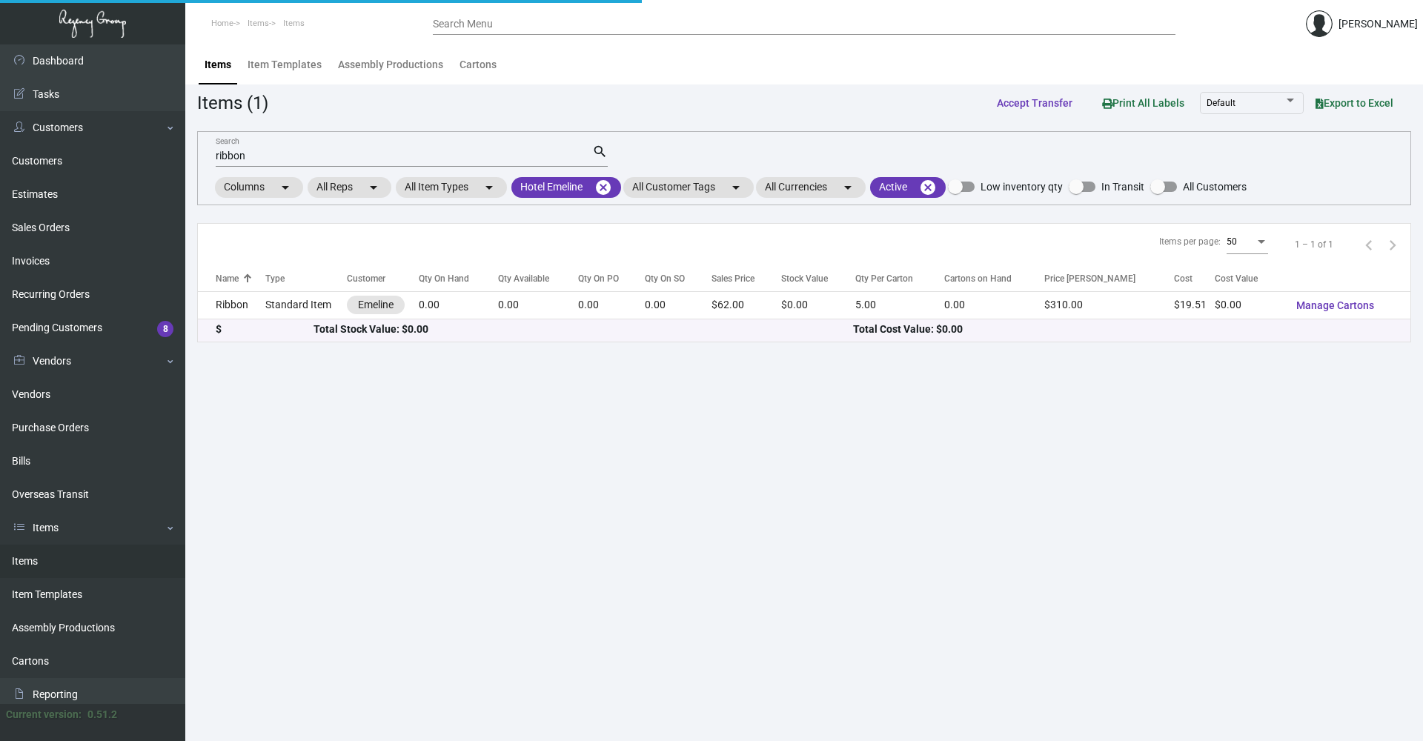
click at [248, 156] on input "ribbon" at bounding box center [404, 157] width 377 height 12
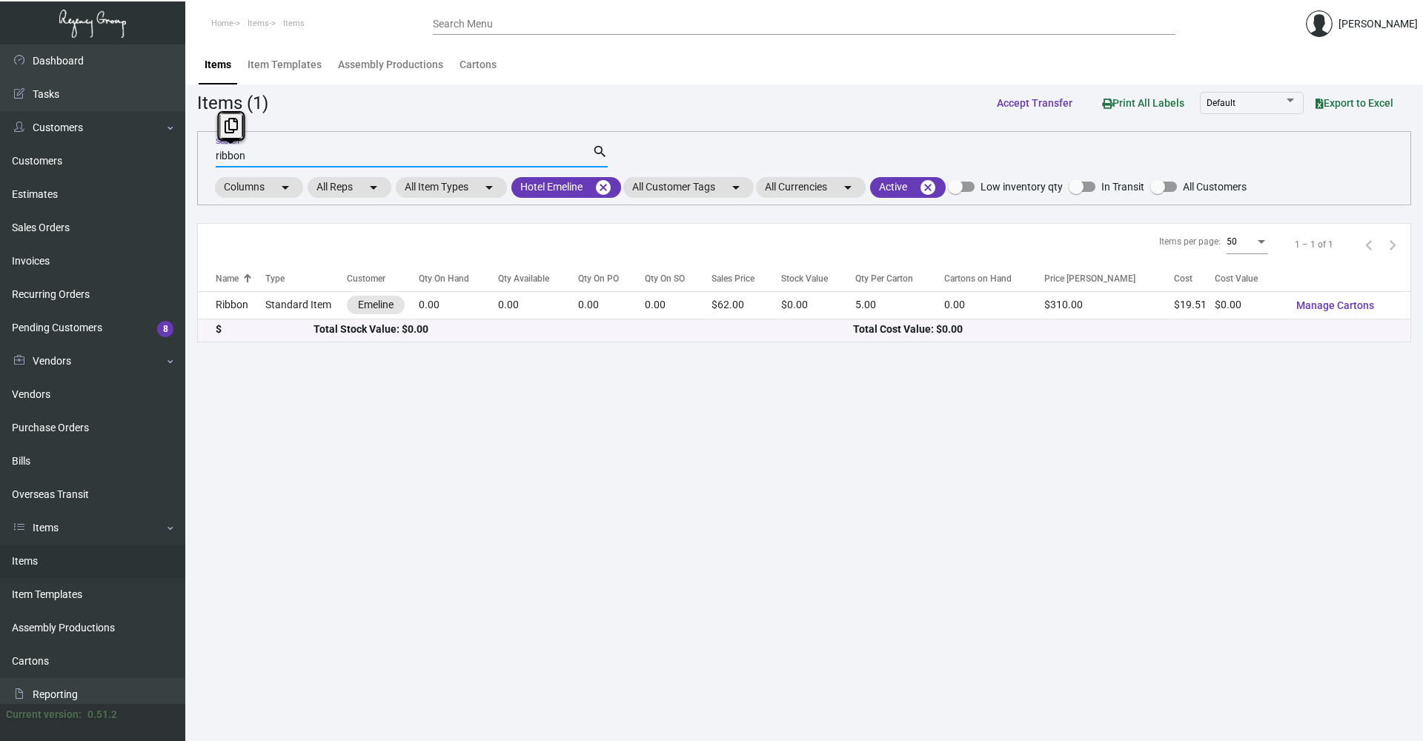
click at [248, 156] on input "ribbon" at bounding box center [404, 157] width 377 height 12
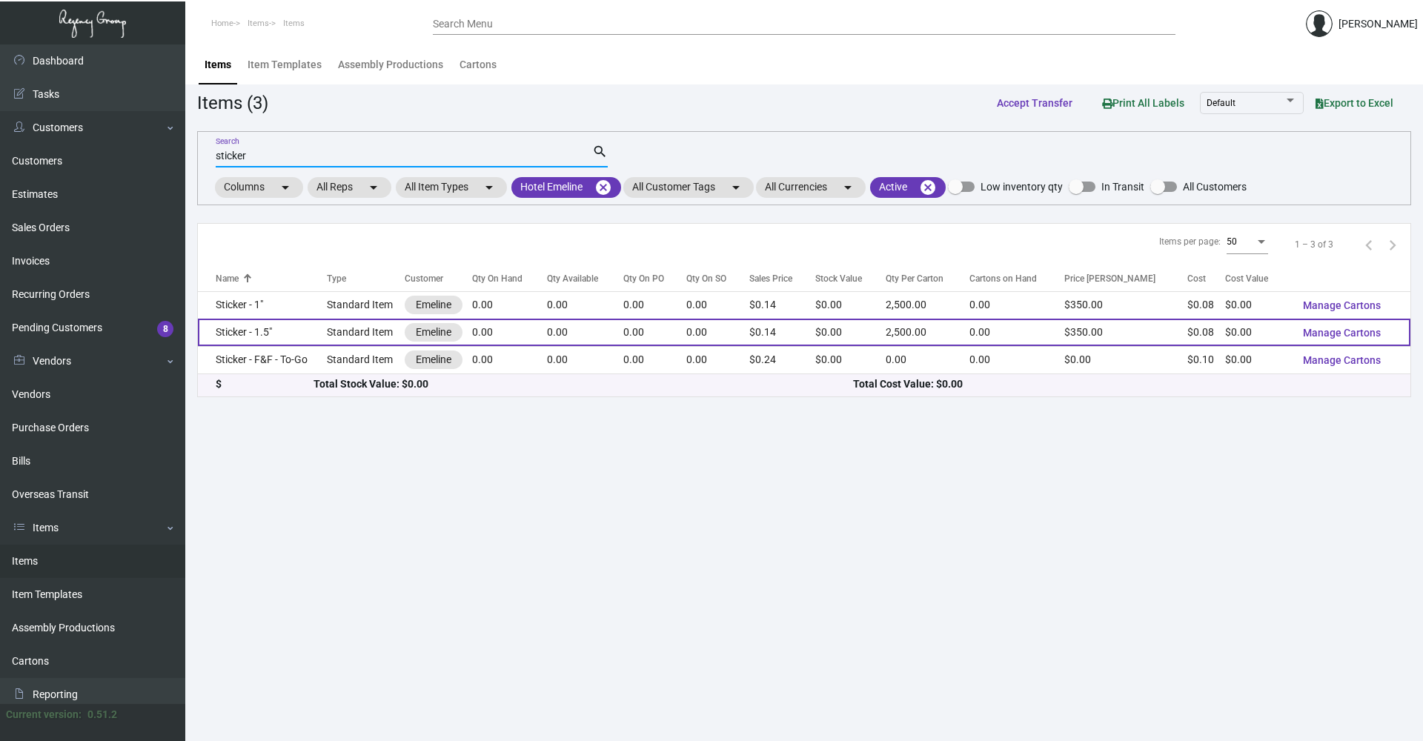
type input "sticker"
click at [293, 327] on td "Sticker - 1.5"" at bounding box center [262, 332] width 129 height 27
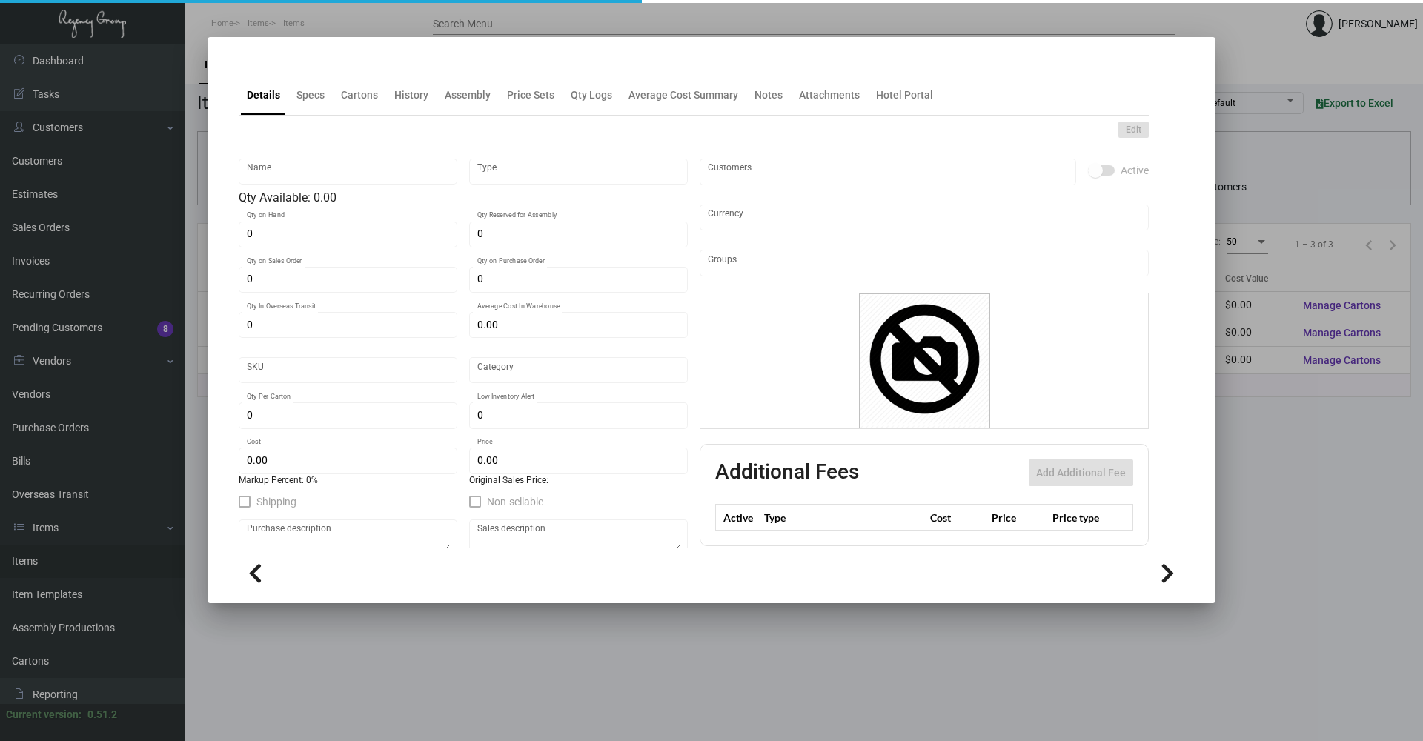
type input "Sticker - 1.5""
type input "Standard Item"
type input "$ 0.00"
type input "Standard"
type input "2,500"
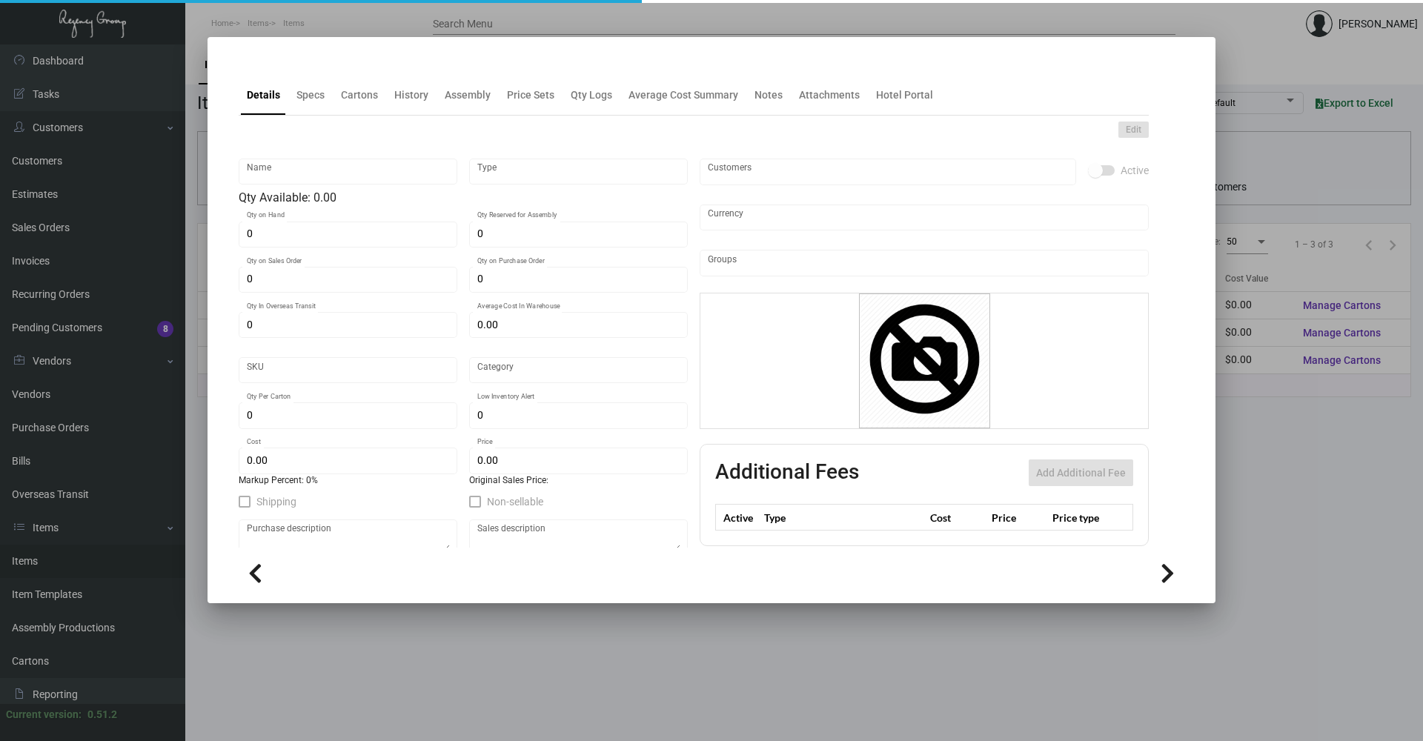
type input "$ 0.07771"
type input "$ 0.14"
checkbox input "true"
type input "United States Dollar $"
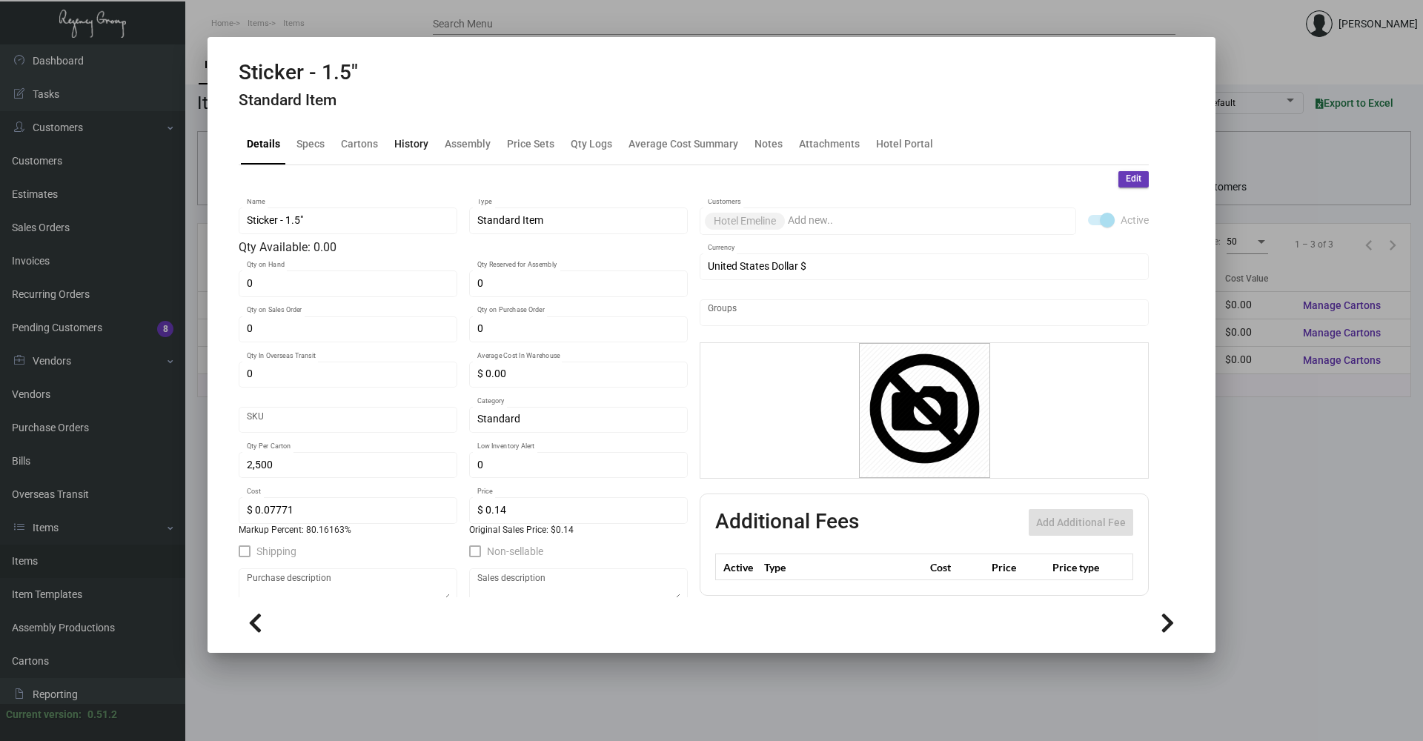
click at [418, 144] on div "History" at bounding box center [411, 144] width 34 height 16
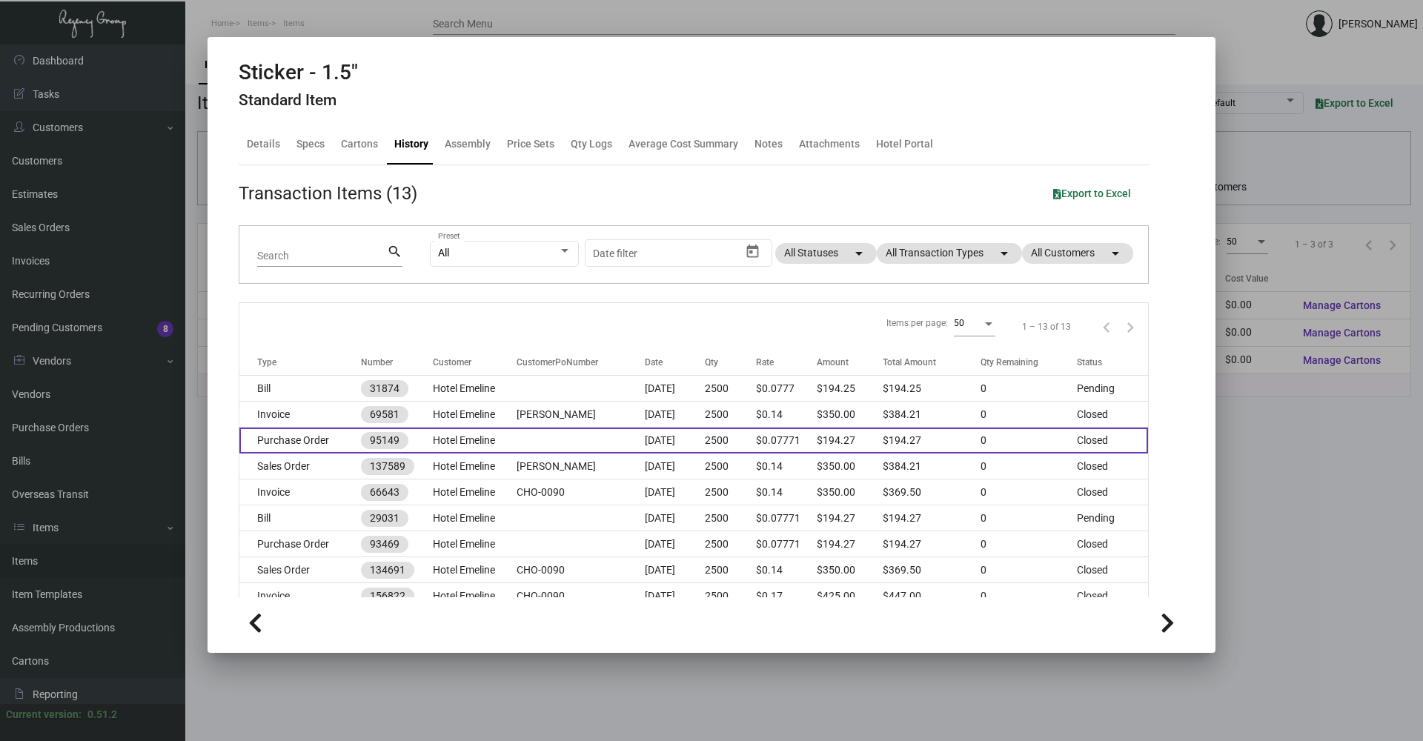
click at [457, 444] on td "Hotel Emeline" at bounding box center [475, 441] width 85 height 26
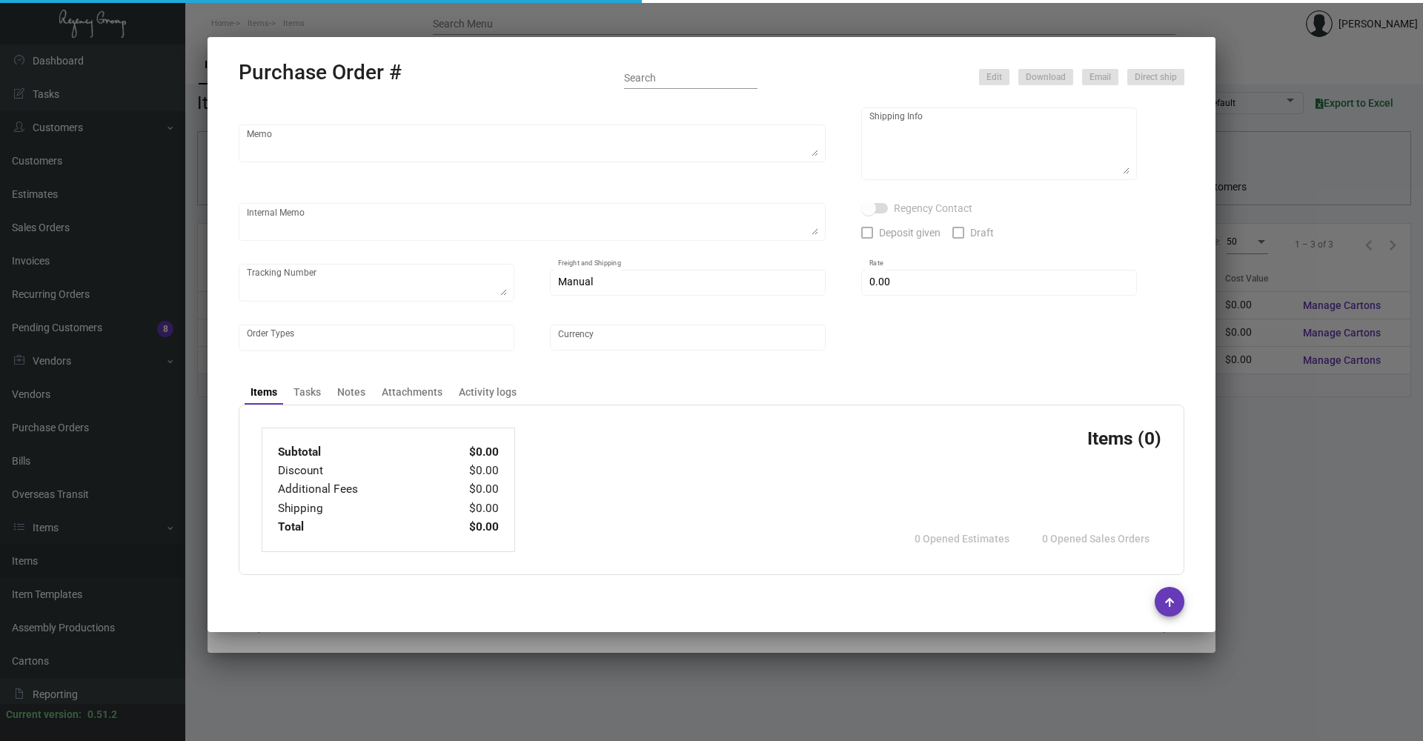
scroll to position [154, 0]
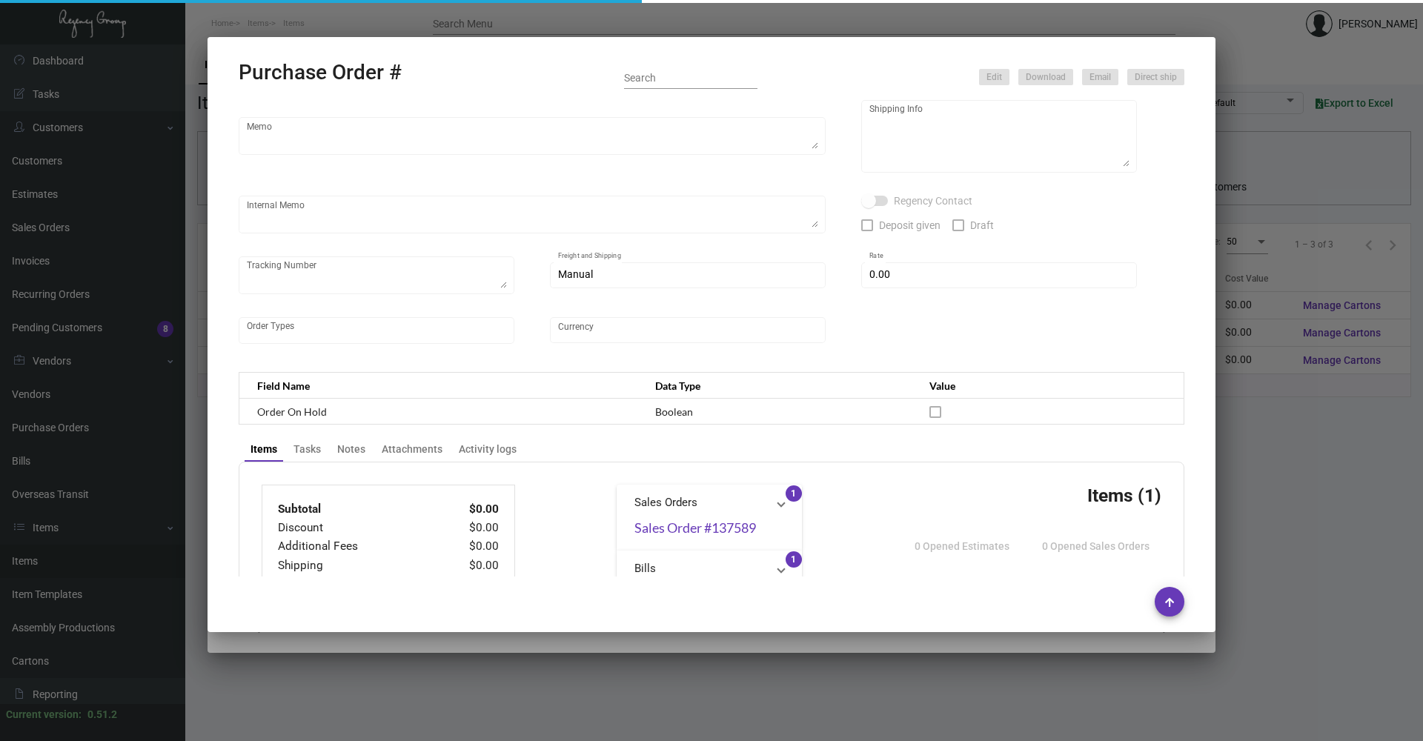
type input "Label Works"
type input "MISSING INFO MISSING INFO"
type input "95149"
type input "[DATE]"
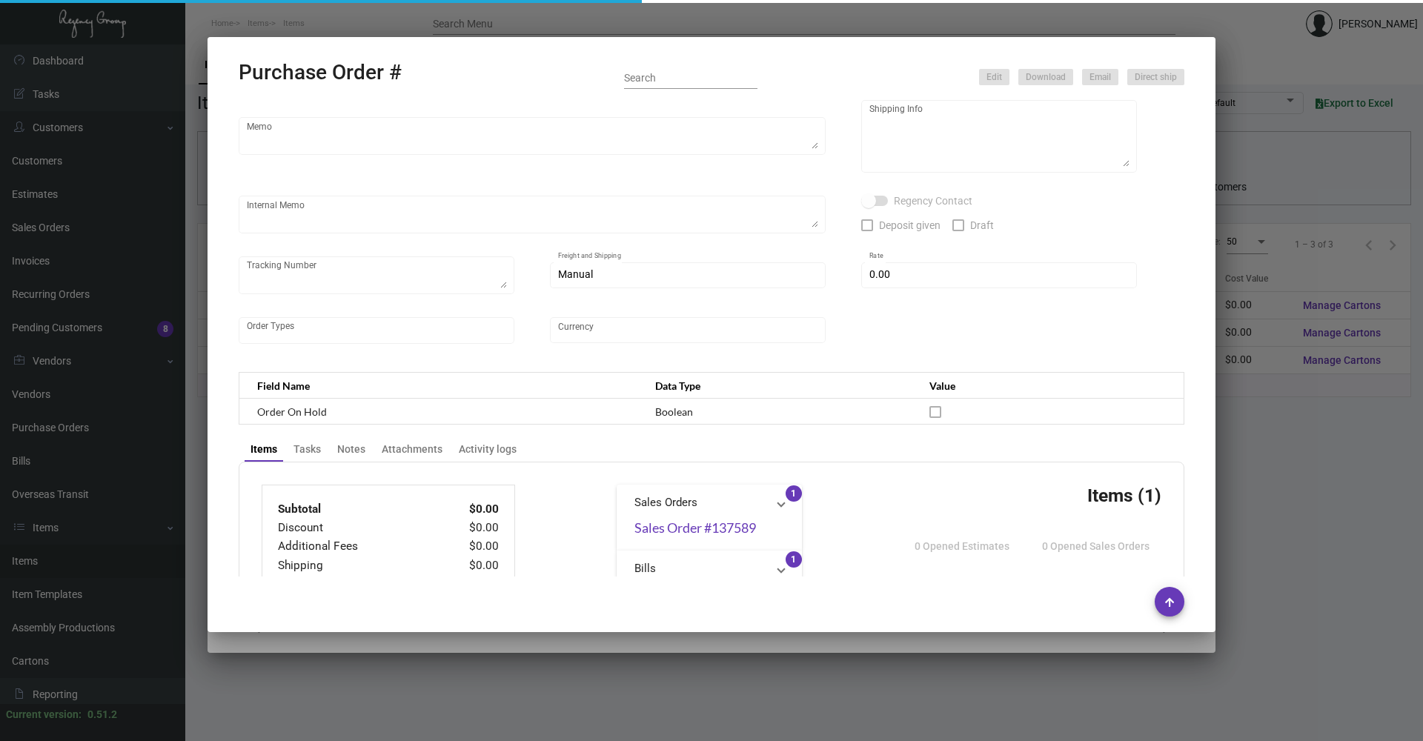
type input "Hotel Emeline"
type input "[PERSON_NAME]"
type textarea "Emeline - [PERSON_NAME] [STREET_ADDRESS]"
type input "$ 0.00"
type input "United States Dollar $"
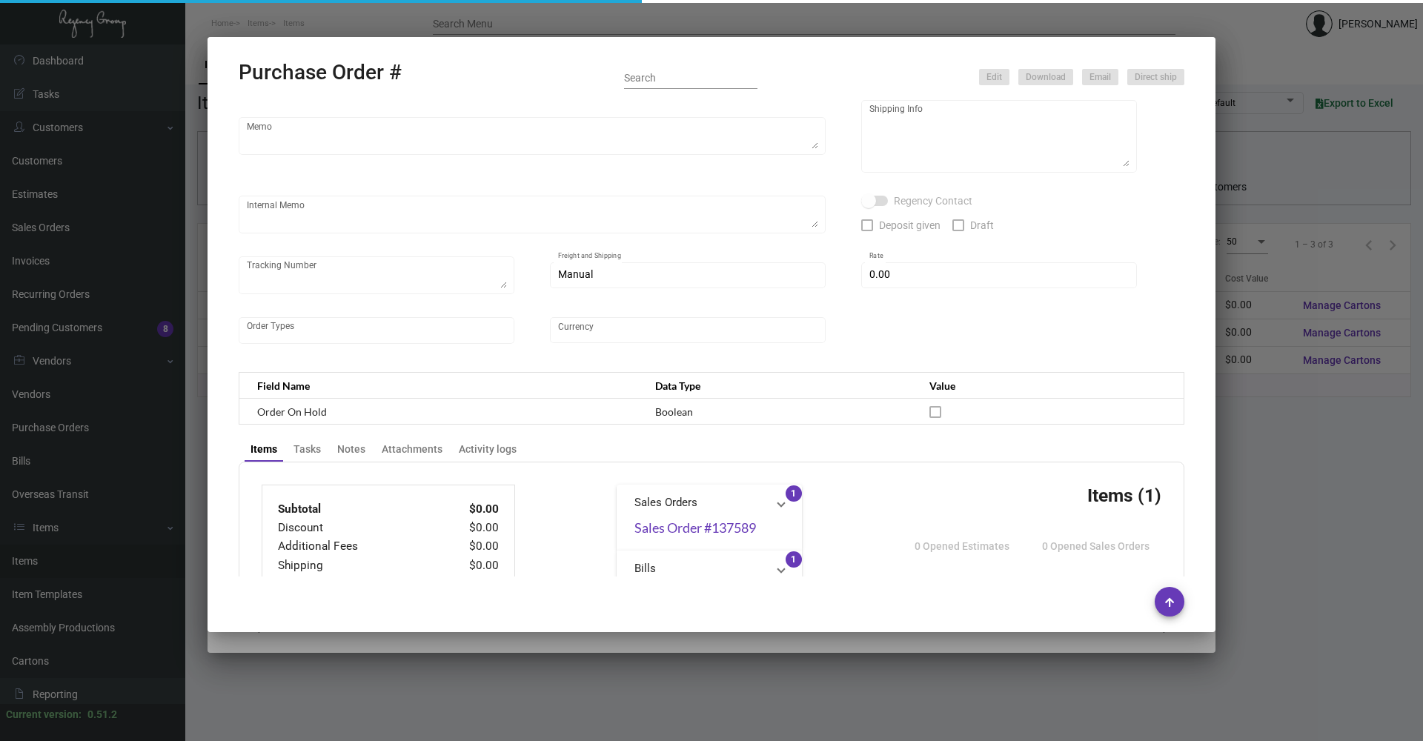
type input "$ 0.07771"
type input "$ 194.27"
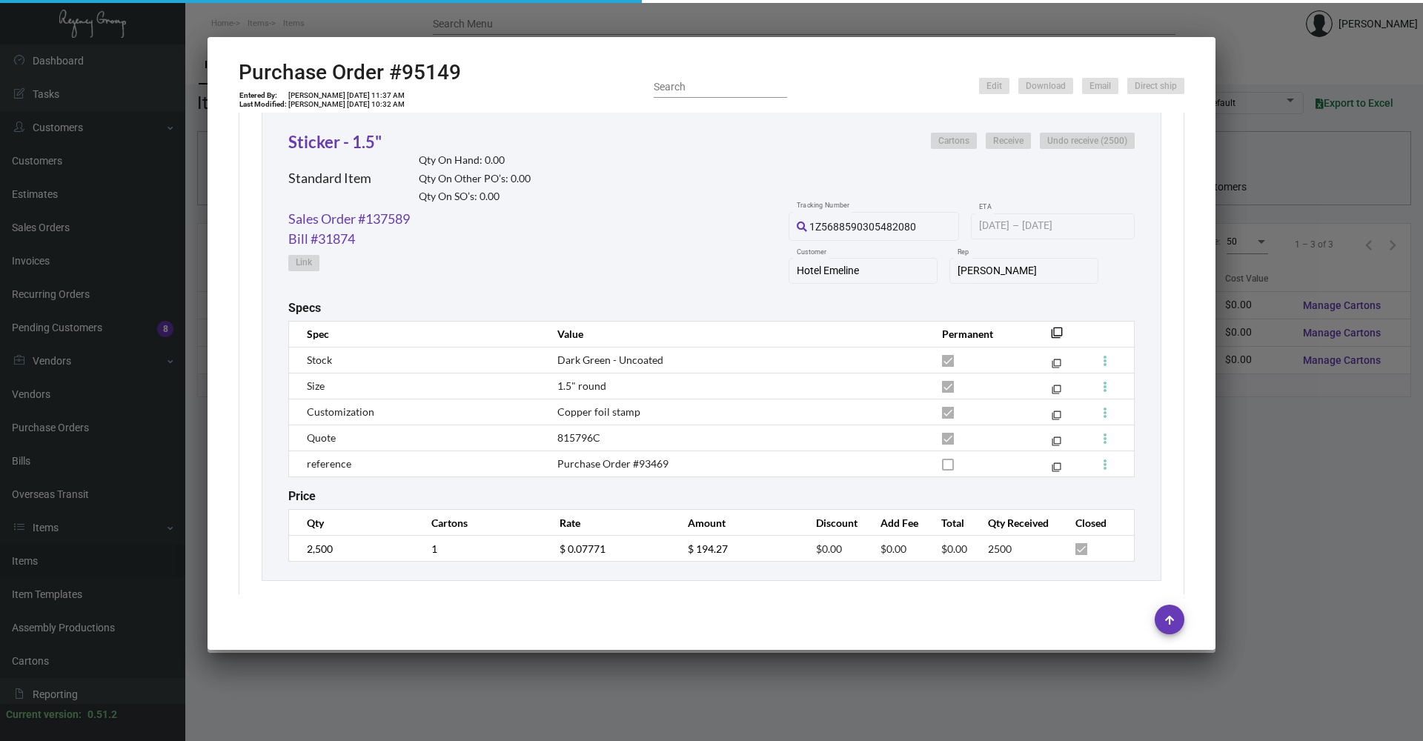
scroll to position [713, 0]
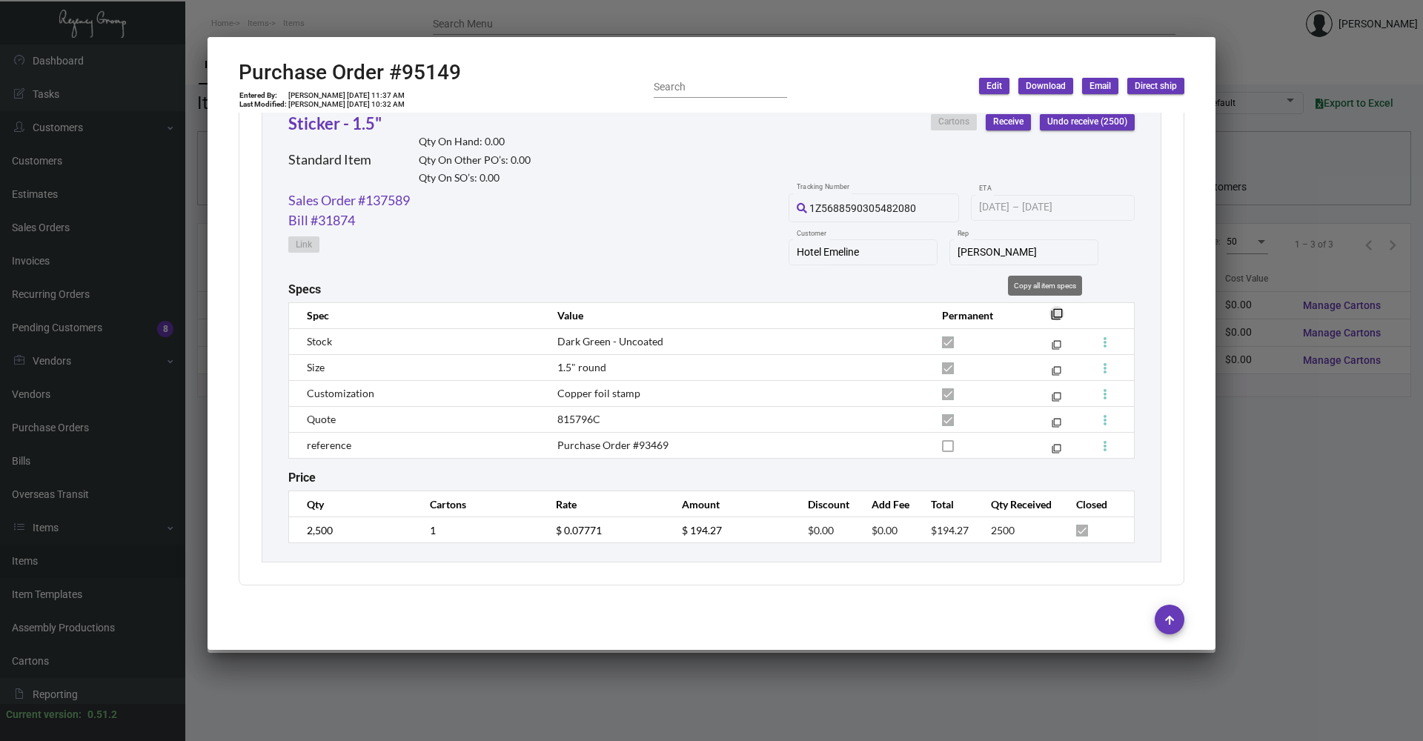
click at [1051, 315] on mat-icon "filter_none" at bounding box center [1057, 319] width 12 height 12
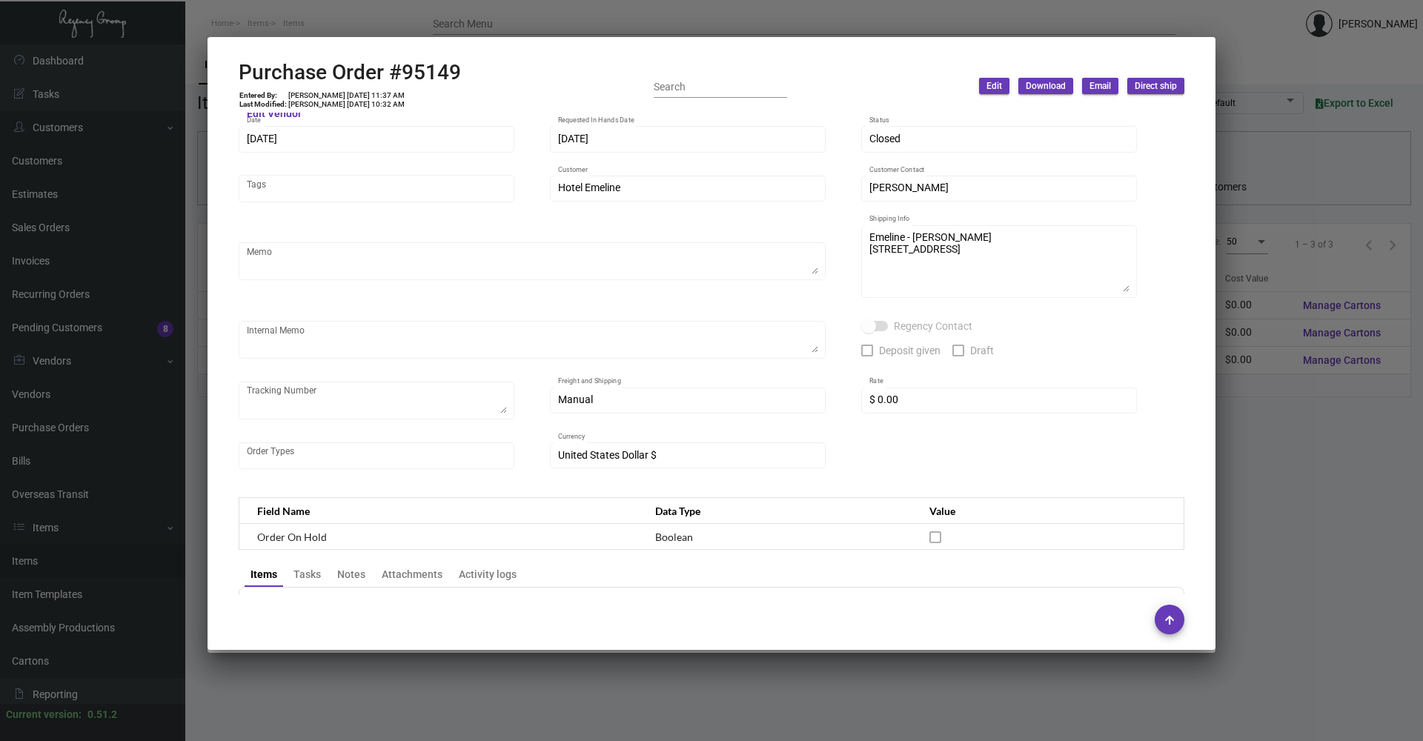
scroll to position [0, 0]
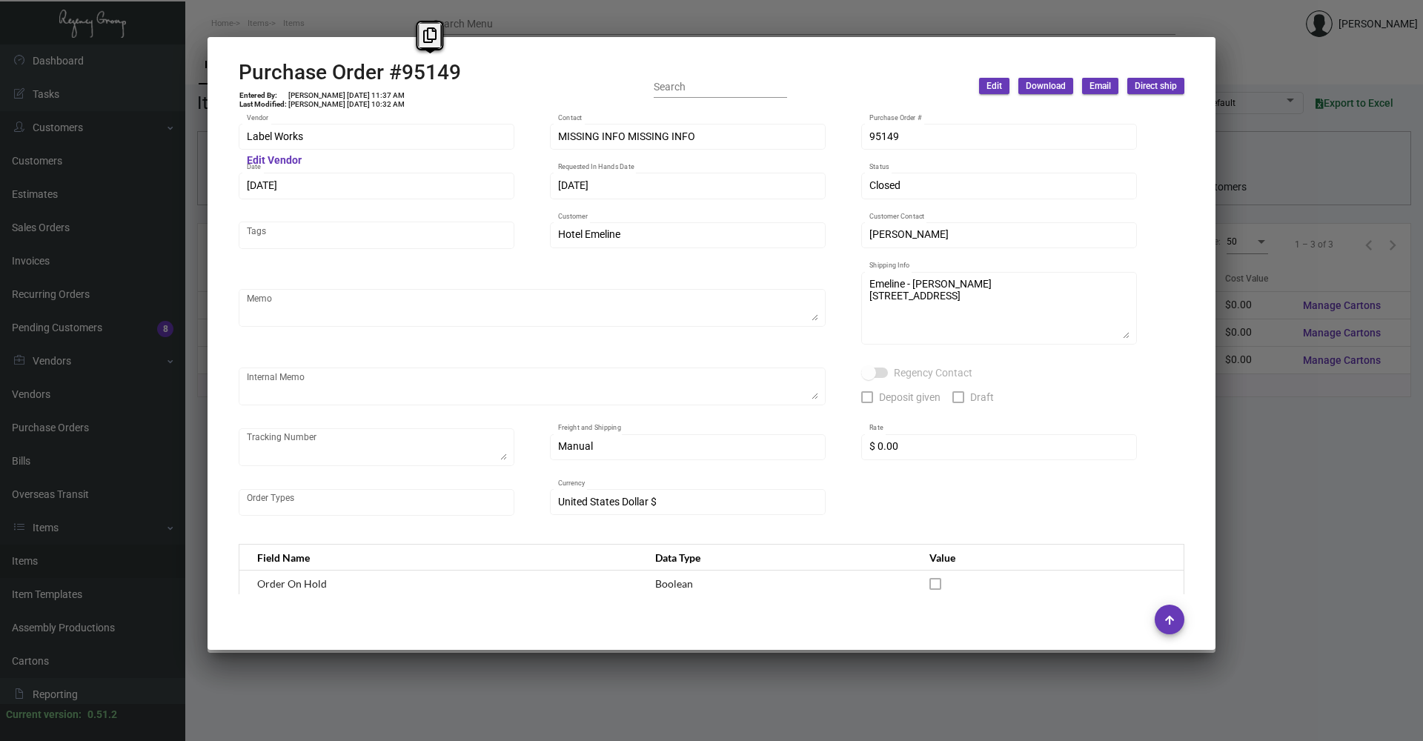
drag, startPoint x: 472, startPoint y: 82, endPoint x: 404, endPoint y: 76, distance: 68.5
click at [404, 76] on div "Purchase Order #95149 Entered By: [PERSON_NAME] [DATE] 11:37 AM Last Modified: …" at bounding box center [712, 86] width 946 height 53
click at [440, 29] on button at bounding box center [429, 35] width 24 height 27
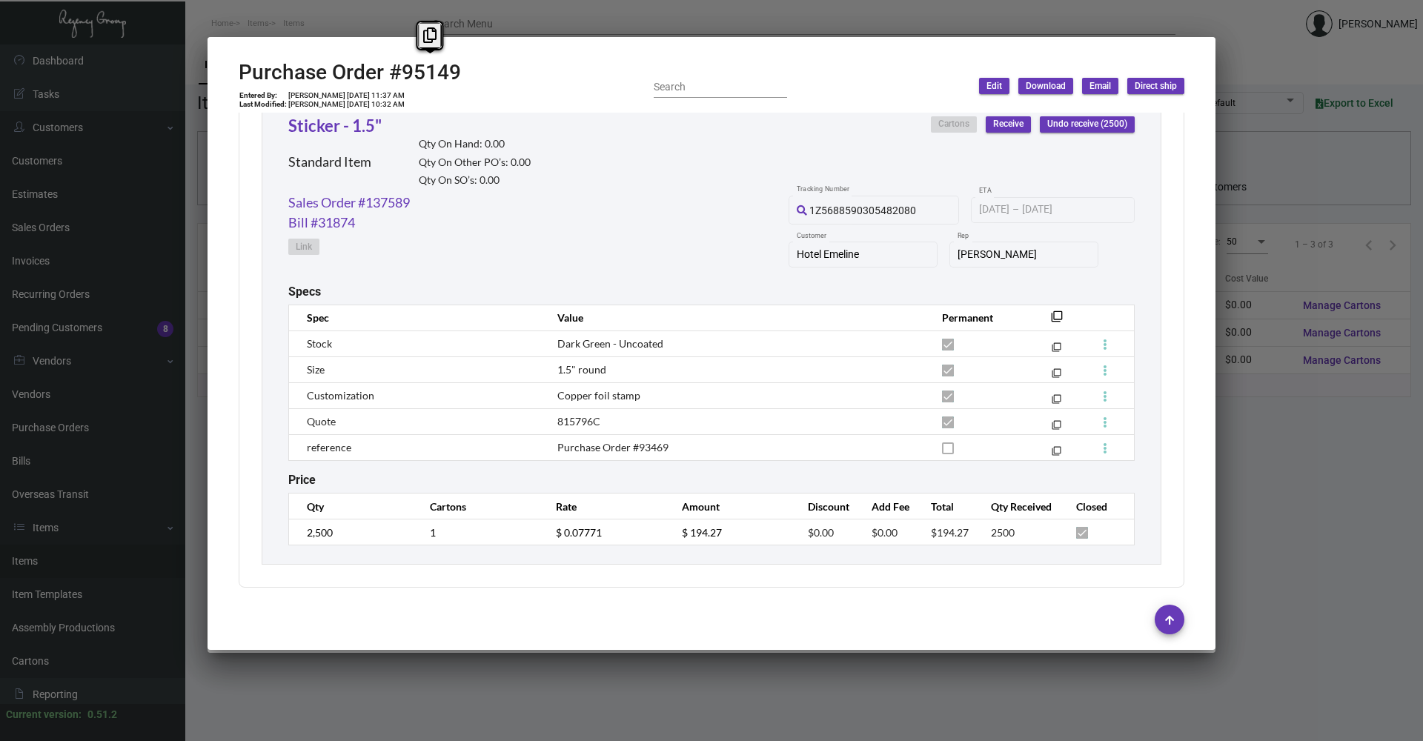
scroll to position [713, 0]
click at [345, 202] on link "Sales Order #137589" at bounding box center [349, 201] width 122 height 20
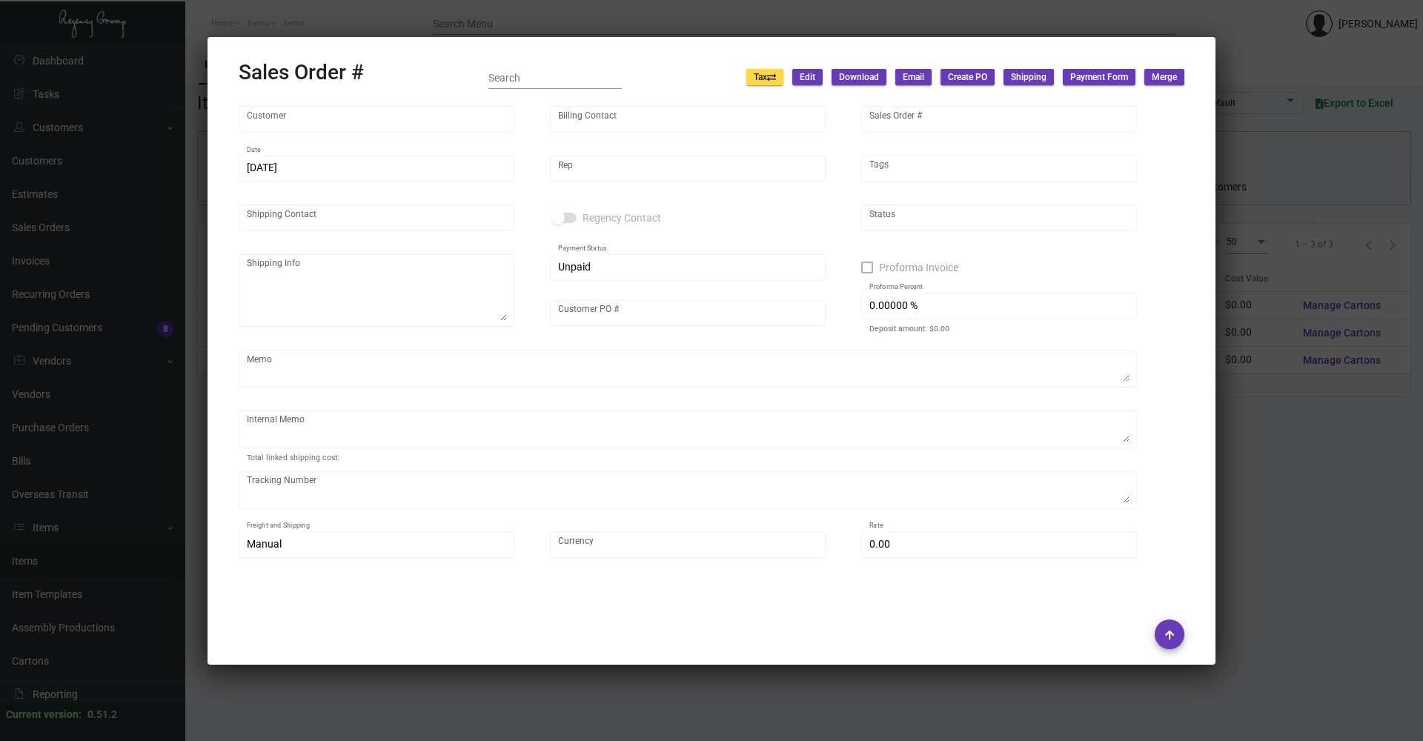
type input "Hotel Emeline"
type input "AP Emeline"
type input "137589"
type input "[DATE]"
type input "[PERSON_NAME]"
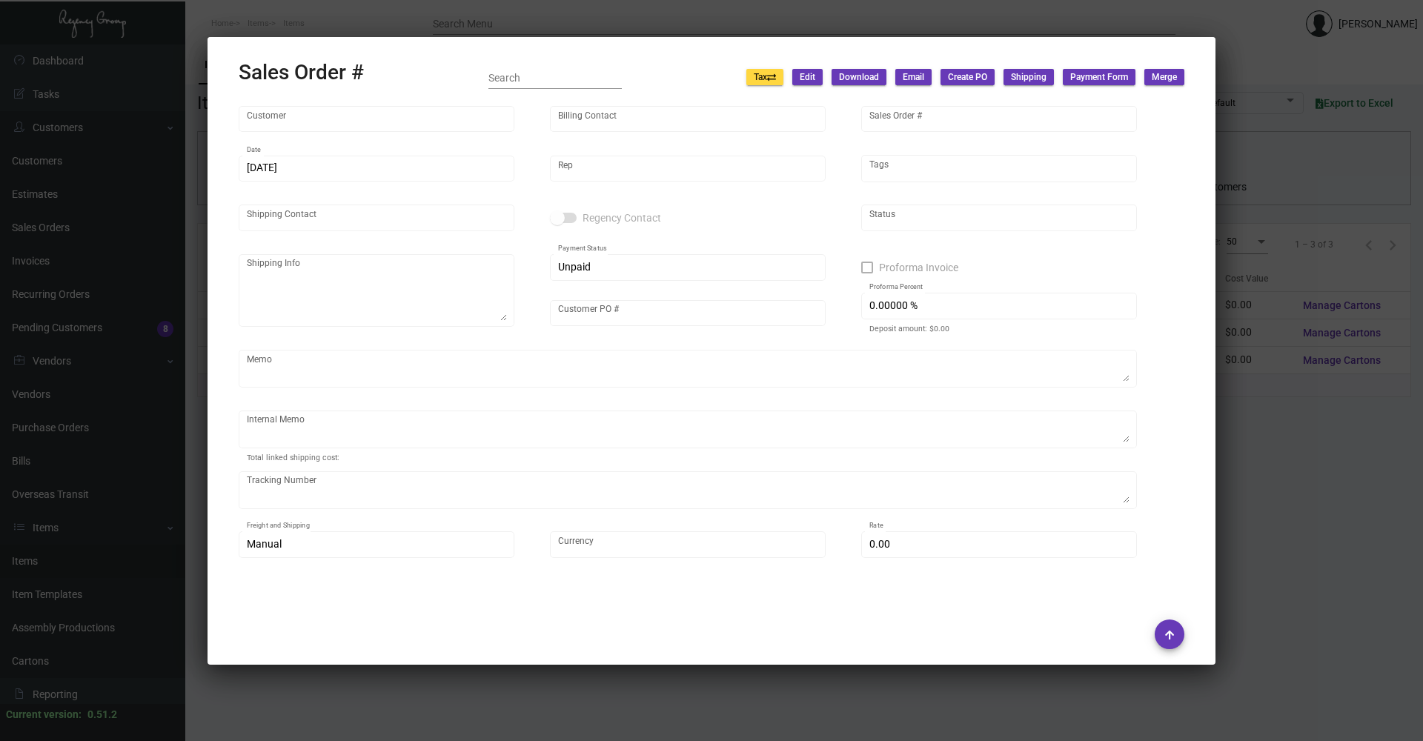
type input "[PERSON_NAME]"
type textarea "Emeline - [PERSON_NAME] [STREET_ADDRESS]"
type input "[PERSON_NAME]"
type input "United States Dollar $"
type input "$ 34.21"
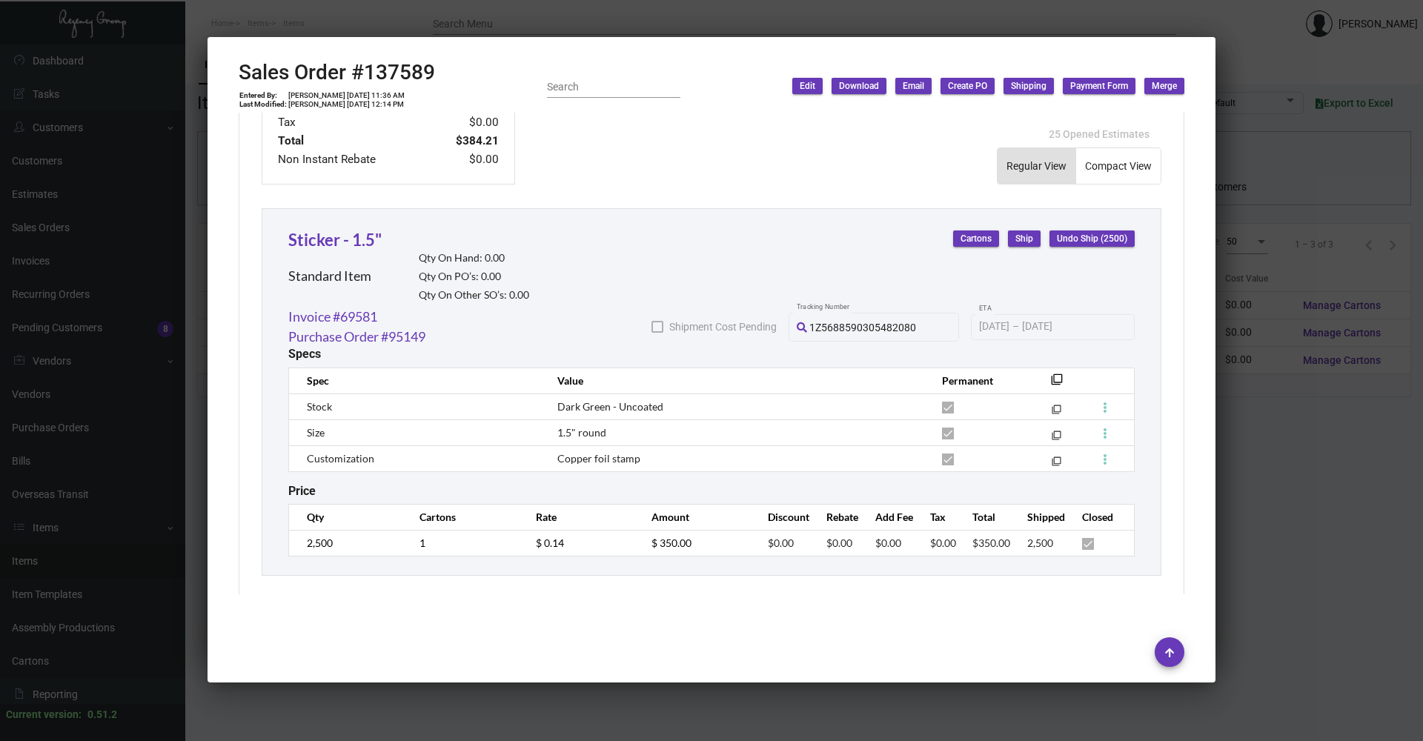
scroll to position [743, 0]
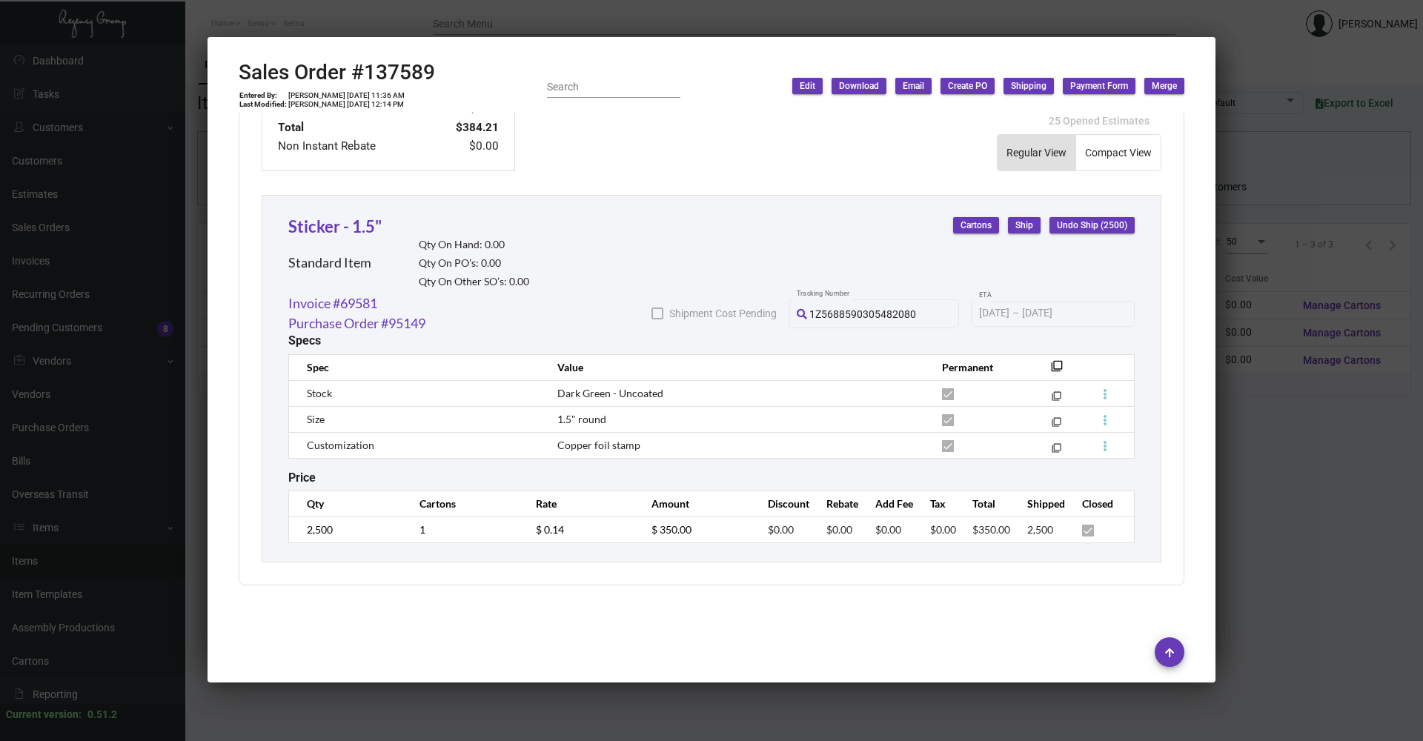
click at [1320, 503] on div at bounding box center [711, 370] width 1423 height 741
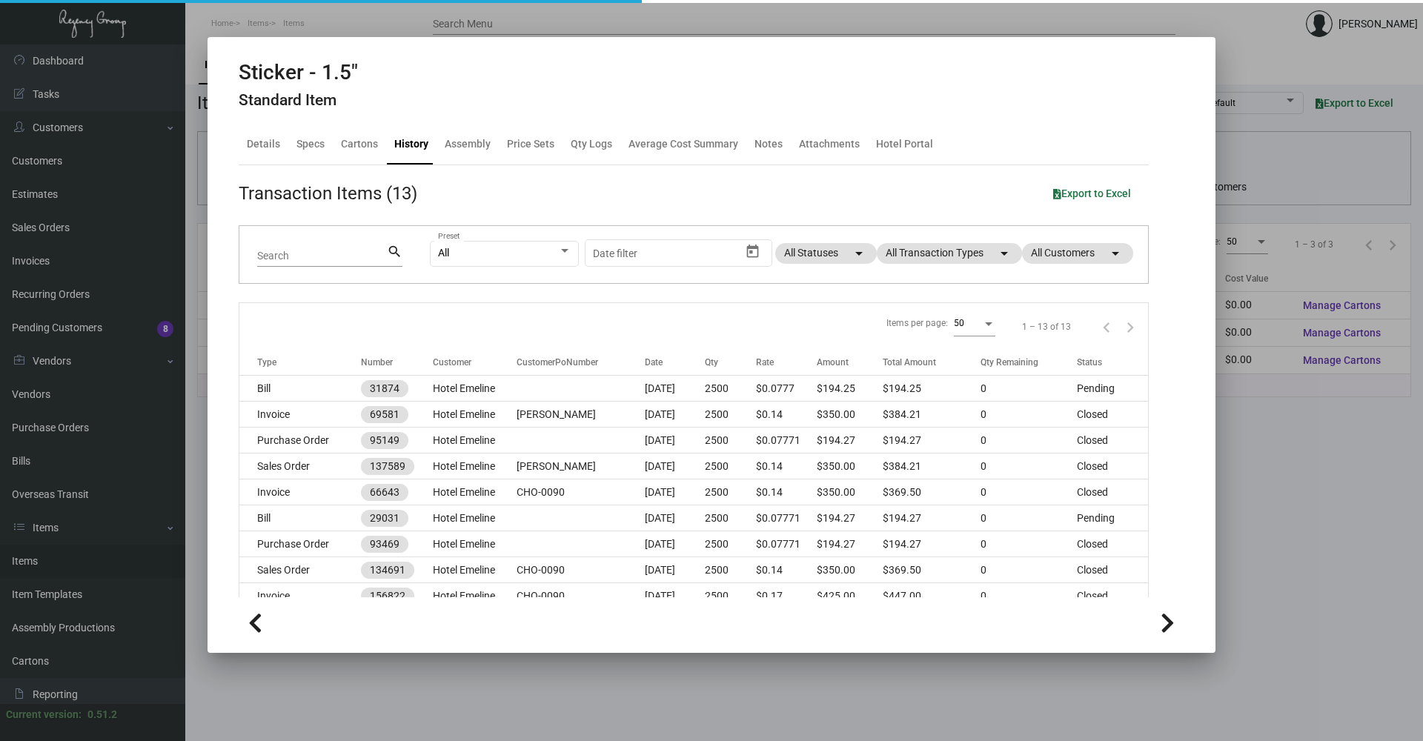
click at [1320, 503] on div at bounding box center [711, 370] width 1423 height 741
